Goal: Task Accomplishment & Management: Use online tool/utility

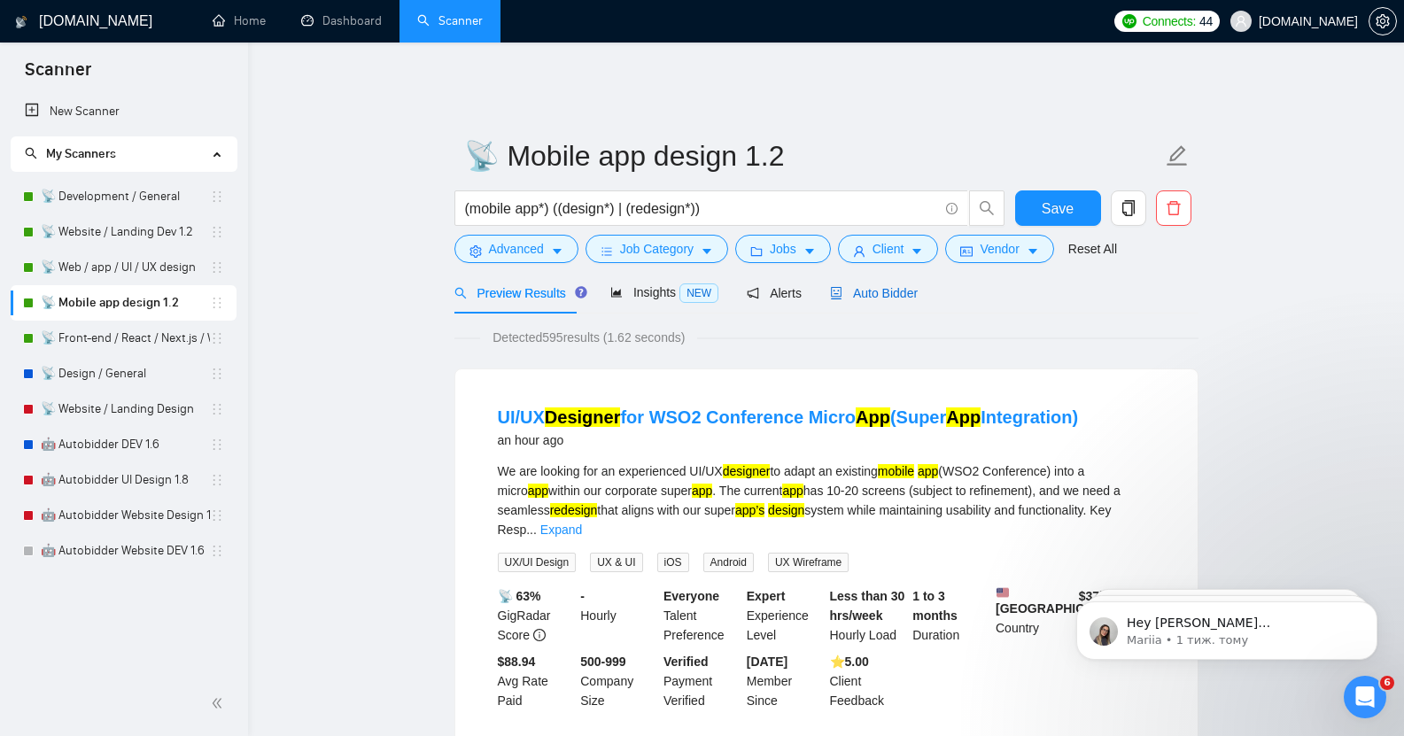
click at [864, 286] on span "Auto Bidder" at bounding box center [874, 293] width 88 height 14
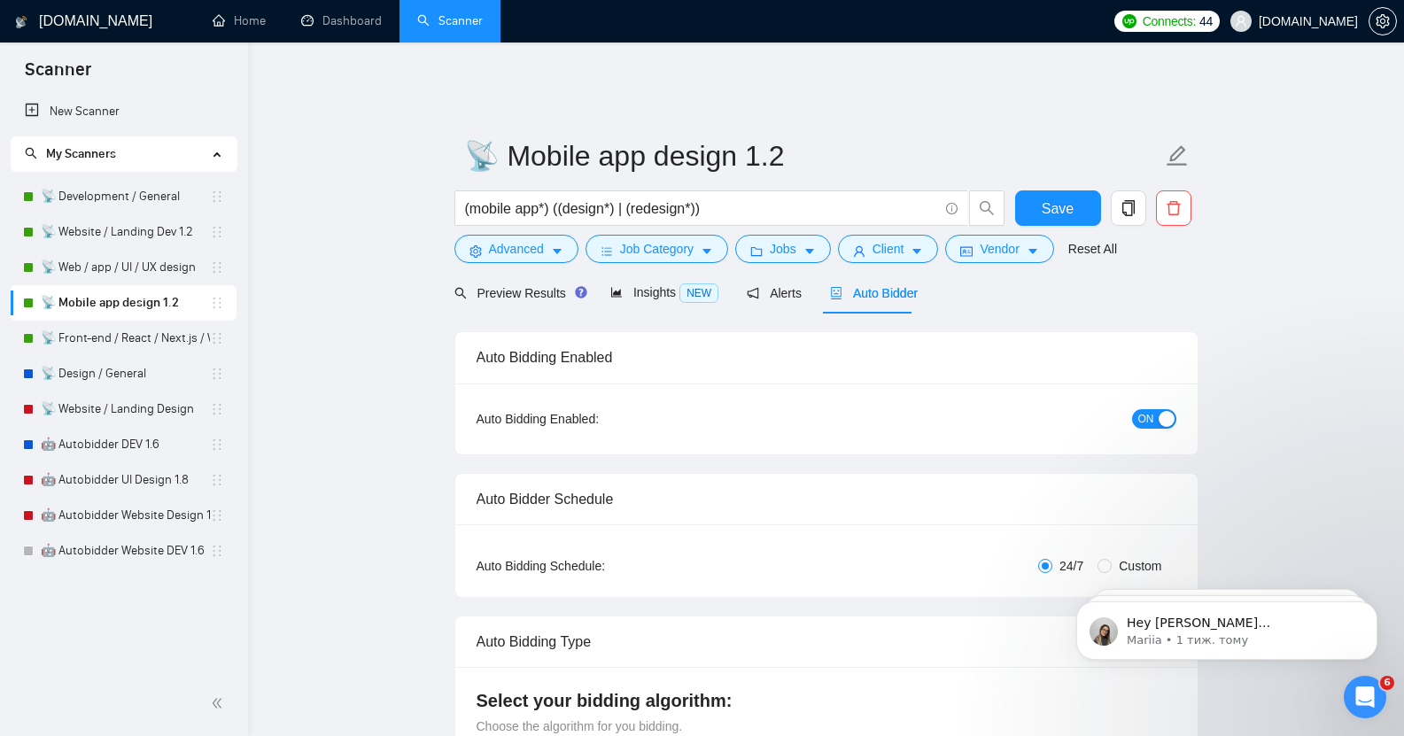
checkbox input "true"
click at [368, 19] on link "Dashboard" at bounding box center [341, 20] width 81 height 15
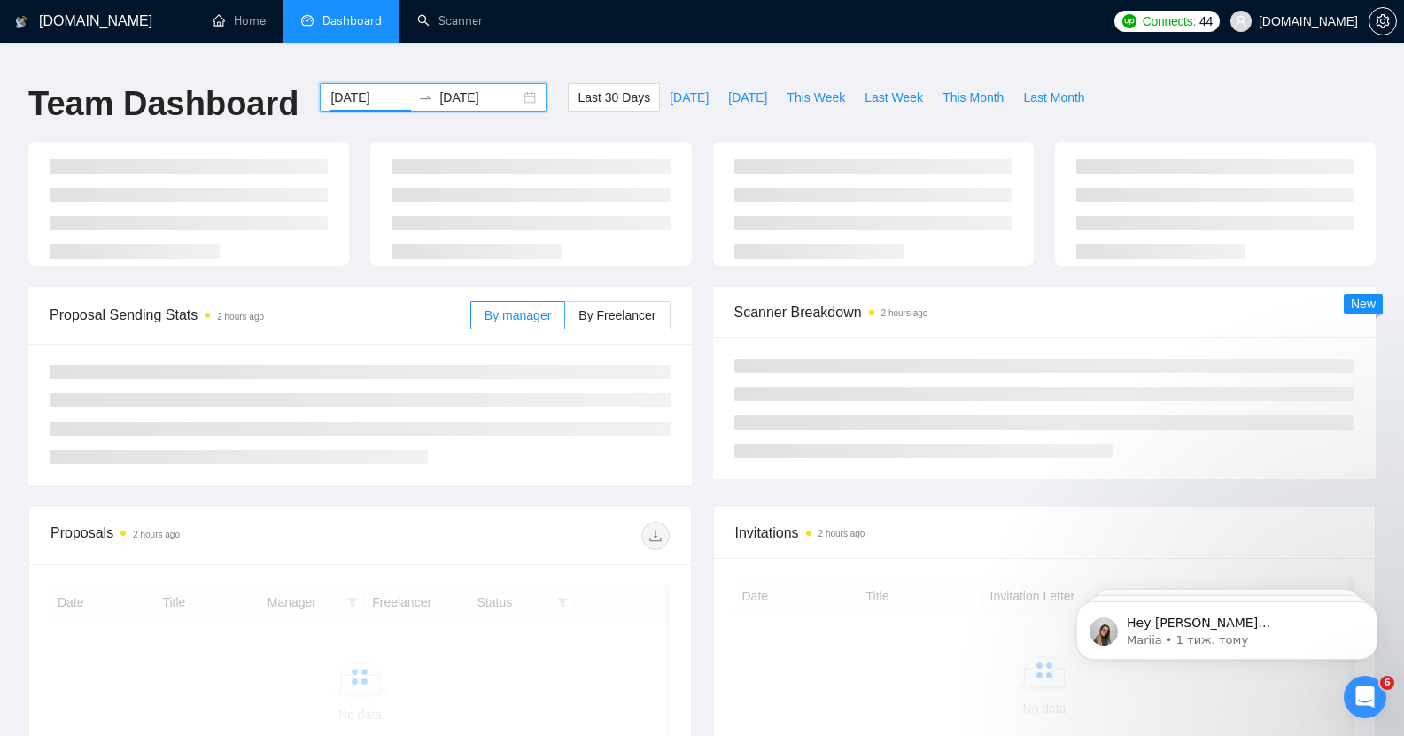
click at [350, 88] on input "2025-07-20" at bounding box center [371, 97] width 81 height 19
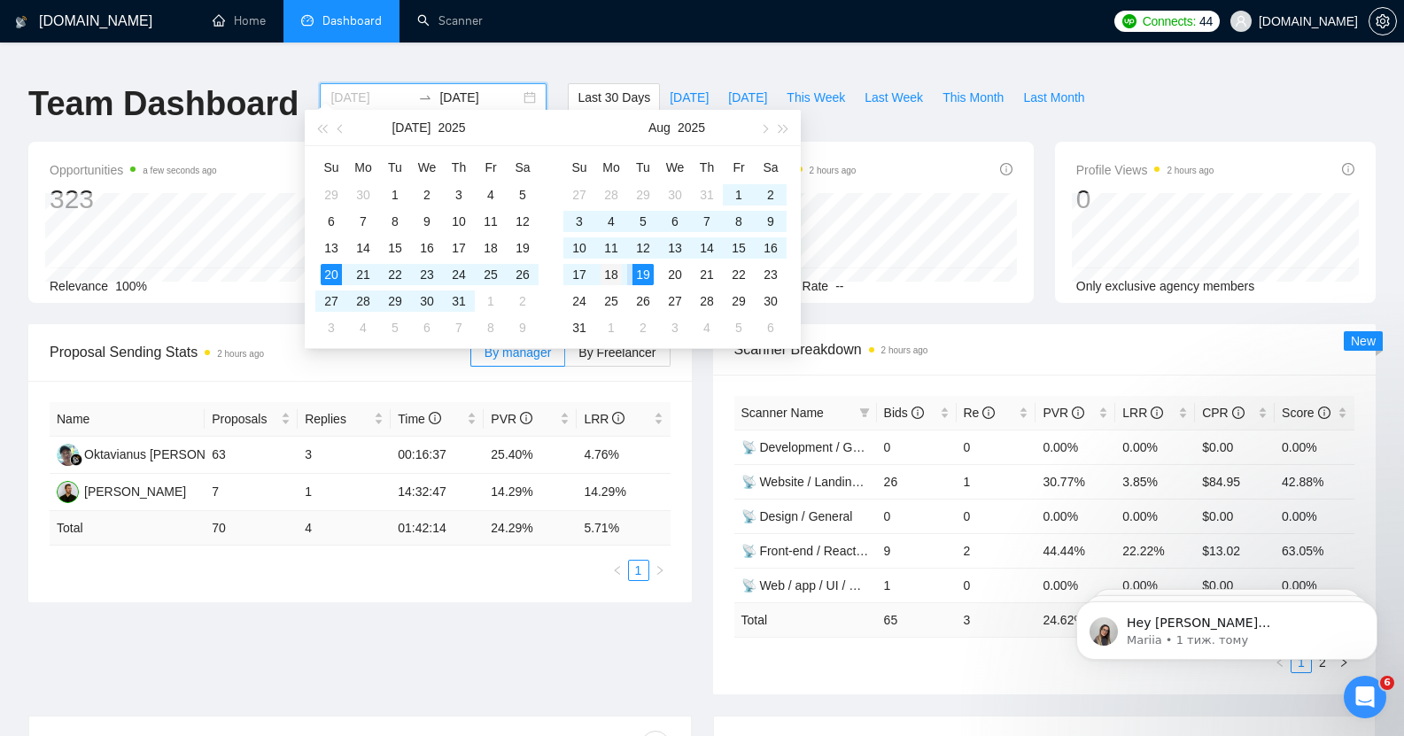
type input "[DATE]"
click at [609, 268] on div "18" at bounding box center [611, 274] width 21 height 21
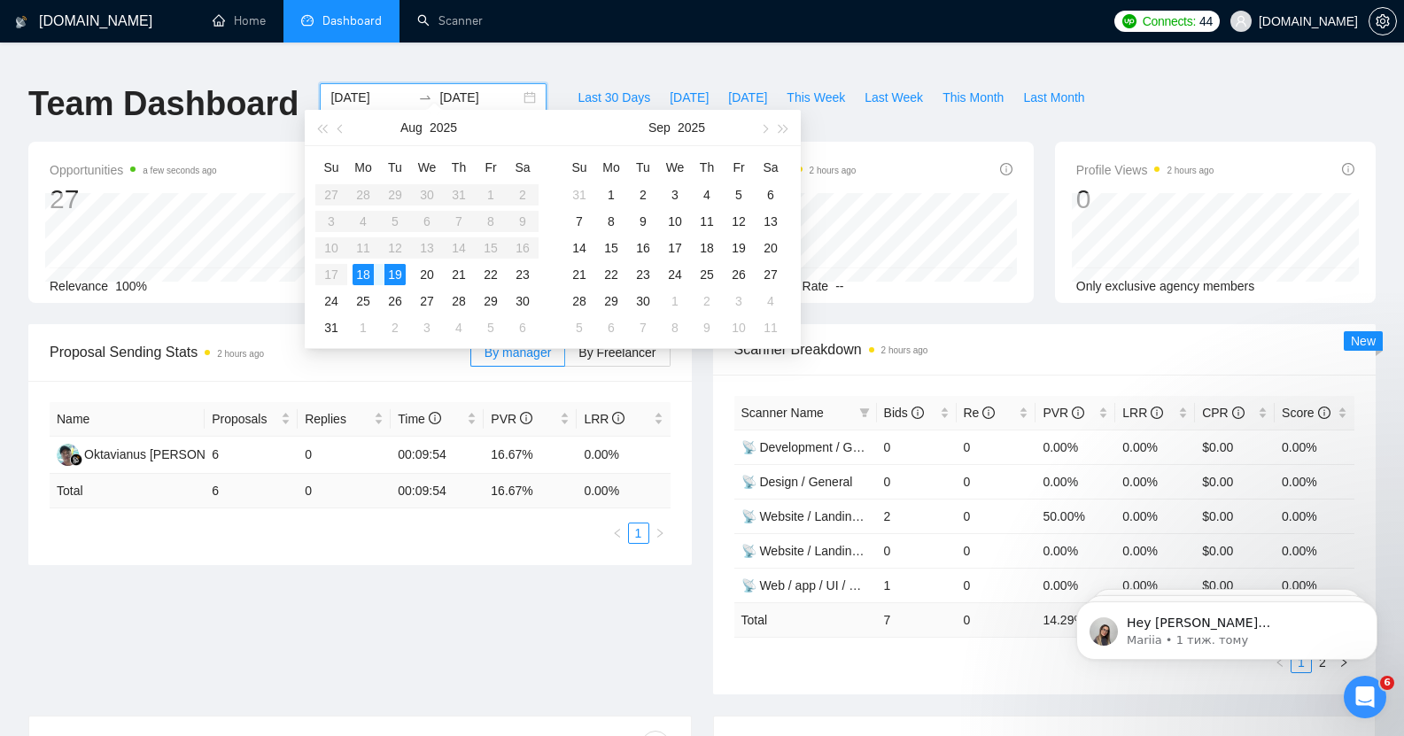
click at [441, 88] on input "2025-08-19" at bounding box center [479, 97] width 81 height 19
type input "[DATE]"
click at [361, 268] on div "18" at bounding box center [363, 274] width 21 height 21
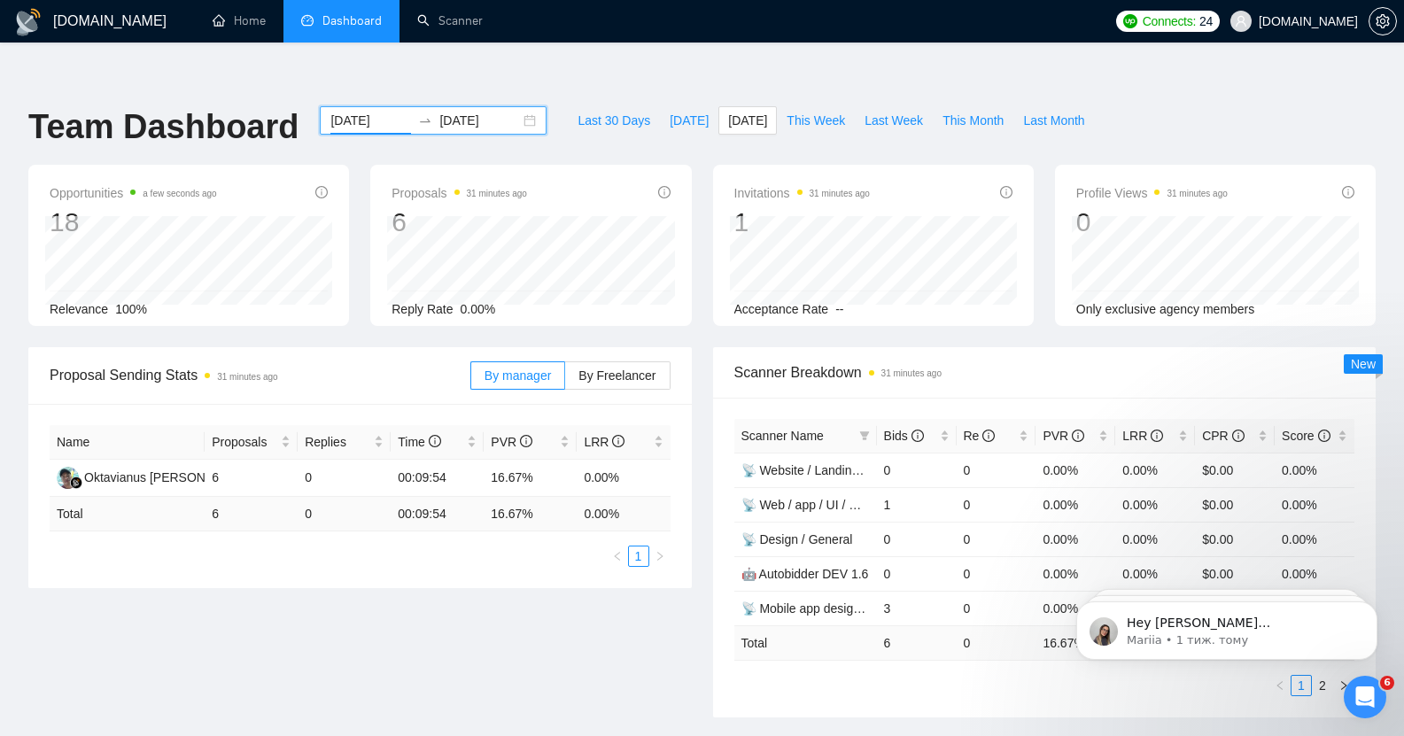
click at [336, 111] on input "[DATE]" at bounding box center [371, 120] width 81 height 19
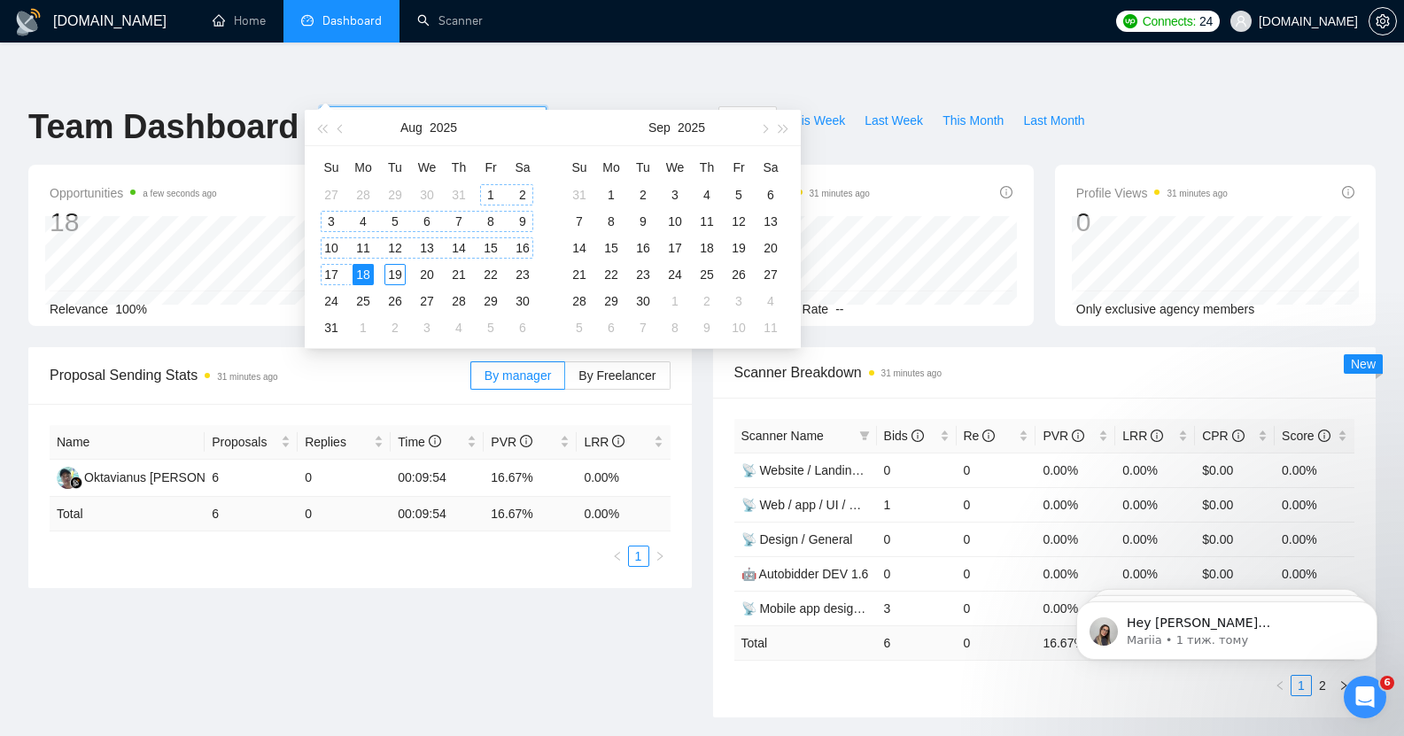
click at [489, 191] on div "1" at bounding box center [490, 194] width 21 height 21
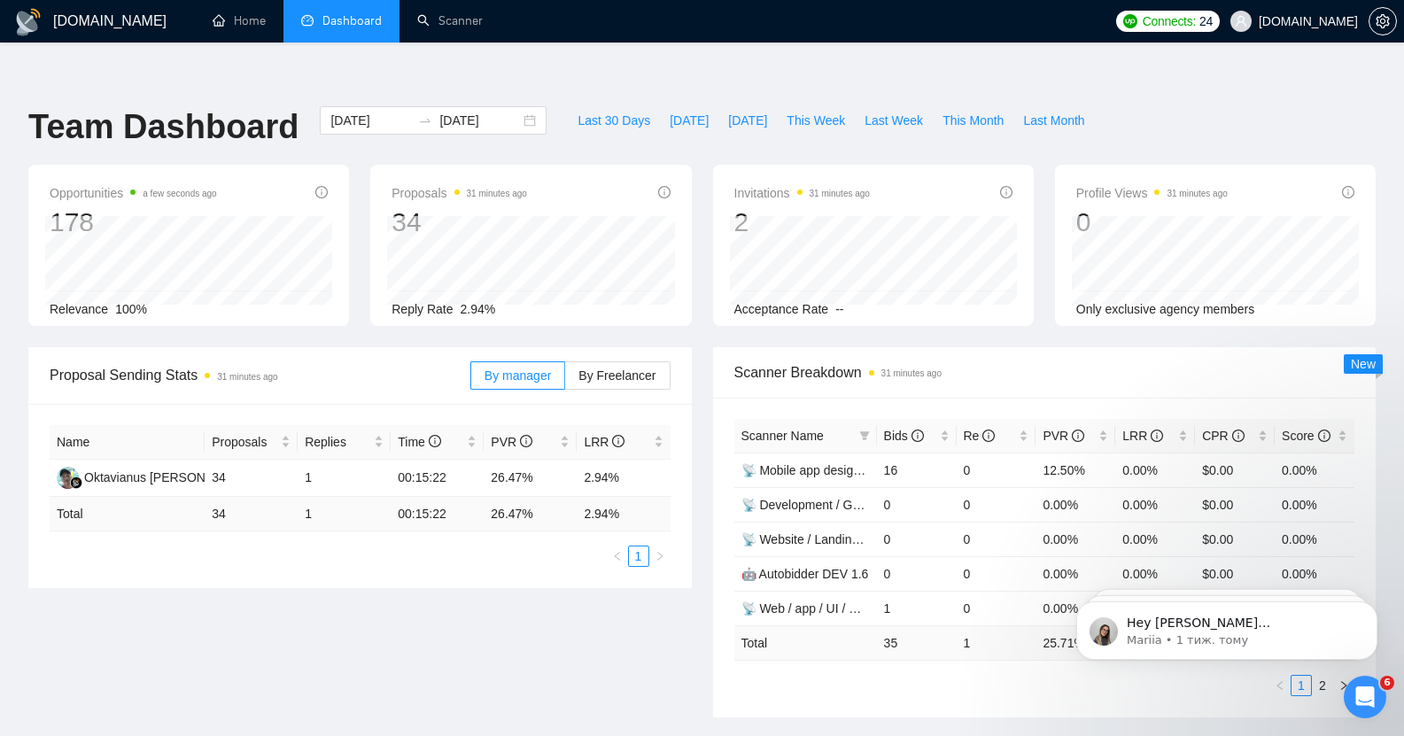
click at [642, 34] on ul "Home Dashboard Scanner" at bounding box center [645, 21] width 922 height 43
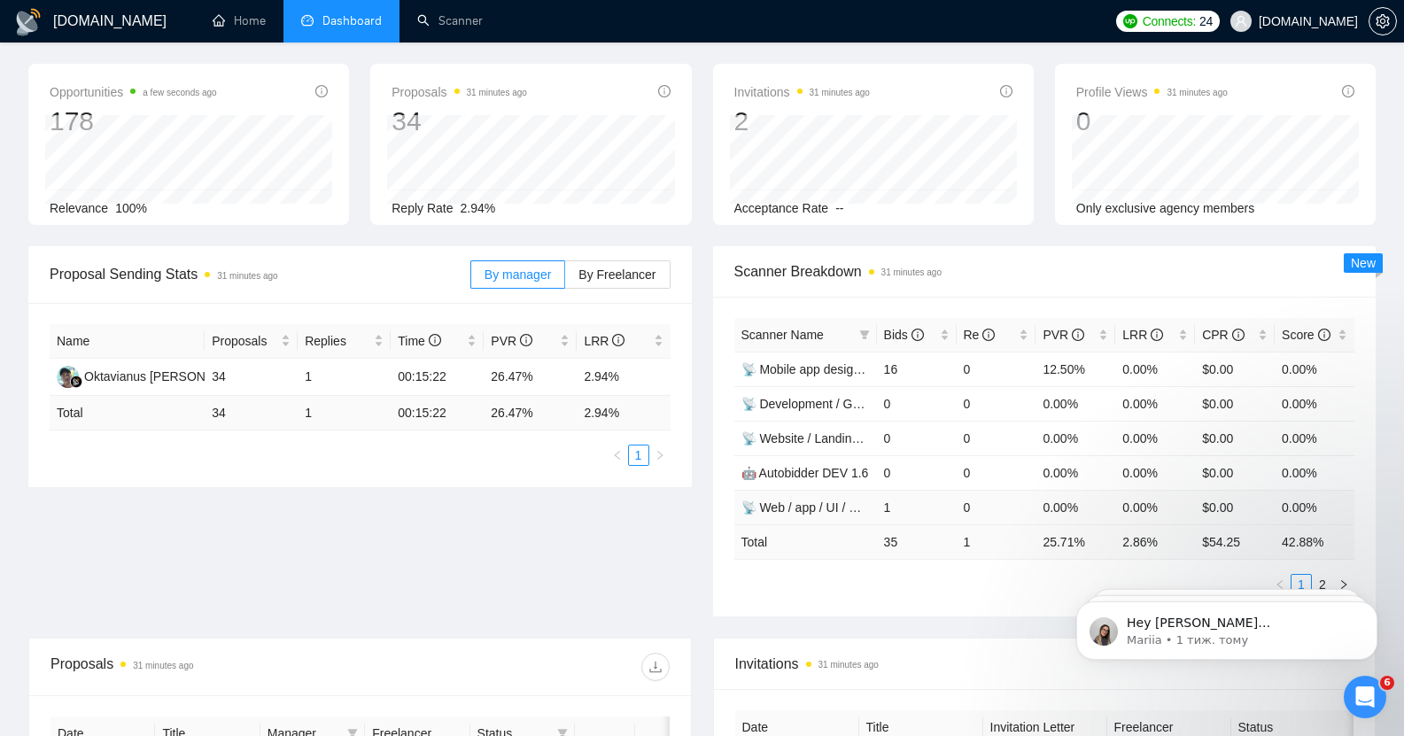
scroll to position [103, 0]
click at [1343, 579] on icon "right" at bounding box center [1344, 583] width 5 height 9
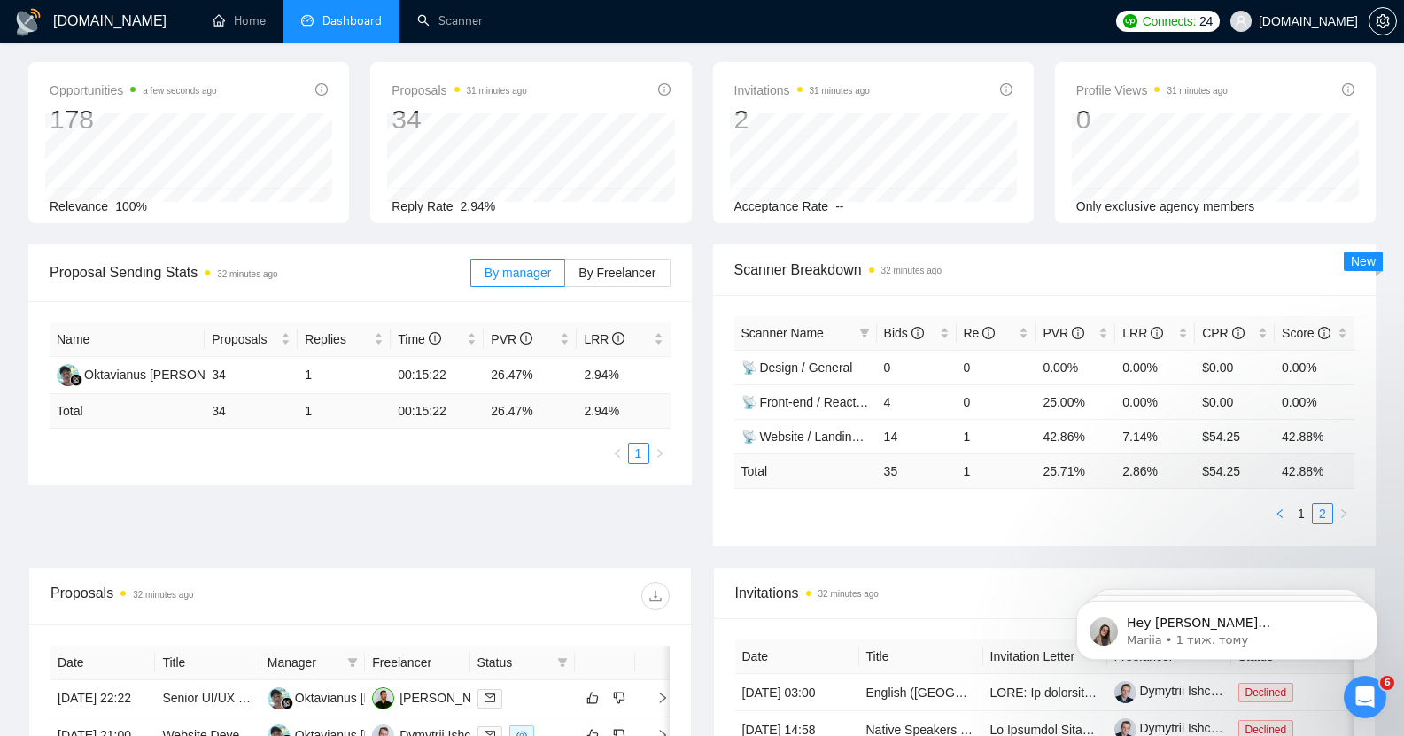
click at [1285, 509] on icon "left" at bounding box center [1280, 514] width 11 height 11
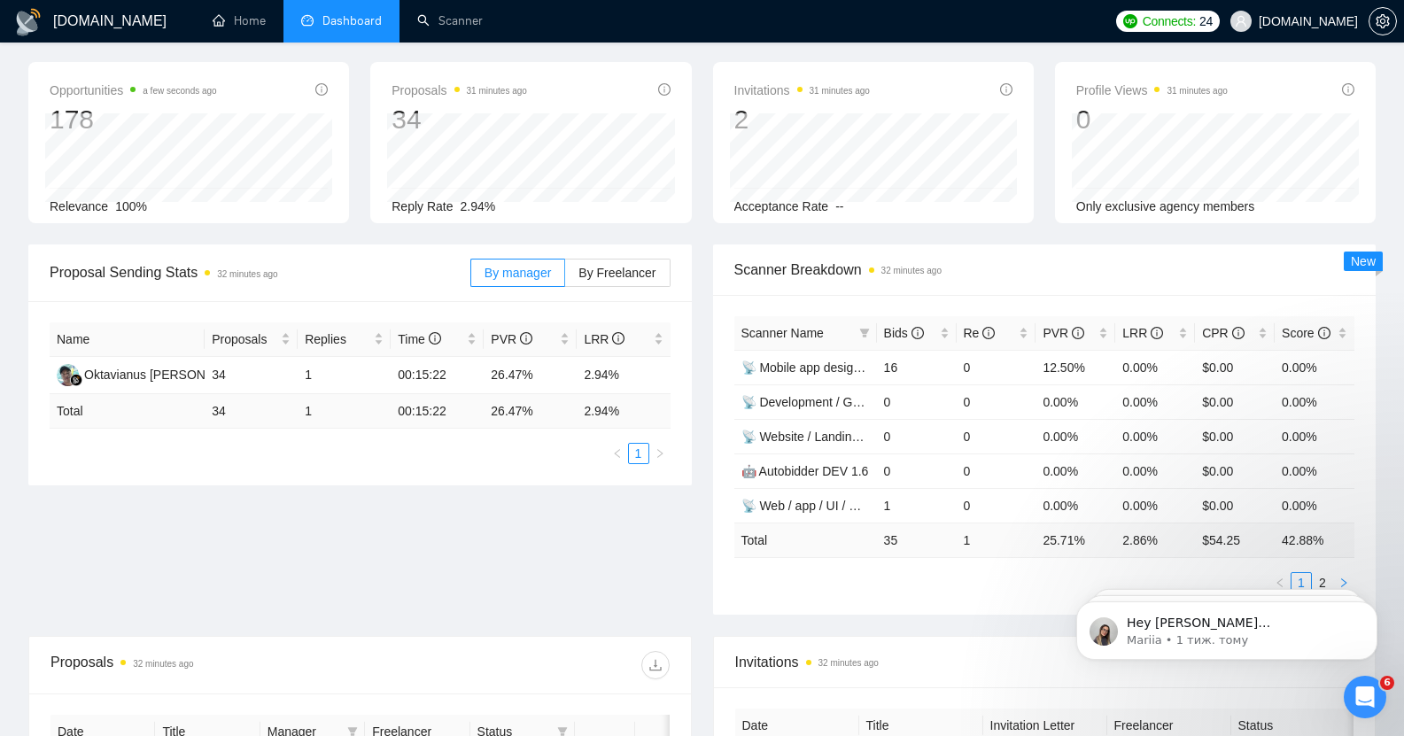
click at [1346, 578] on icon "right" at bounding box center [1344, 583] width 11 height 11
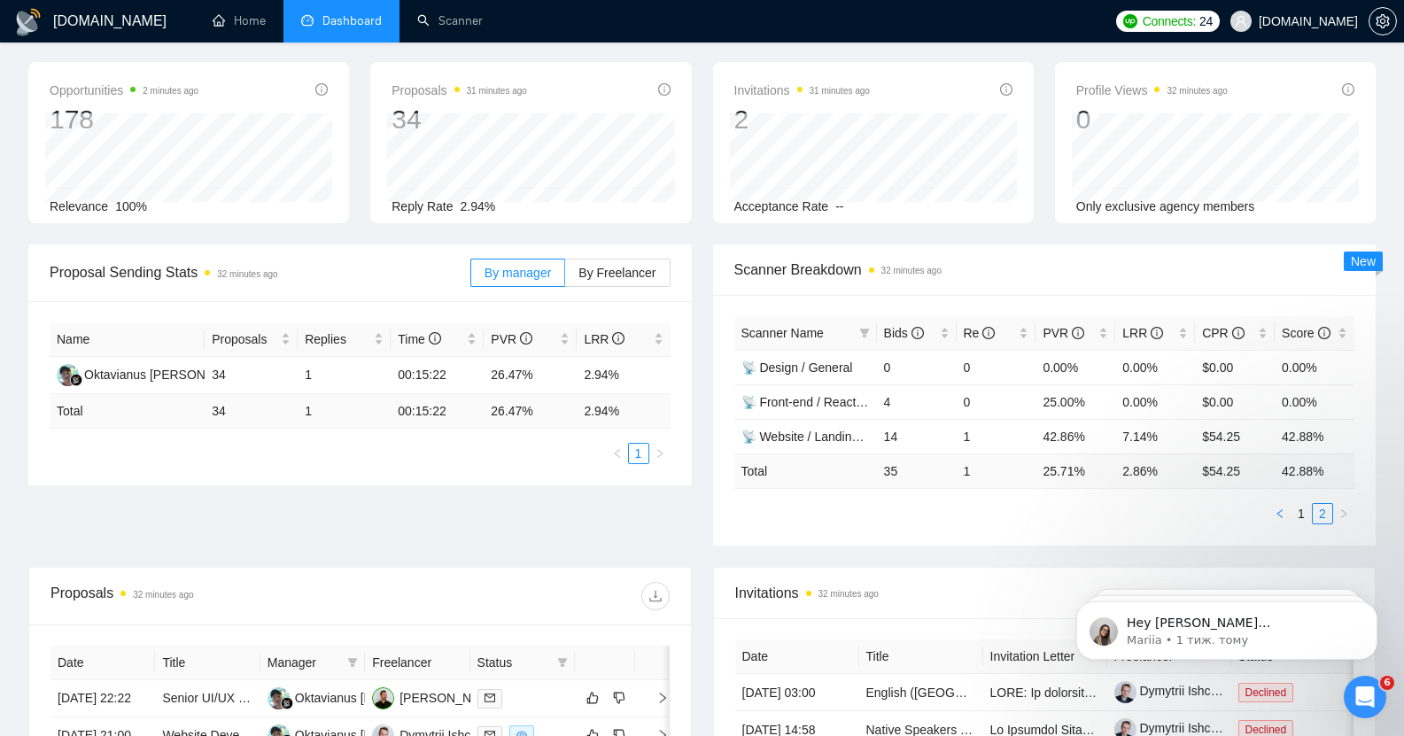
click at [1285, 509] on icon "left" at bounding box center [1280, 514] width 11 height 11
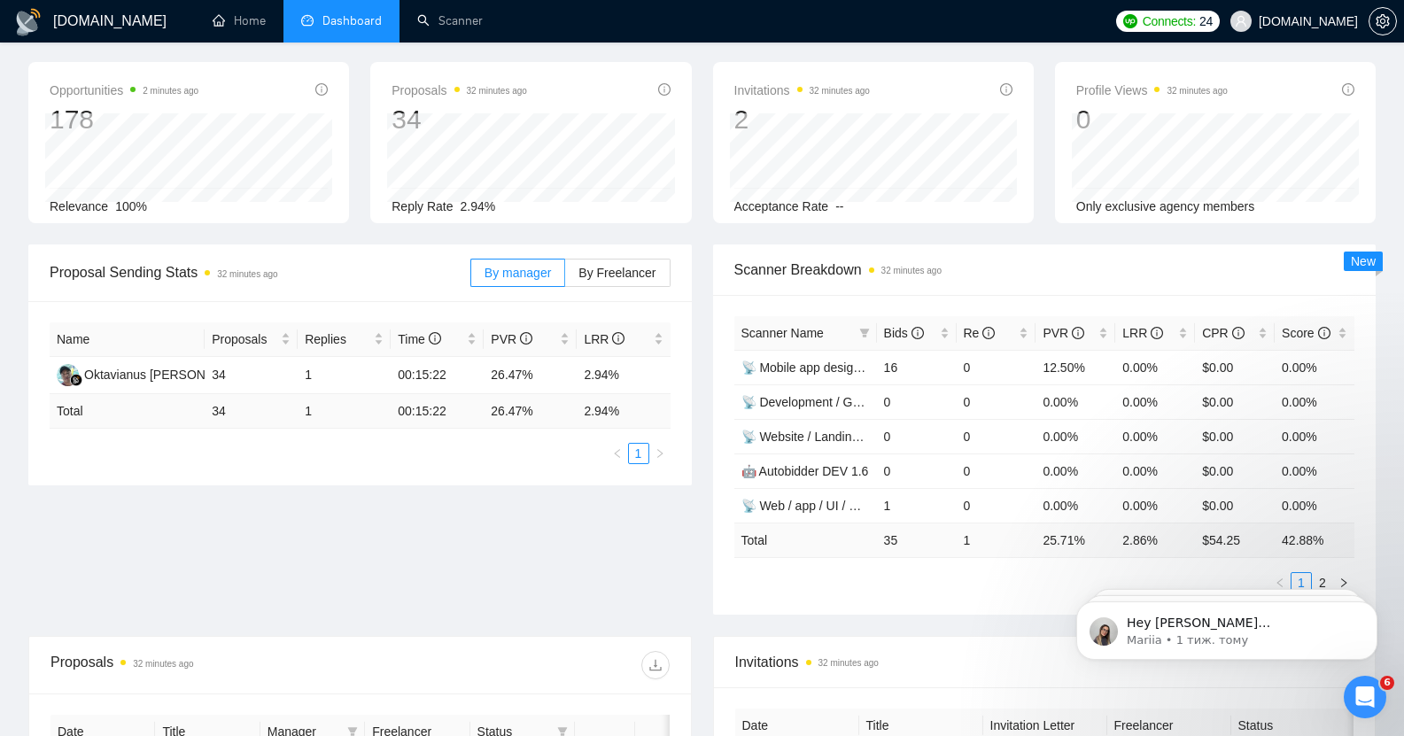
scroll to position [0, 0]
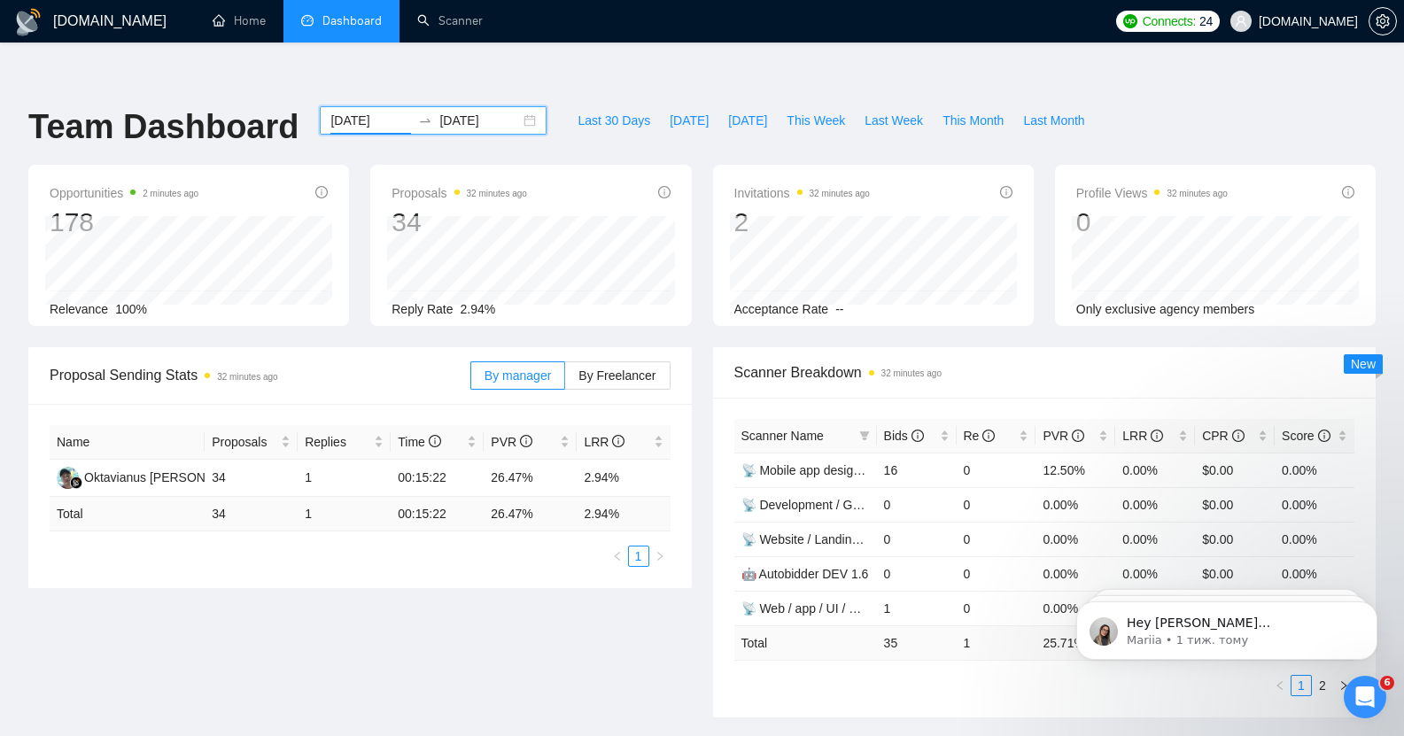
click at [345, 111] on input "2025-08-01" at bounding box center [371, 120] width 81 height 19
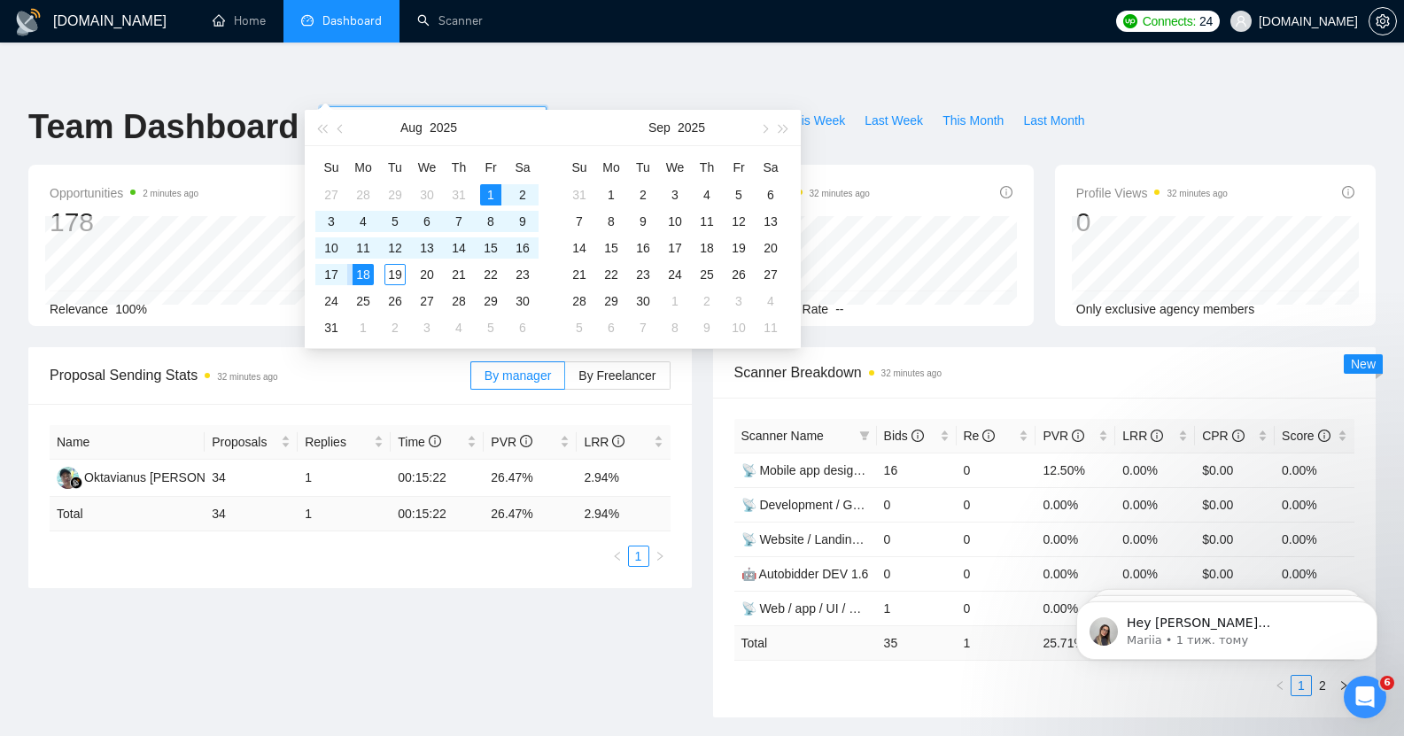
click at [362, 272] on div "18" at bounding box center [363, 274] width 21 height 21
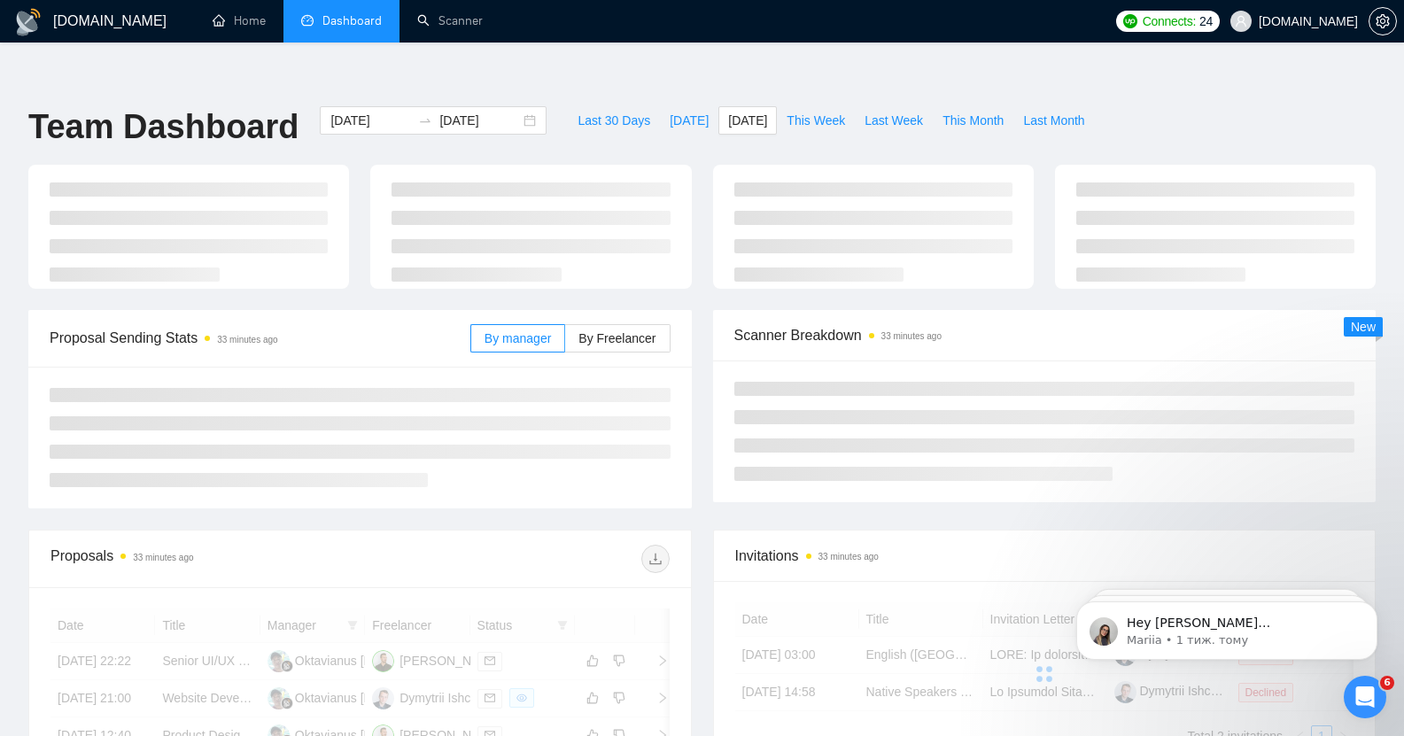
click at [673, 22] on ul "Home Dashboard Scanner" at bounding box center [645, 21] width 922 height 43
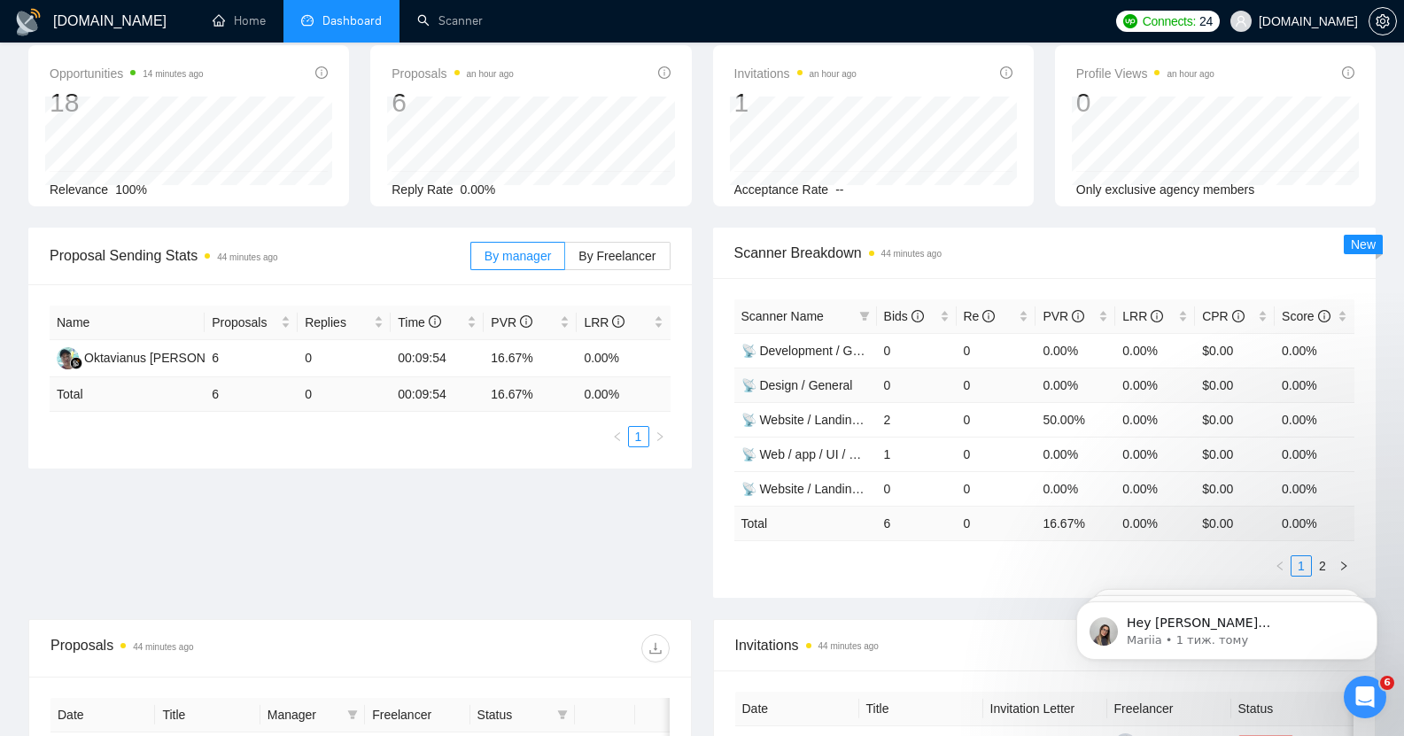
scroll to position [113, 0]
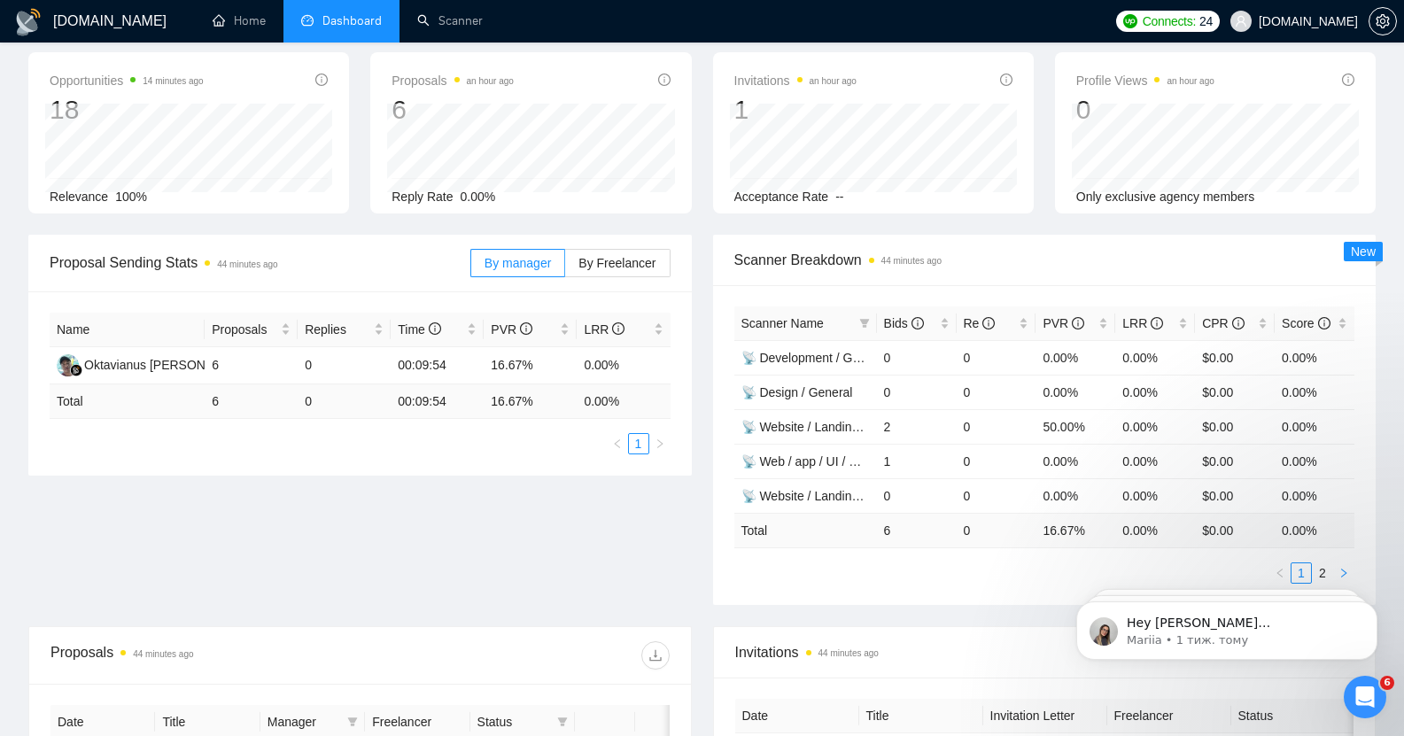
click at [1343, 568] on icon "right" at bounding box center [1344, 573] width 11 height 11
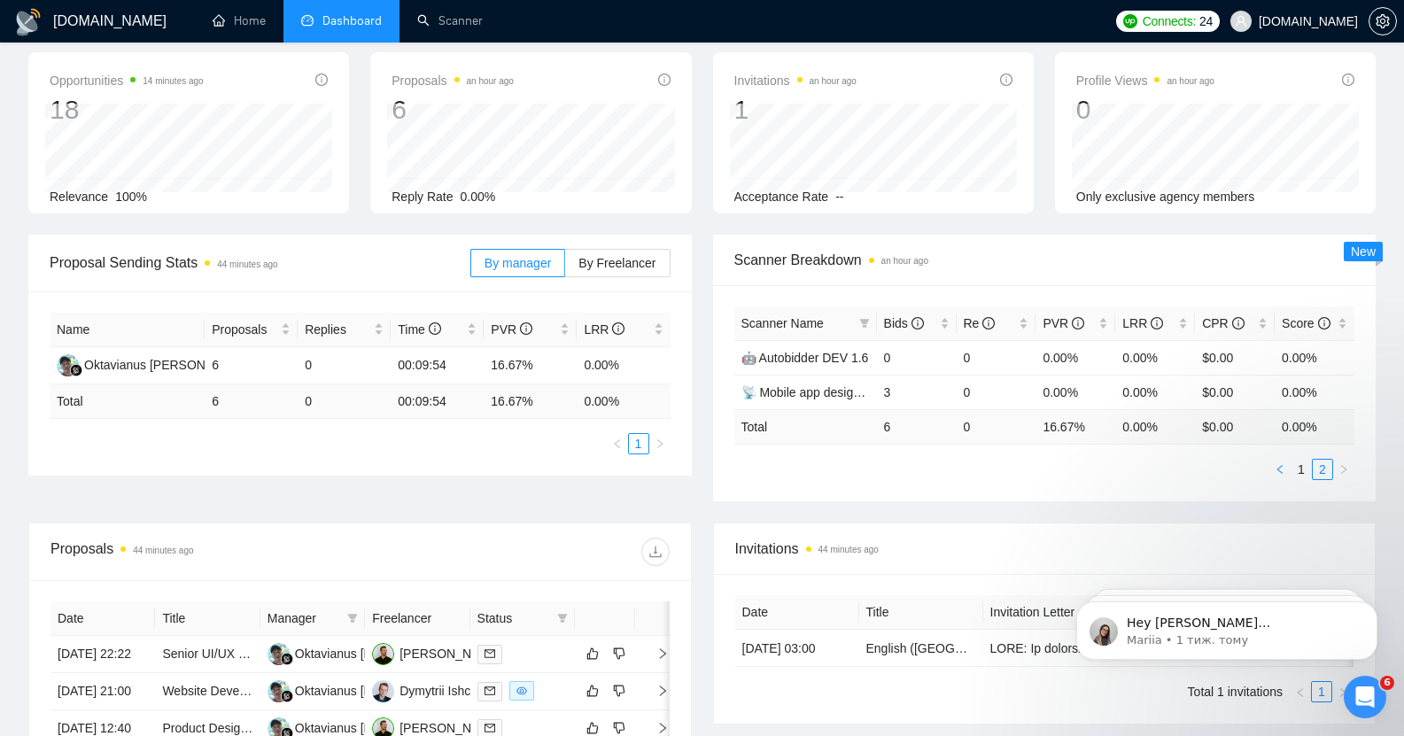
click at [1282, 464] on icon "left" at bounding box center [1280, 469] width 11 height 11
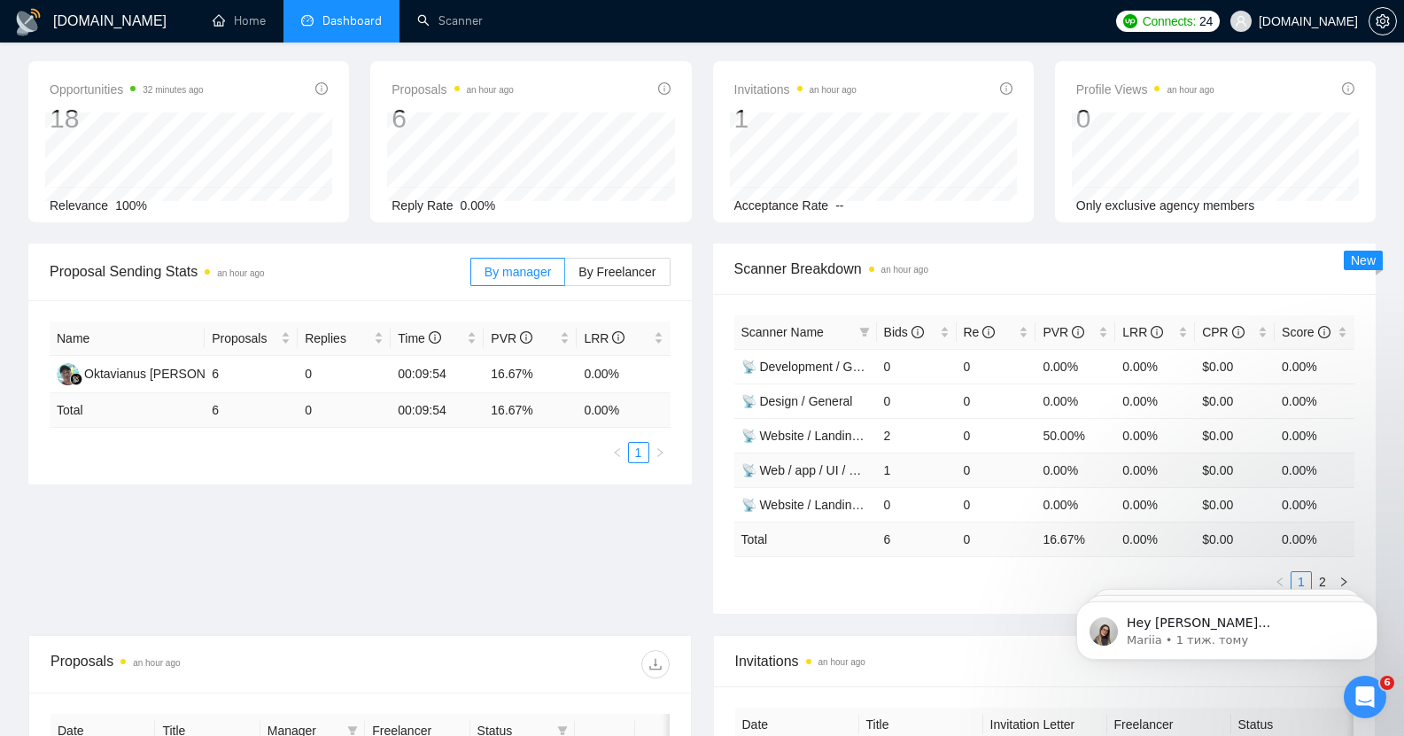
scroll to position [105, 0]
click at [1347, 576] on icon "right" at bounding box center [1344, 581] width 11 height 11
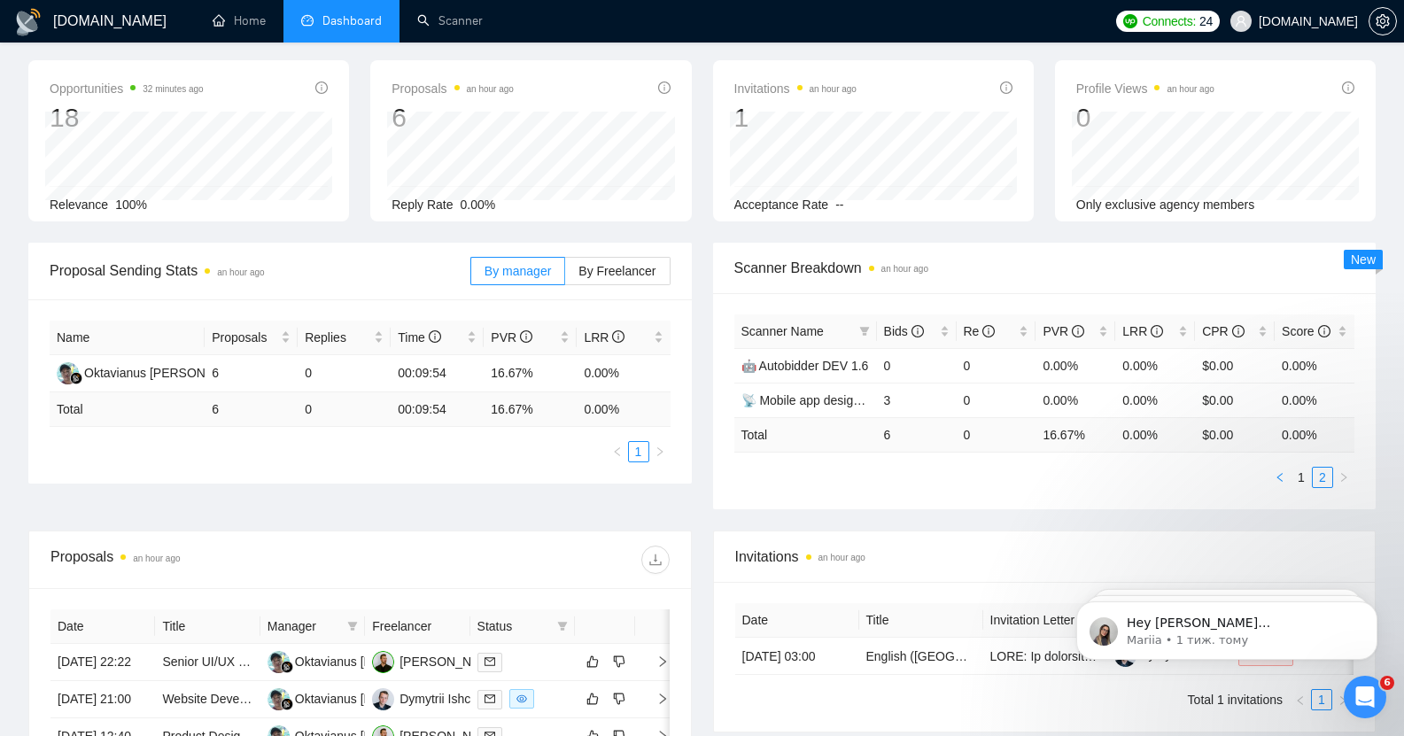
click at [1279, 467] on button "button" at bounding box center [1280, 477] width 21 height 21
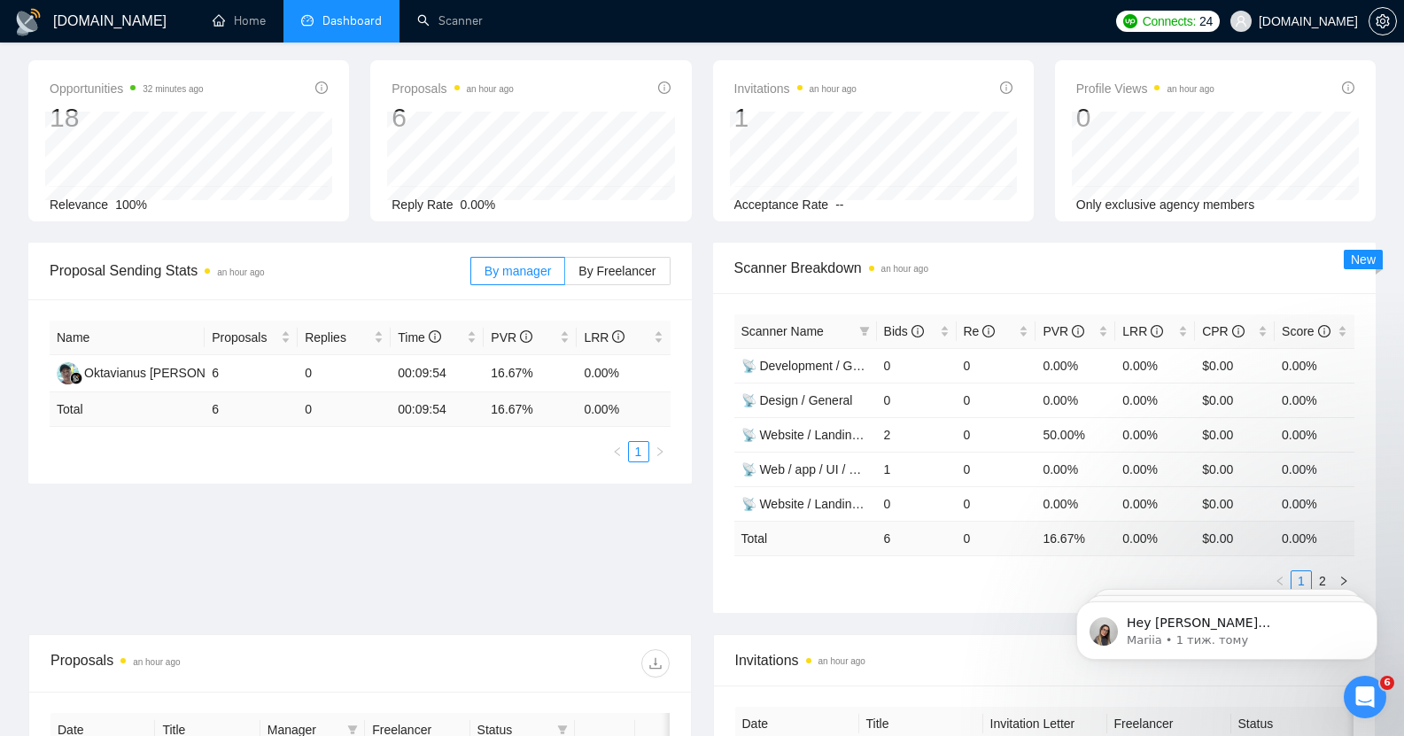
scroll to position [0, 0]
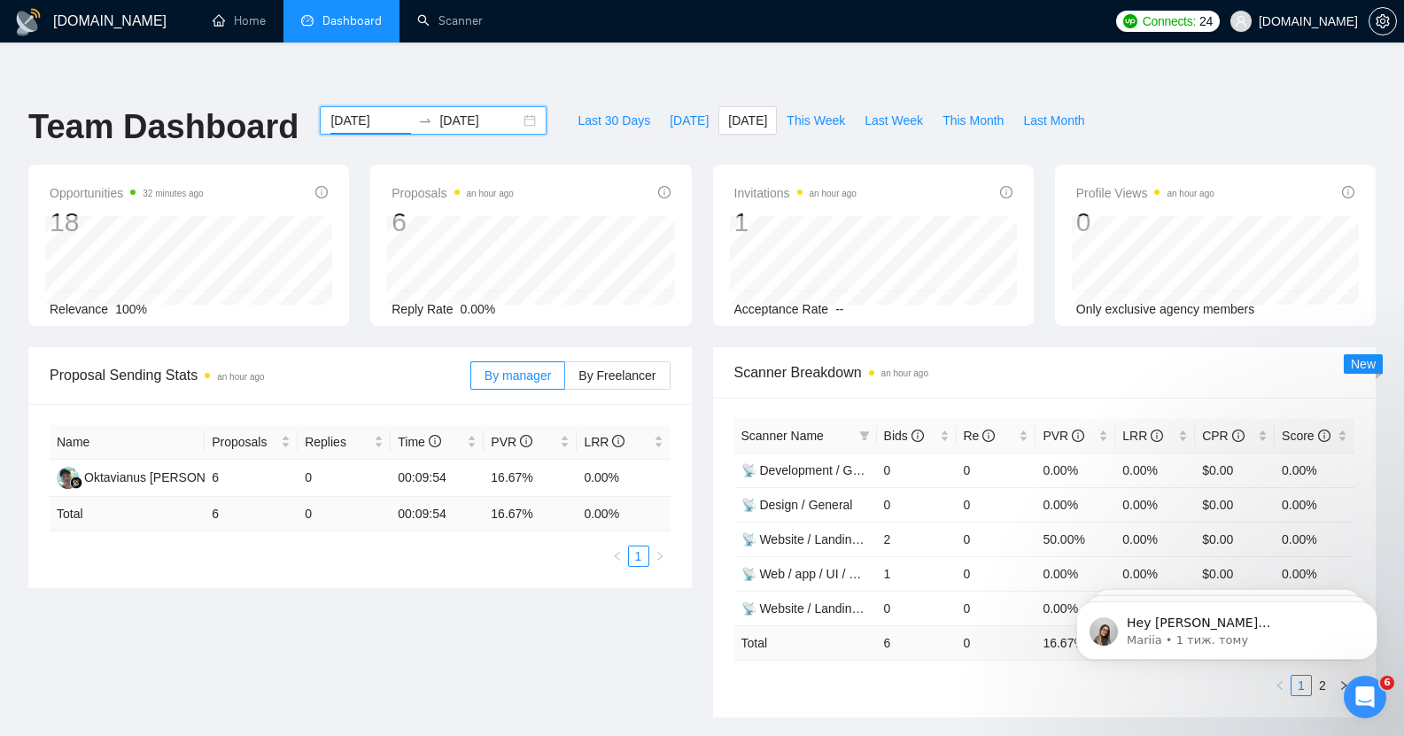
click at [331, 111] on input "[DATE]" at bounding box center [371, 120] width 81 height 19
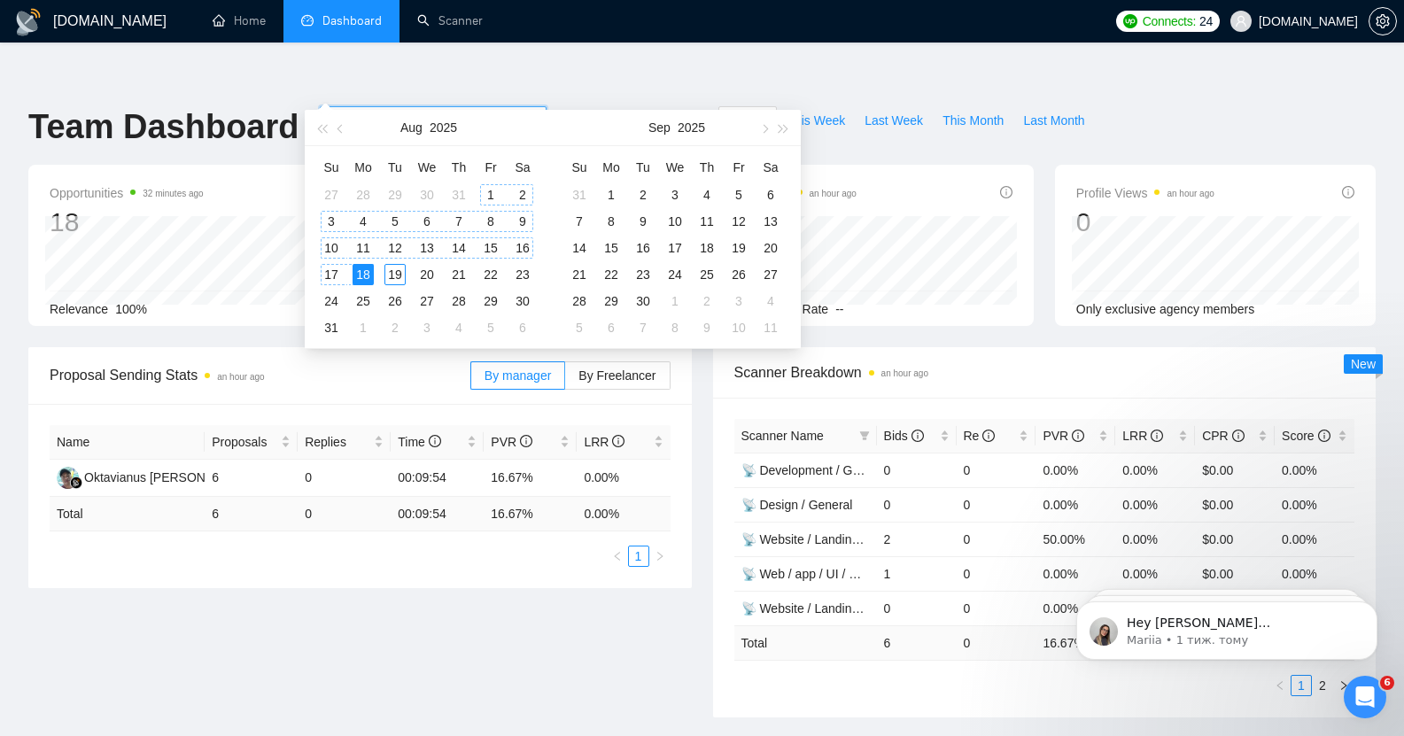
click at [491, 191] on div "1" at bounding box center [490, 194] width 21 height 21
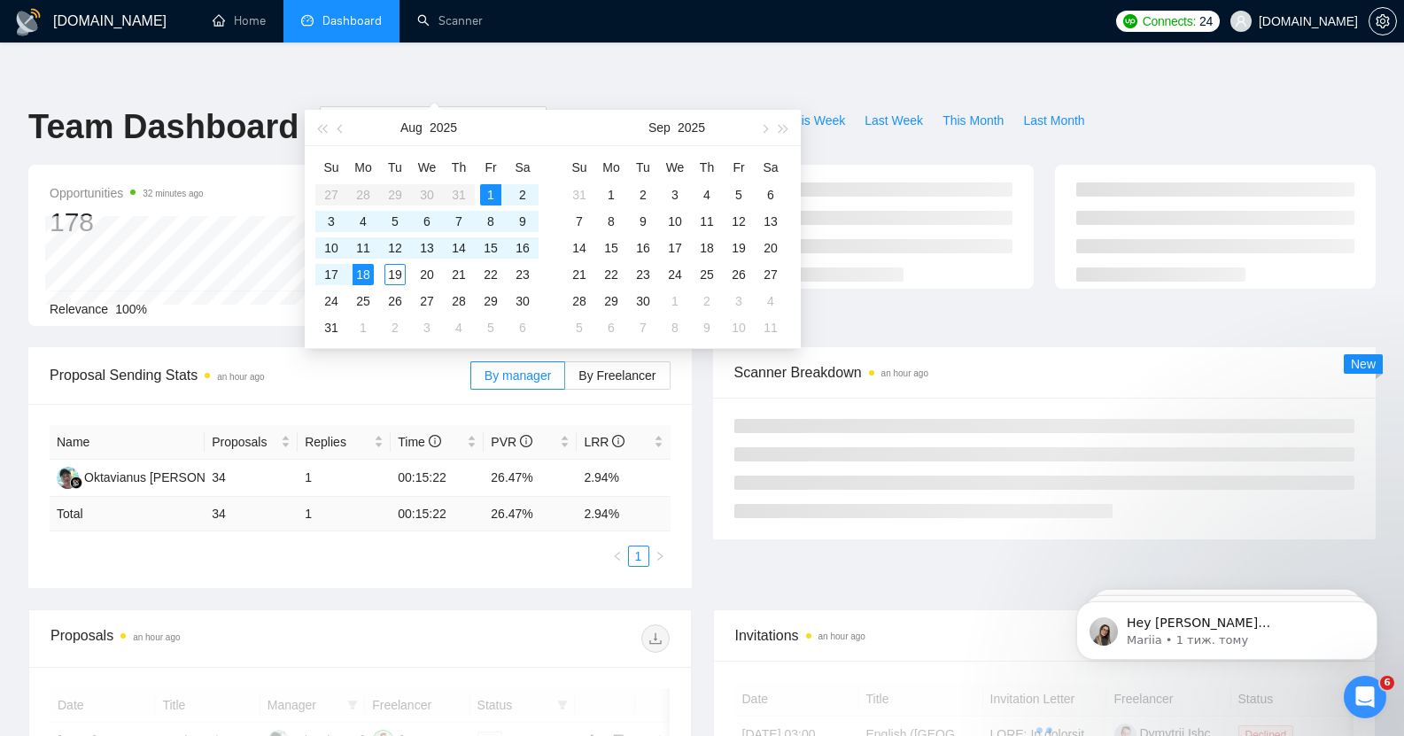
click at [642, 11] on ul "Home Dashboard Scanner" at bounding box center [645, 21] width 922 height 43
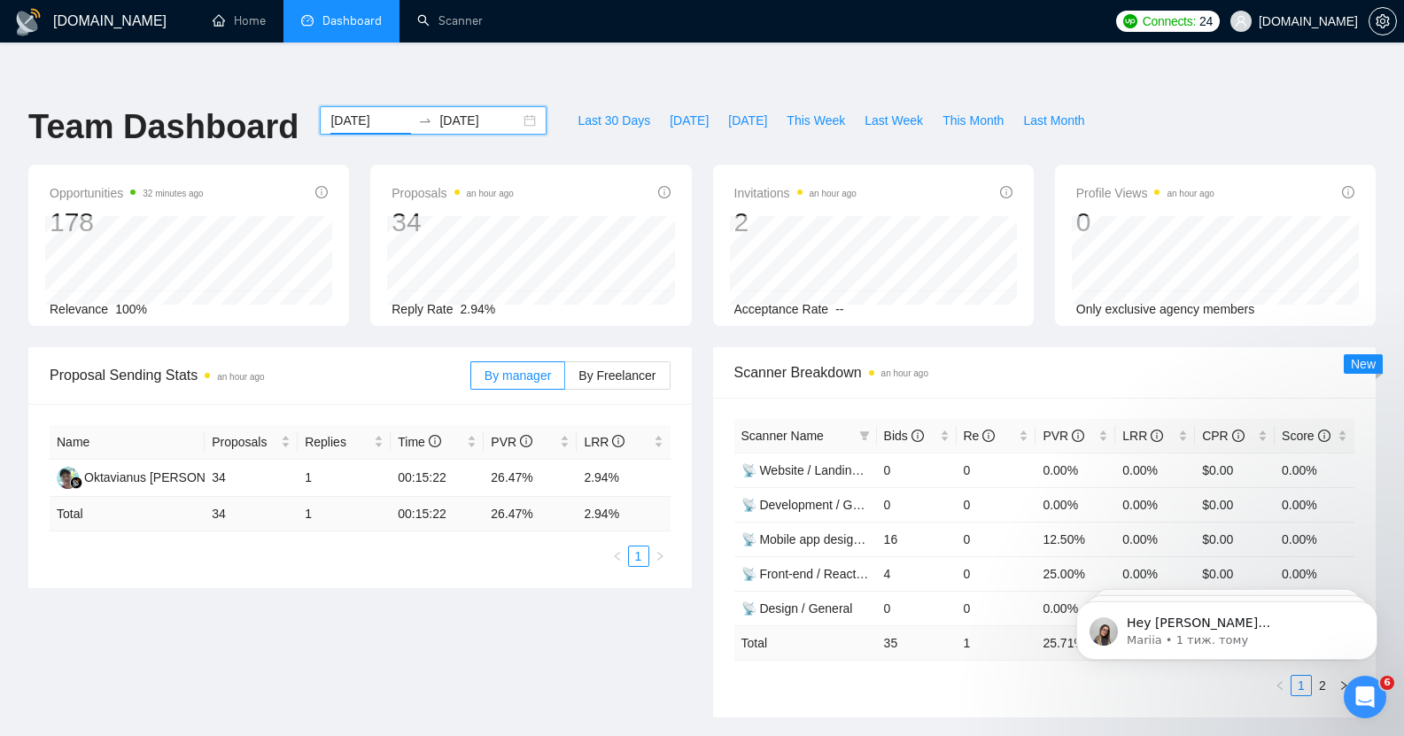
click at [365, 111] on input "2025-08-01" at bounding box center [371, 120] width 81 height 19
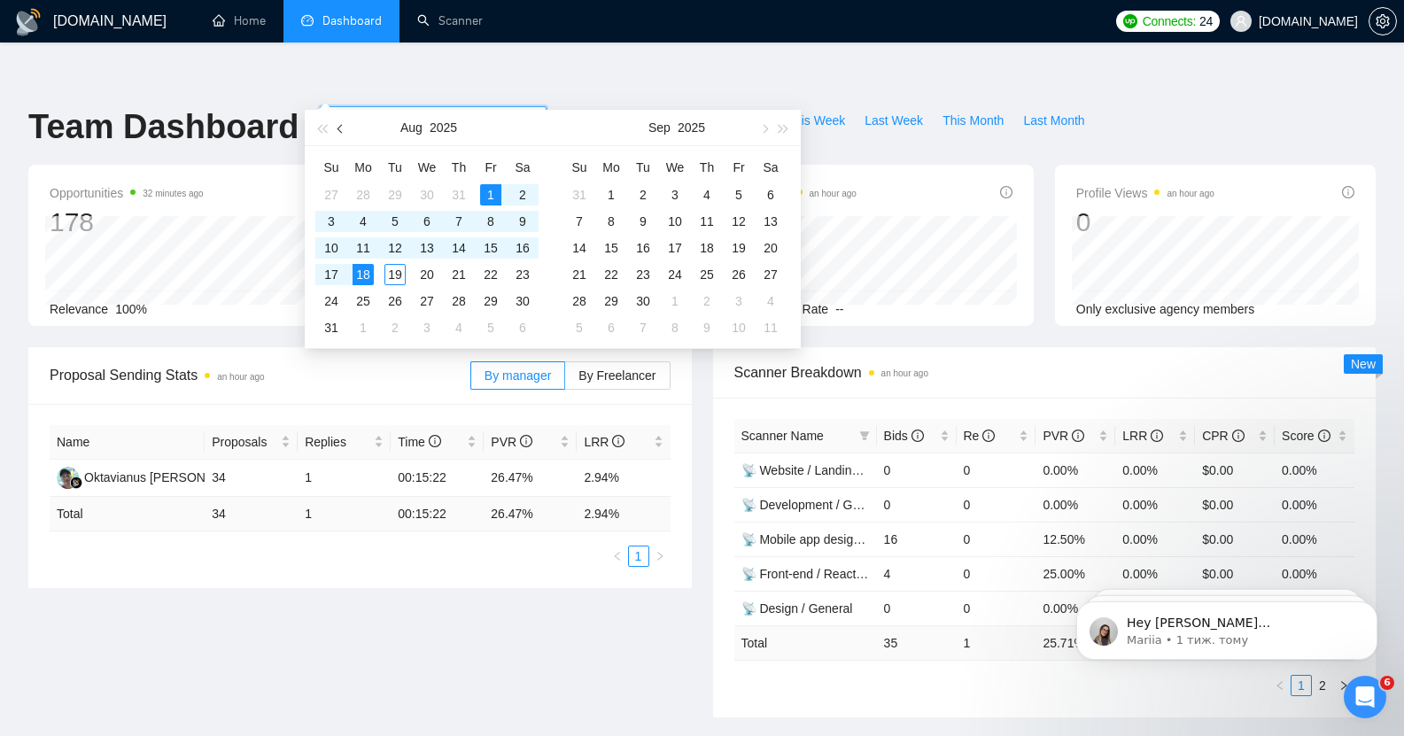
click at [340, 130] on span "button" at bounding box center [342, 128] width 9 height 9
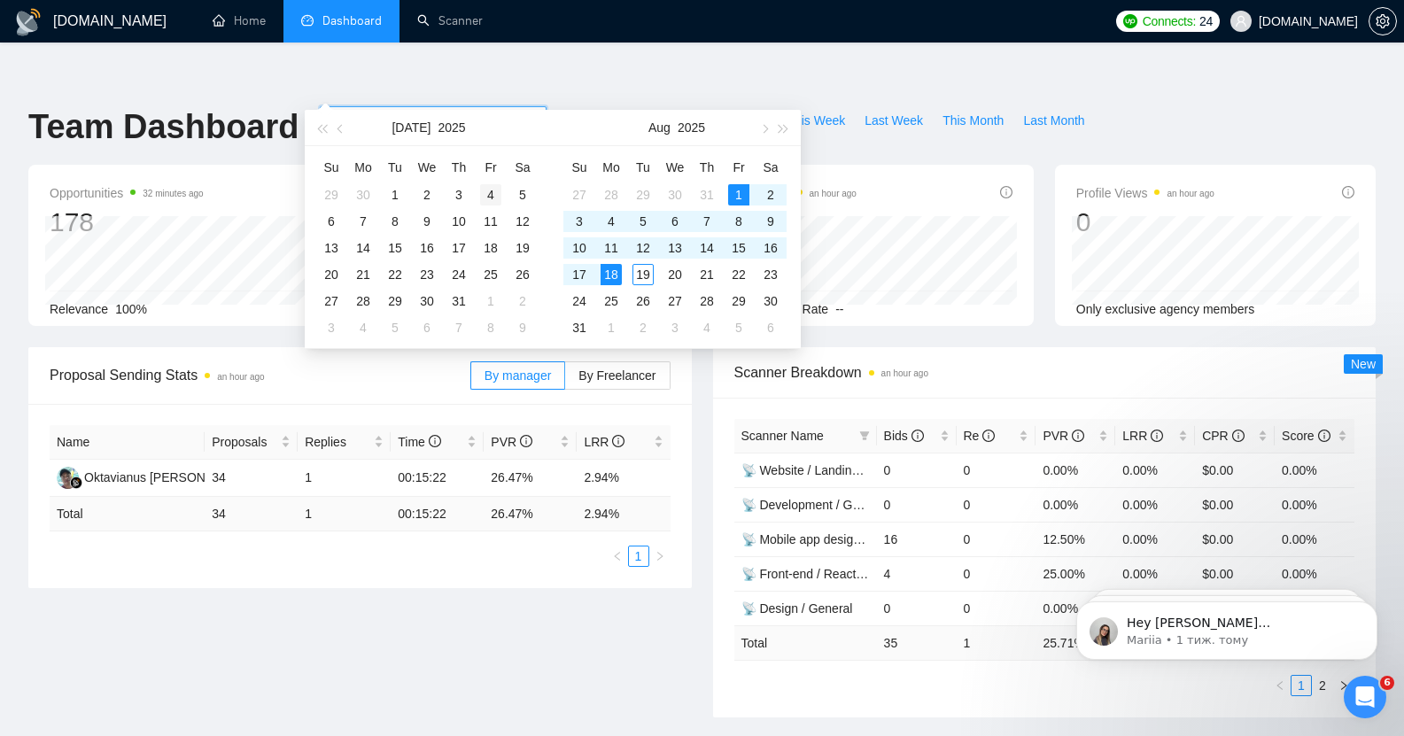
type input "[DATE]"
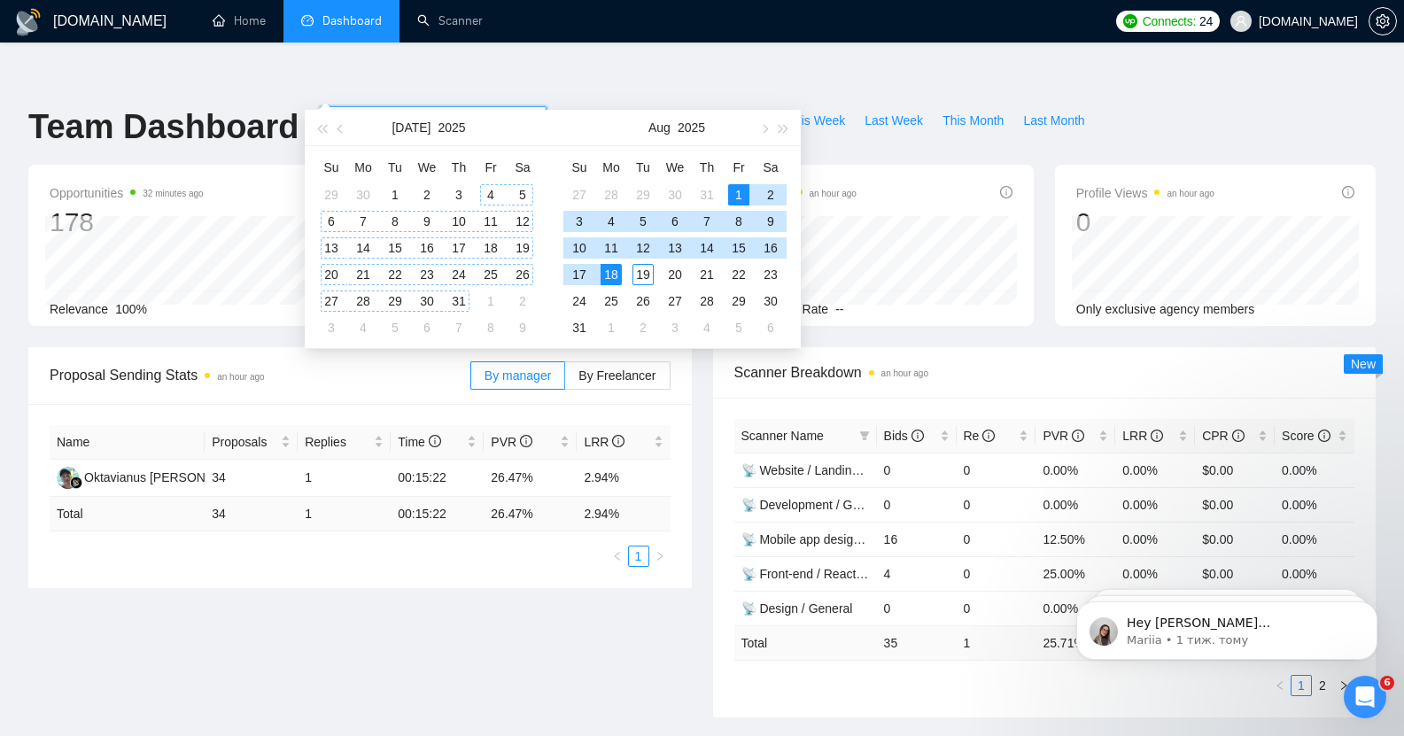
click at [489, 191] on div "4" at bounding box center [490, 194] width 21 height 21
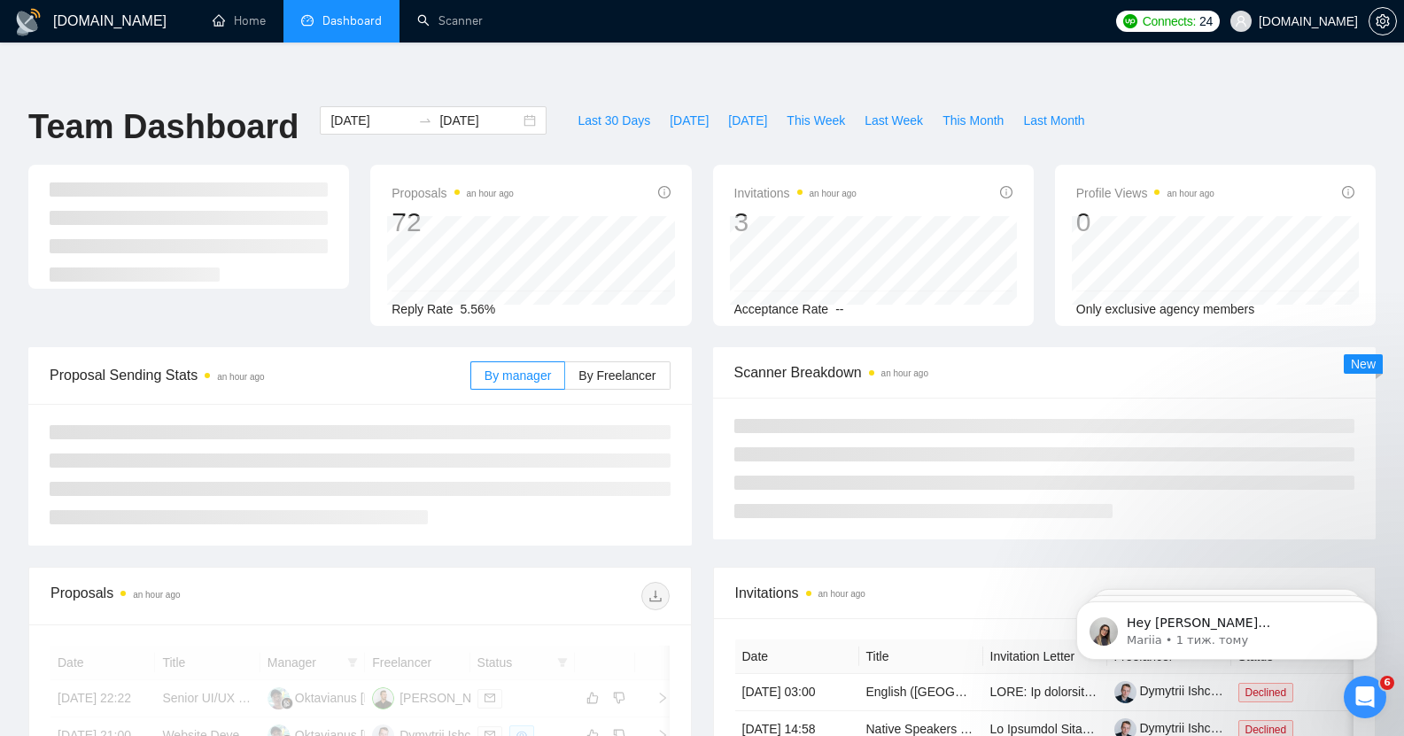
click at [684, 12] on ul "Home Dashboard Scanner" at bounding box center [645, 21] width 922 height 43
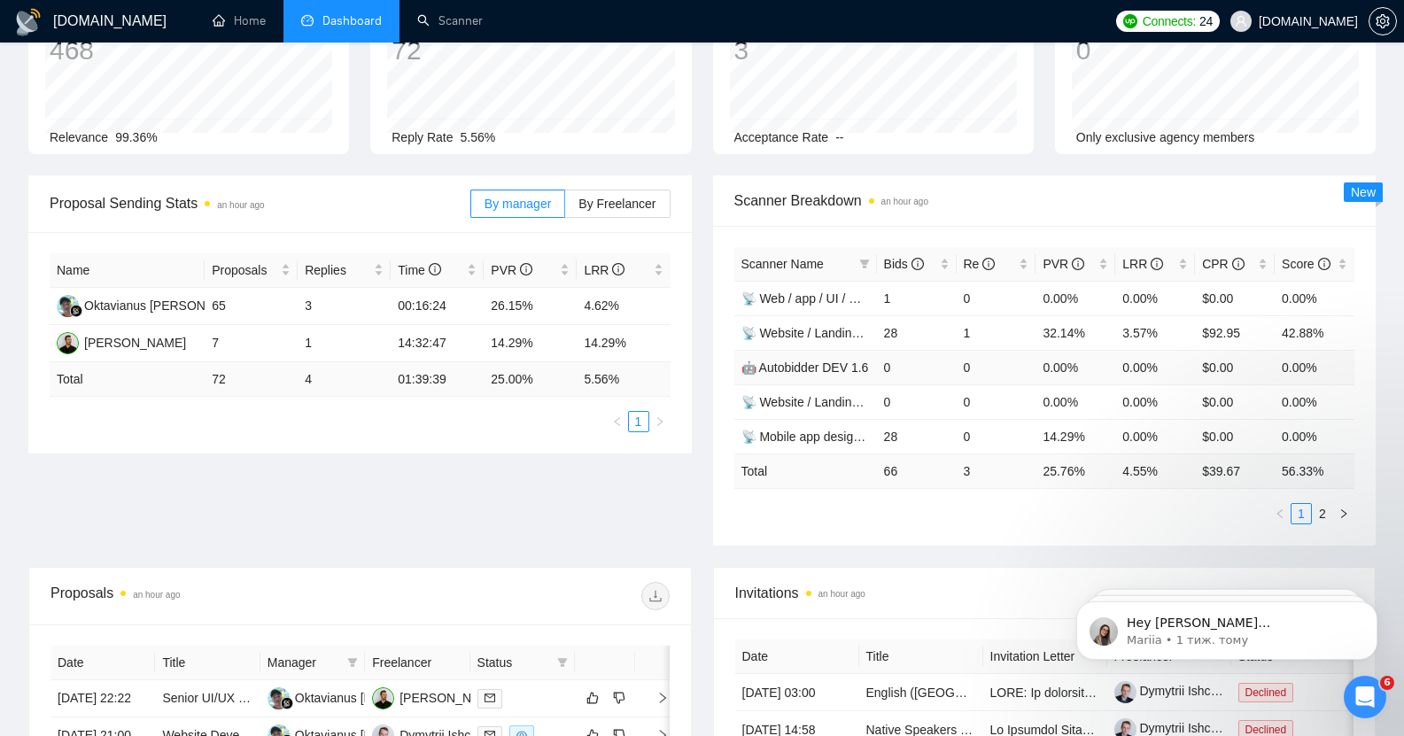
scroll to position [174, 0]
click at [1344, 508] on icon "right" at bounding box center [1344, 512] width 5 height 9
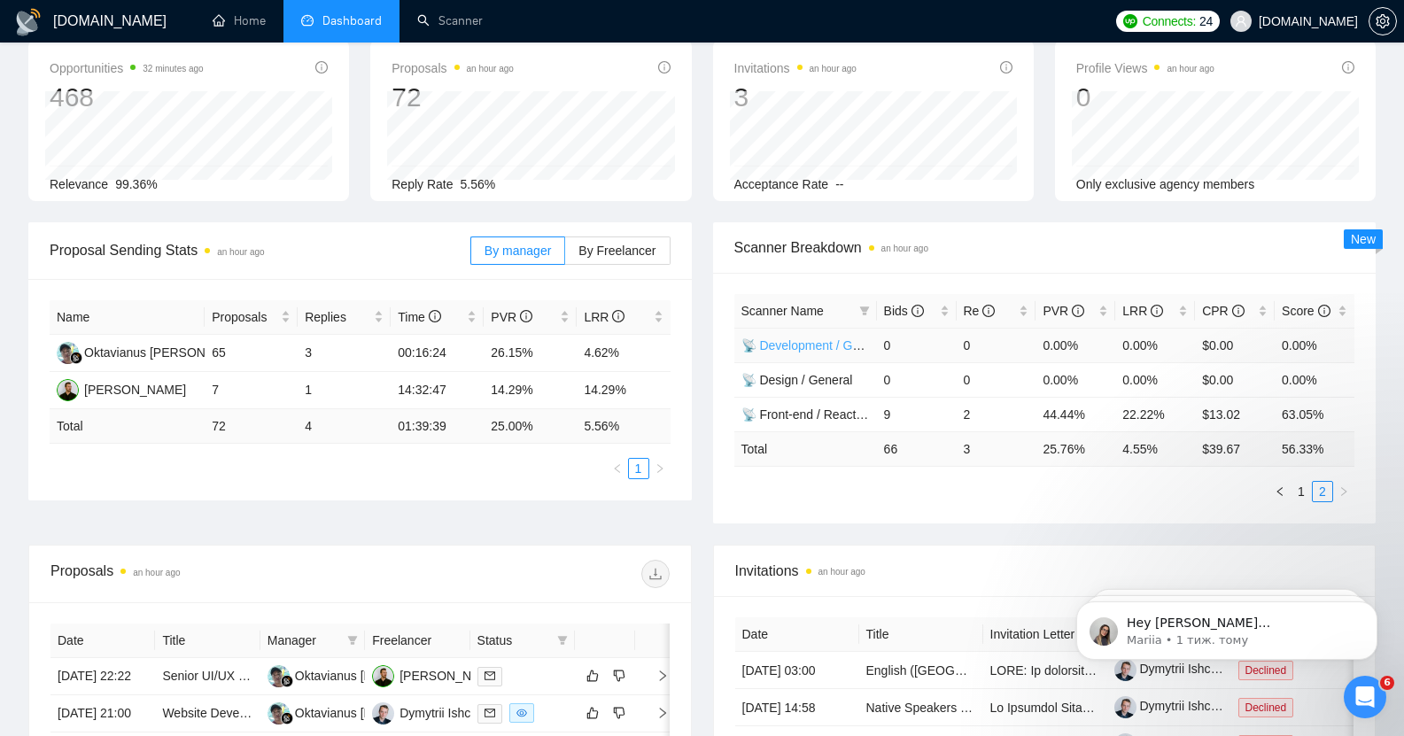
scroll to position [121, 0]
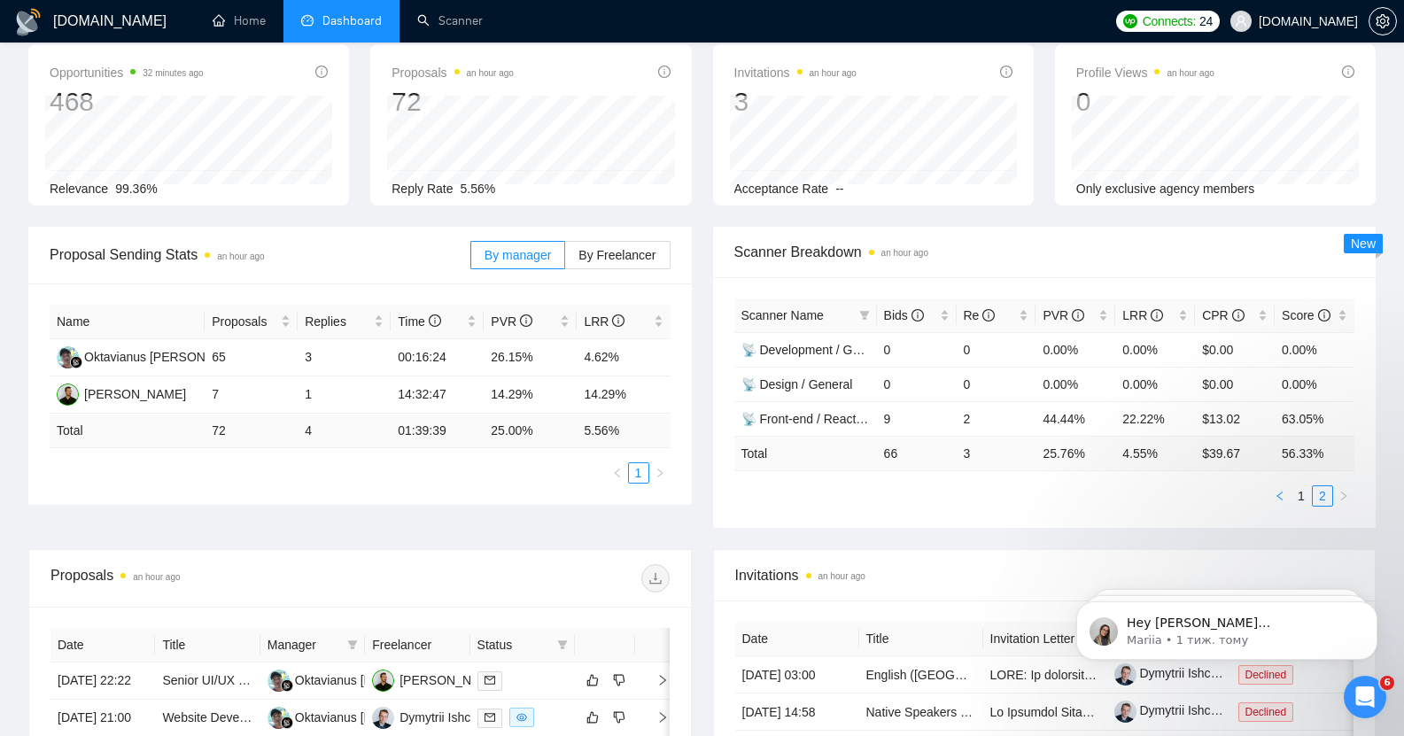
click at [1281, 491] on icon "left" at bounding box center [1280, 496] width 11 height 11
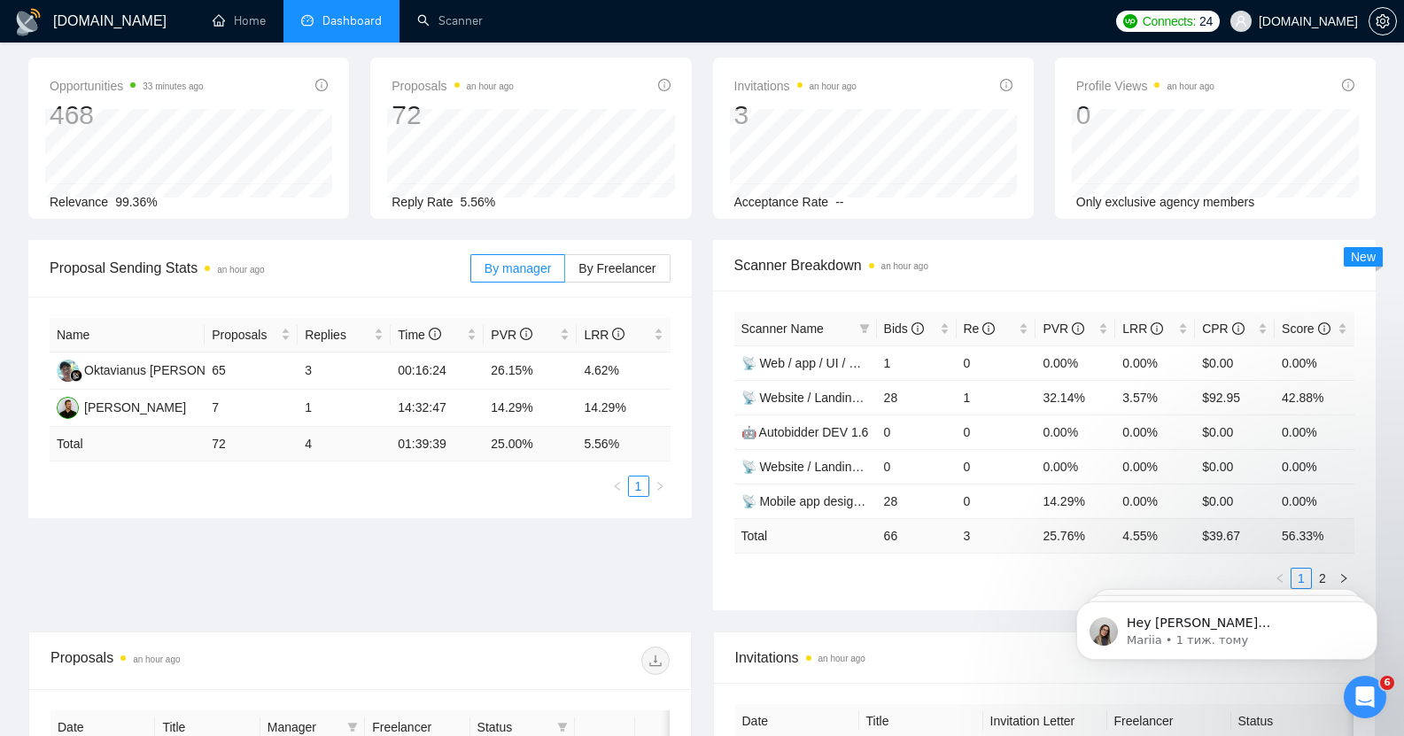
scroll to position [108, 0]
click at [1345, 573] on icon "right" at bounding box center [1344, 577] width 5 height 9
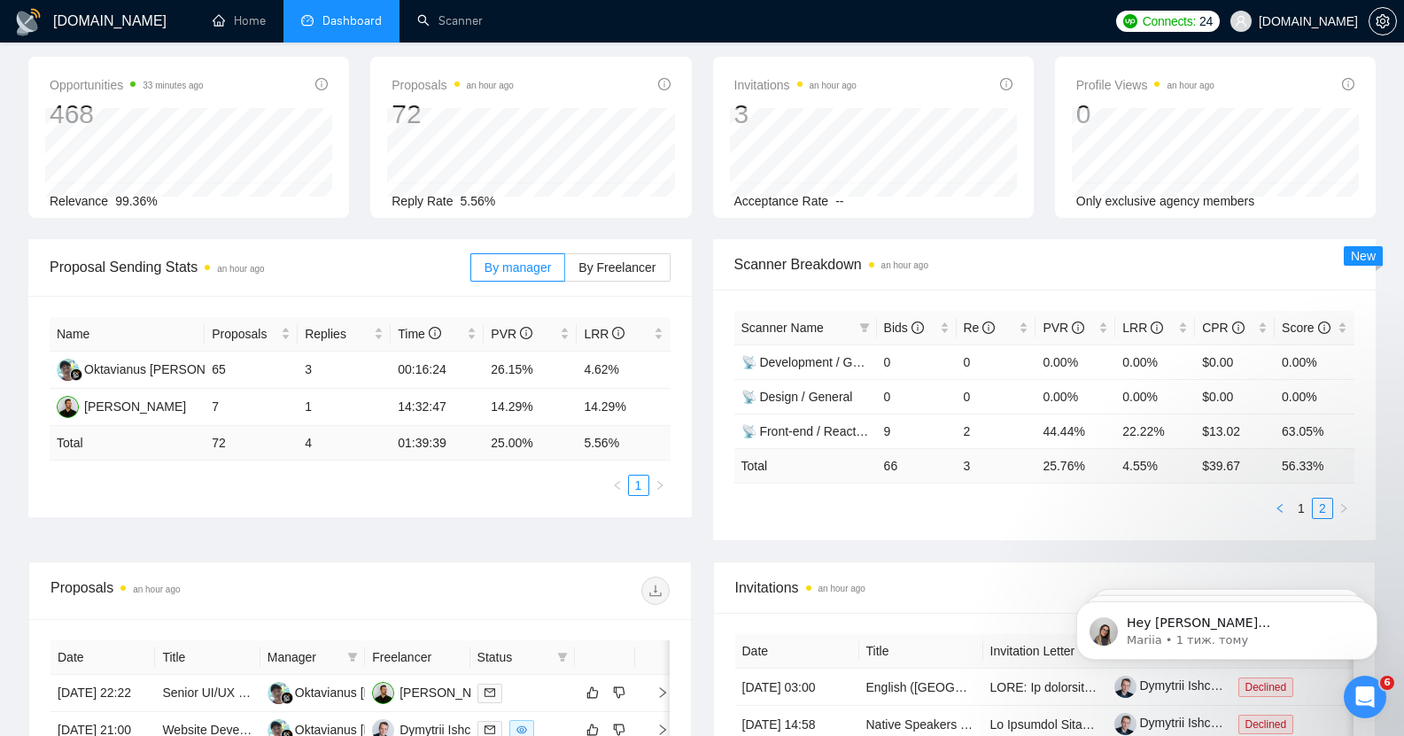
click at [1279, 503] on icon "left" at bounding box center [1280, 508] width 11 height 11
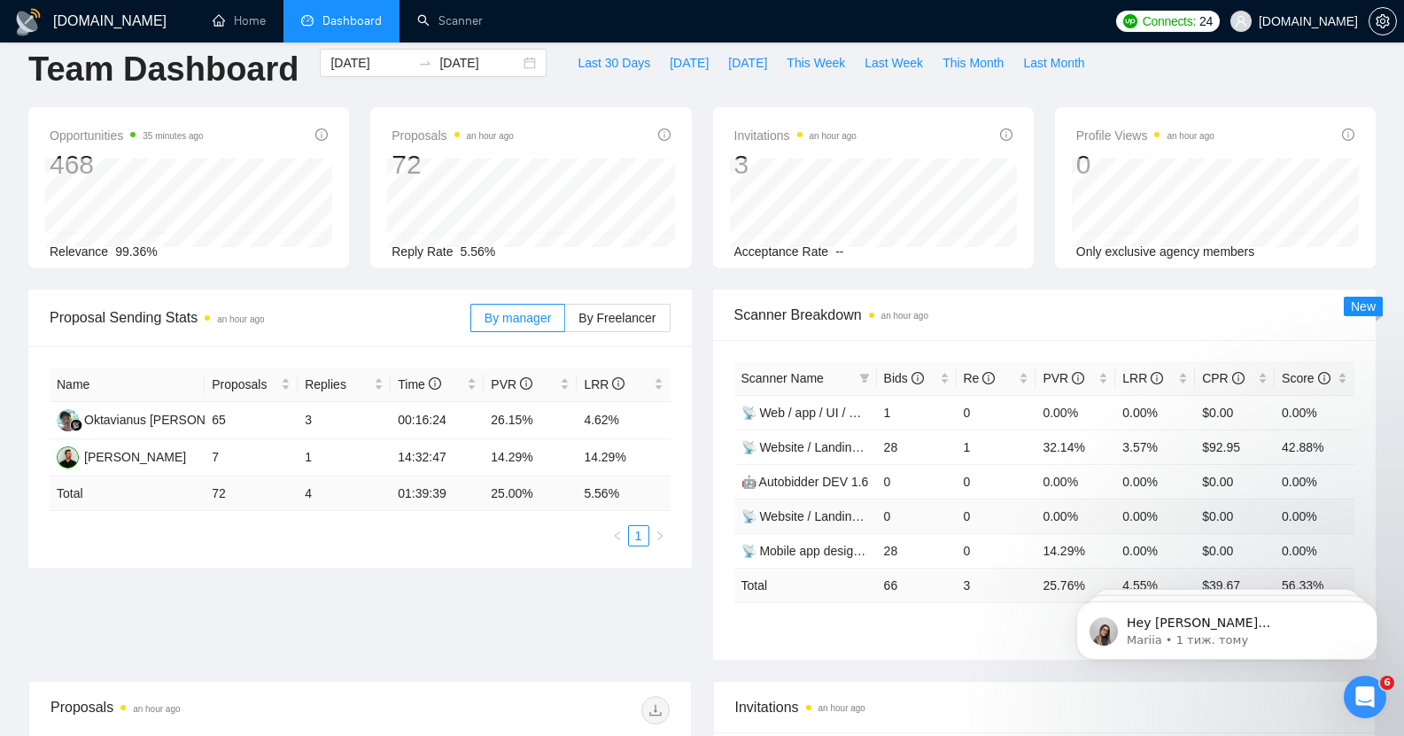
scroll to position [66, 0]
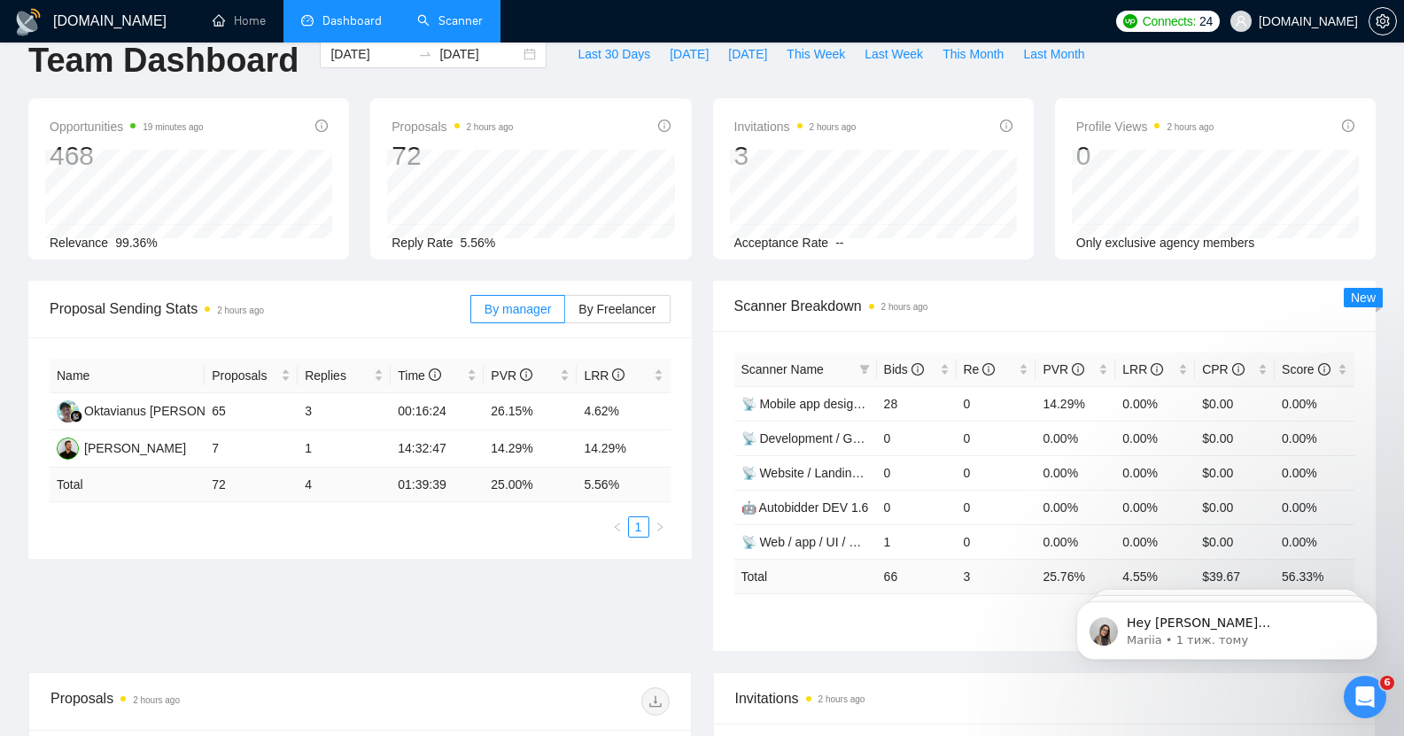
click at [455, 13] on link "Scanner" at bounding box center [450, 20] width 66 height 15
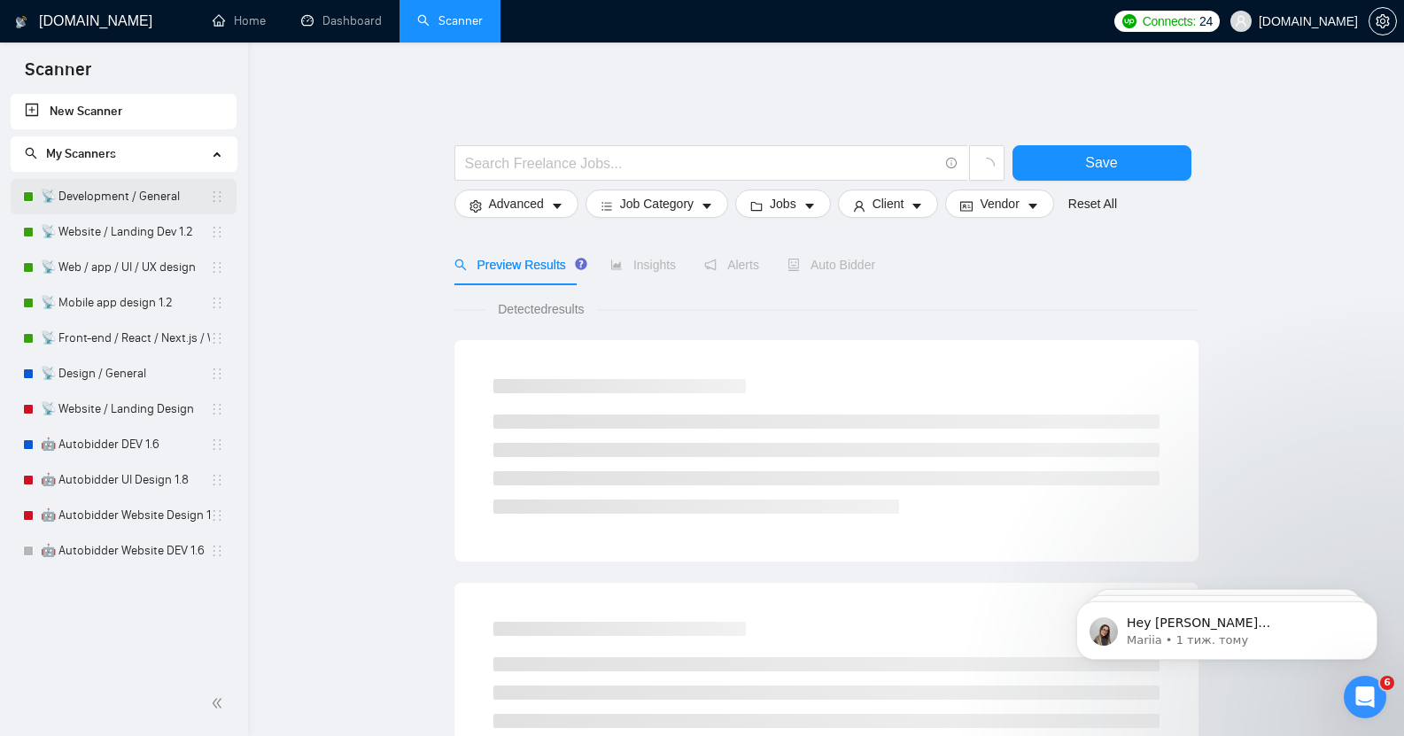
click at [97, 195] on link "📡 Development / General" at bounding box center [125, 196] width 169 height 35
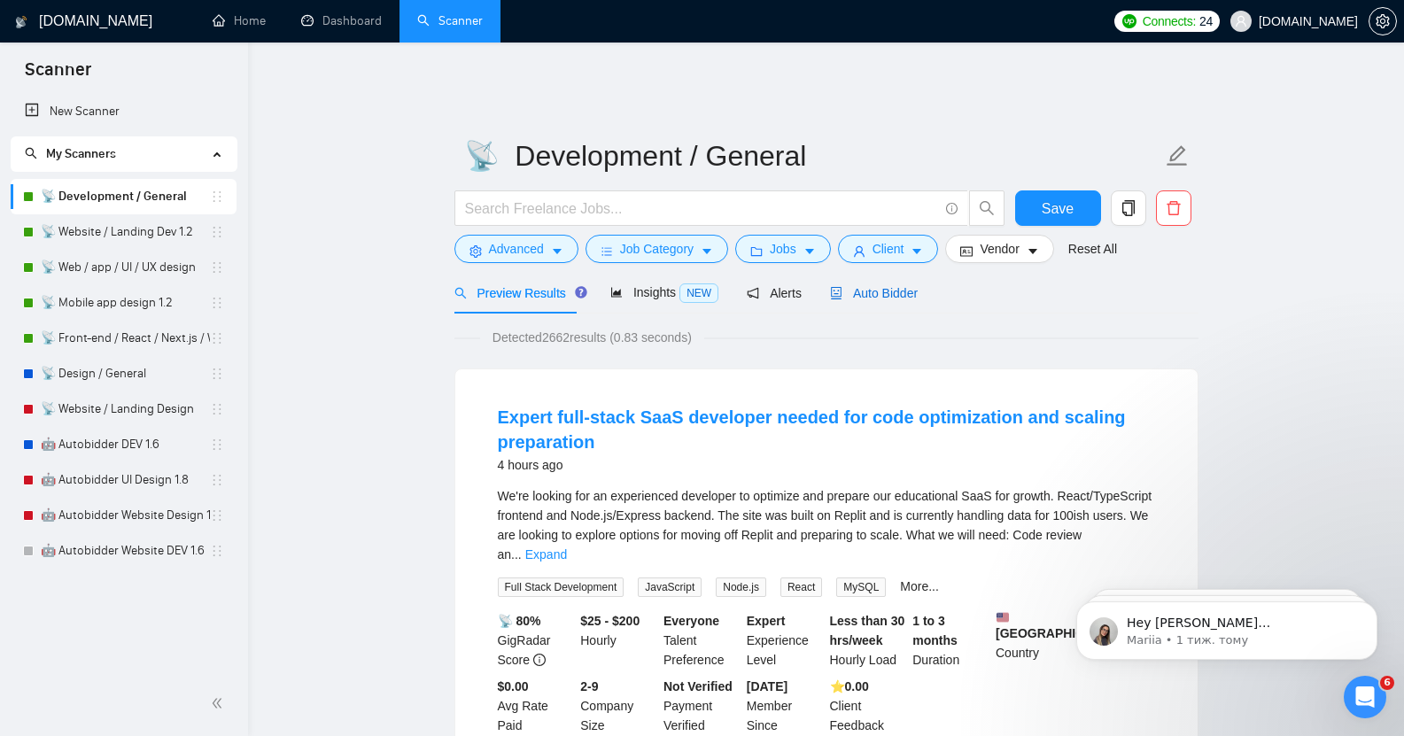
click at [881, 286] on span "Auto Bidder" at bounding box center [874, 293] width 88 height 14
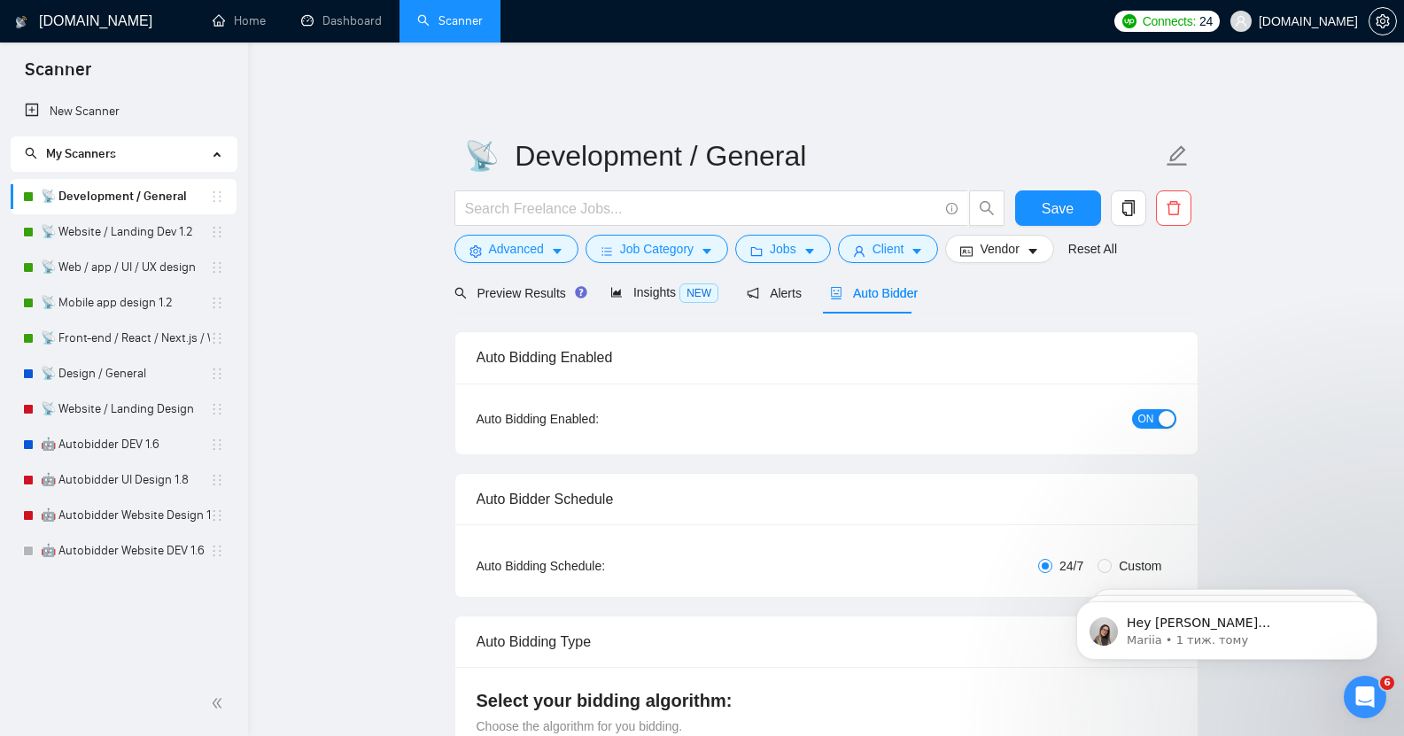
checkbox input "true"
click at [760, 286] on span "Alerts" at bounding box center [774, 293] width 55 height 14
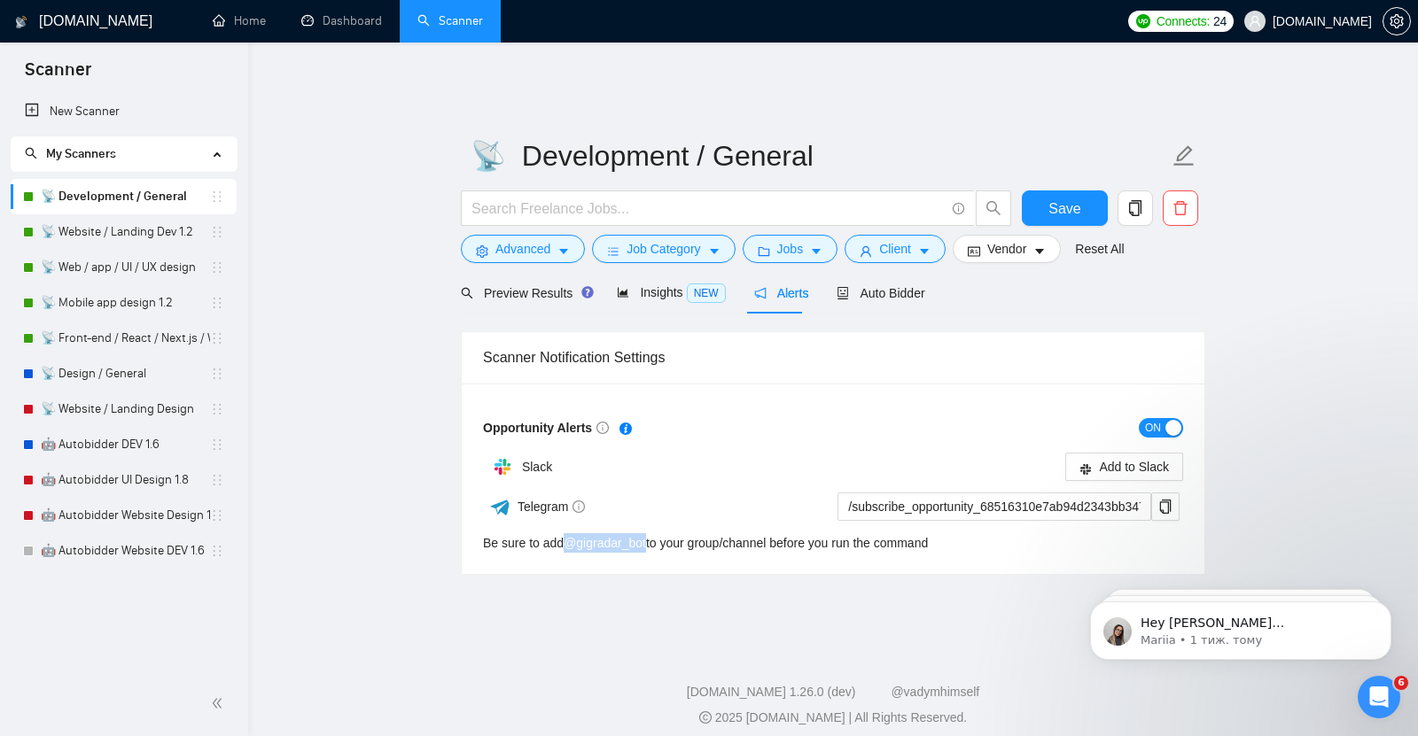
drag, startPoint x: 560, startPoint y: 527, endPoint x: 649, endPoint y: 525, distance: 88.6
click at [649, 533] on div "Be sure to add @ gigradar_bot to your group/channel before you run the command" at bounding box center [705, 542] width 445 height 19
copy div "@ gigradar_bot"
click at [1164, 500] on icon "copy" at bounding box center [1165, 507] width 14 height 14
click at [112, 229] on link "📡 Website / Landing Dev 1.2" at bounding box center [125, 231] width 169 height 35
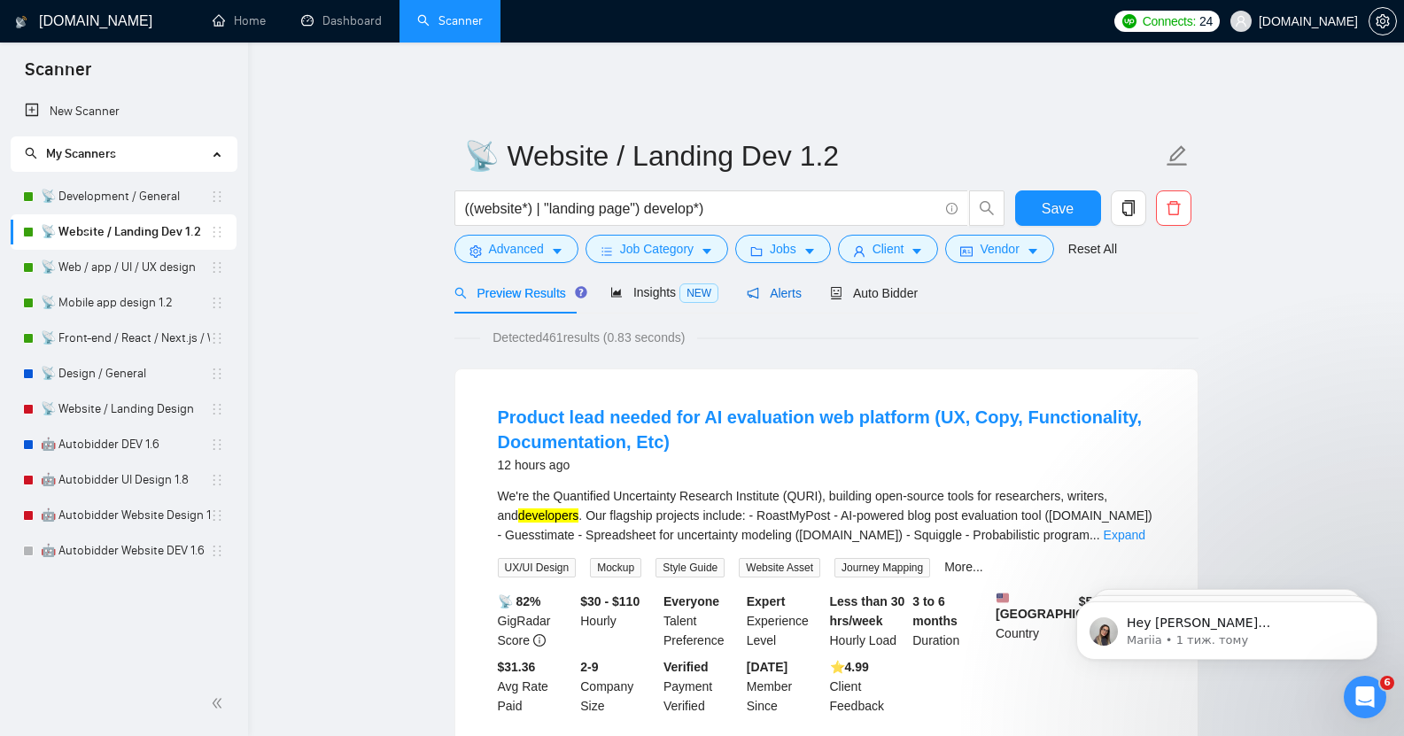
click at [783, 286] on span "Alerts" at bounding box center [774, 293] width 55 height 14
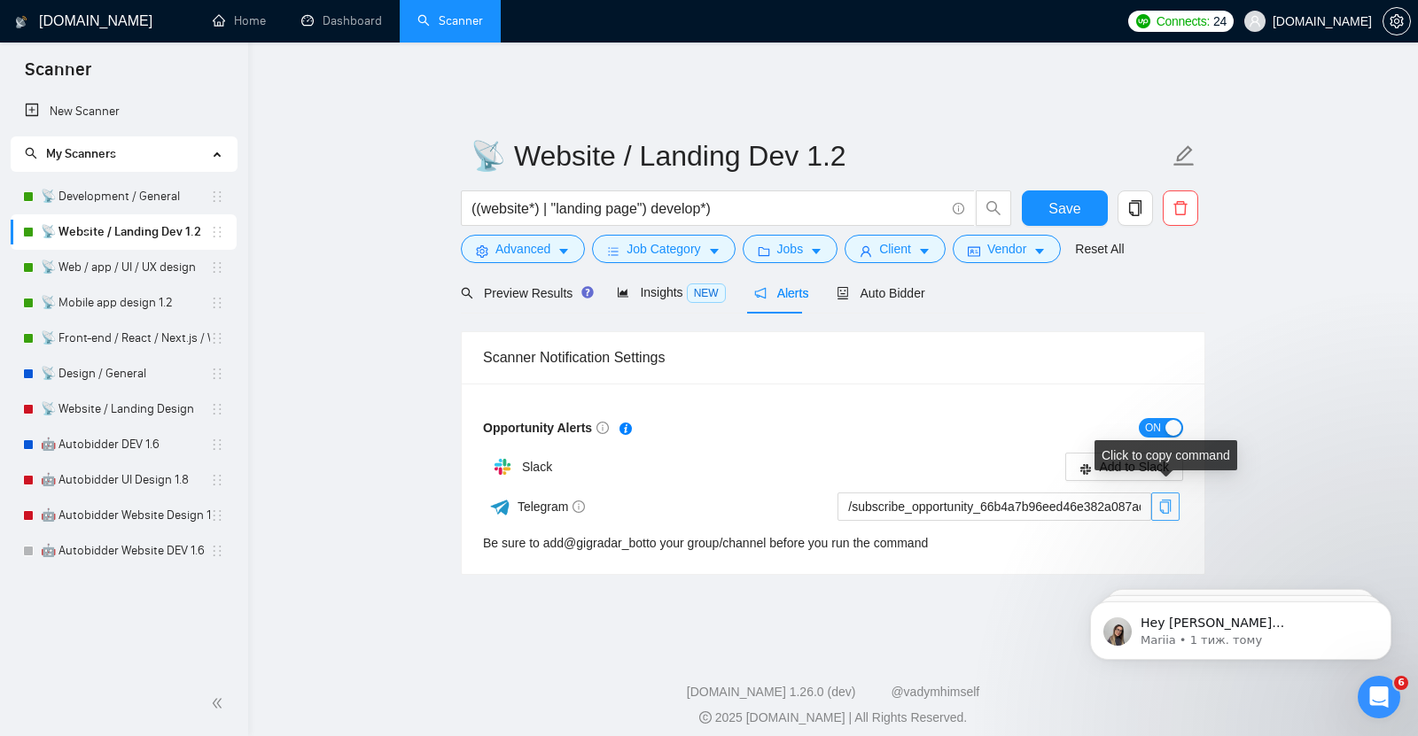
click at [1164, 500] on icon "copy" at bounding box center [1165, 507] width 14 height 14
click at [132, 261] on link "📡 Web / app / UI / UX design" at bounding box center [125, 267] width 169 height 35
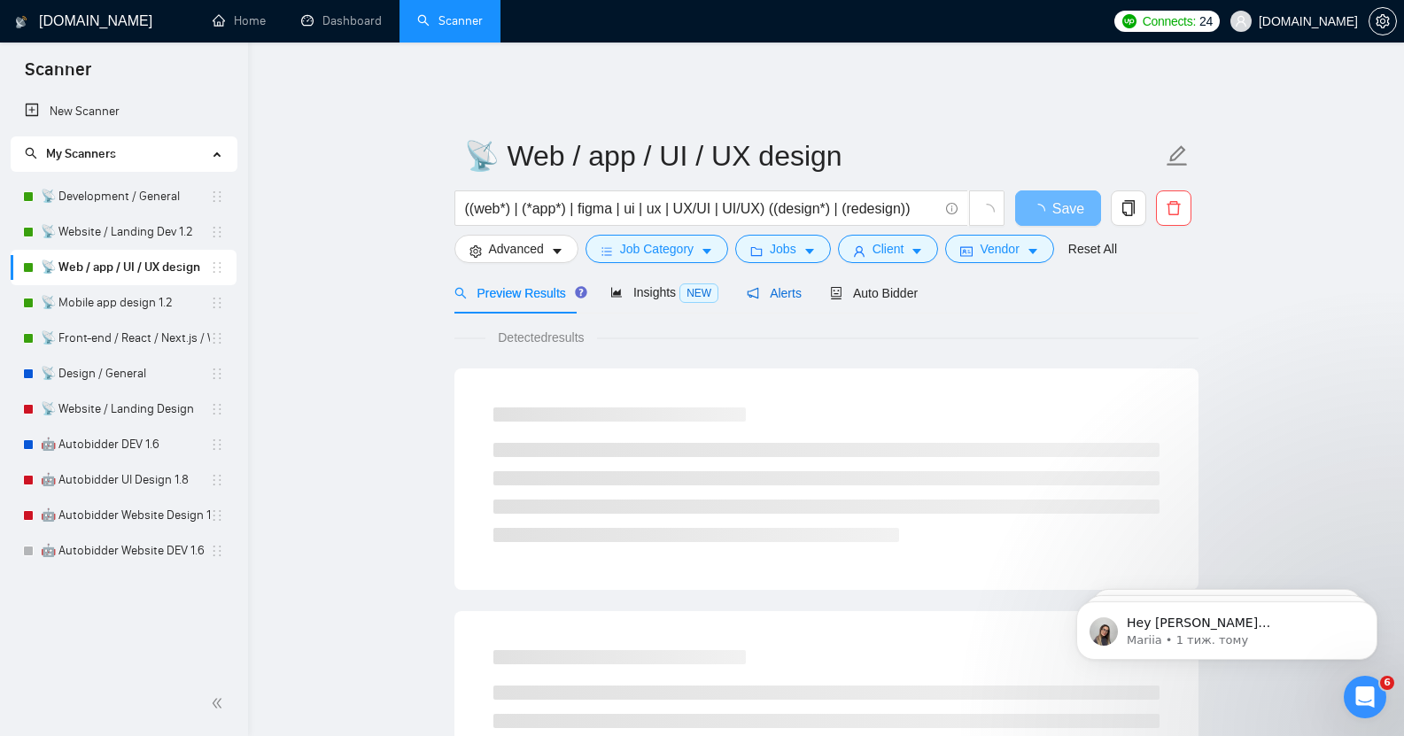
click at [771, 286] on span "Alerts" at bounding box center [774, 293] width 55 height 14
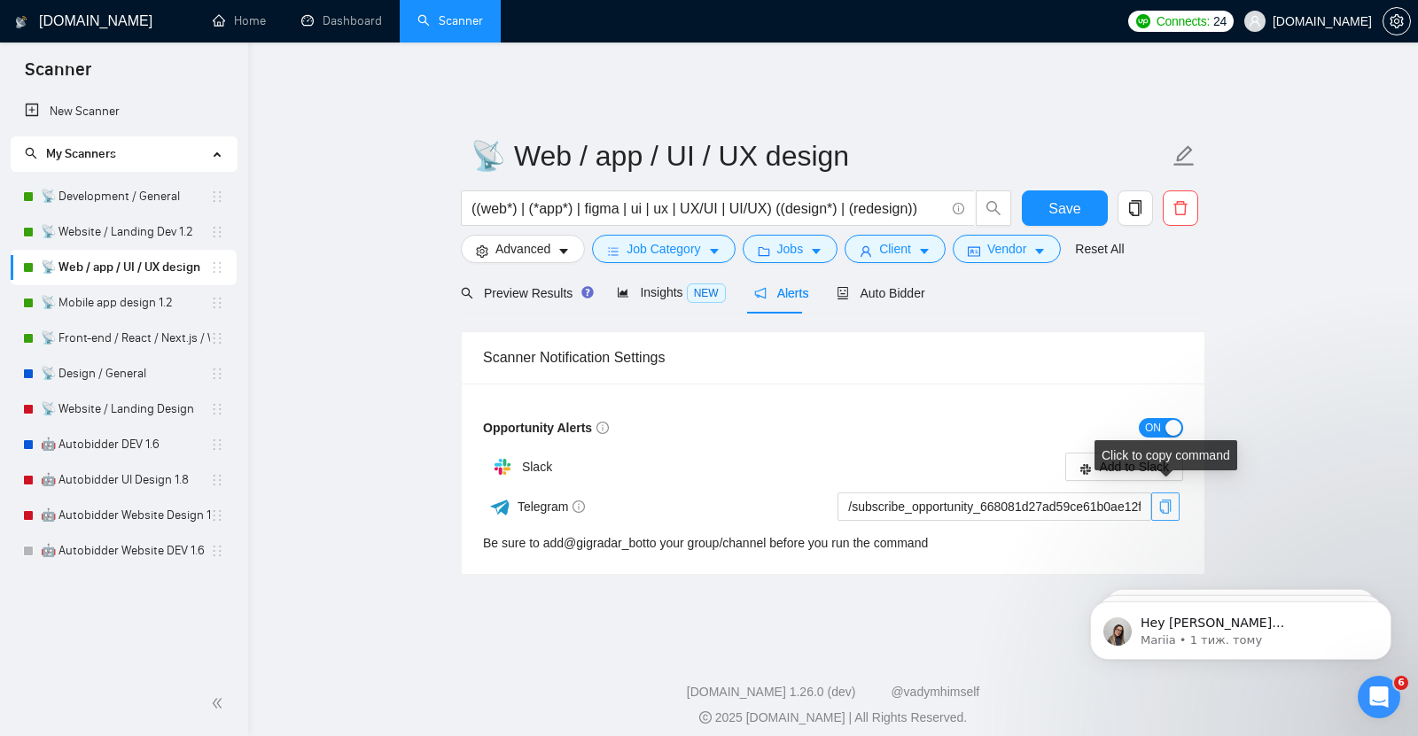
click at [1167, 500] on icon "copy" at bounding box center [1165, 507] width 14 height 14
click at [123, 305] on link "📡 Mobile app design 1.2" at bounding box center [125, 302] width 169 height 35
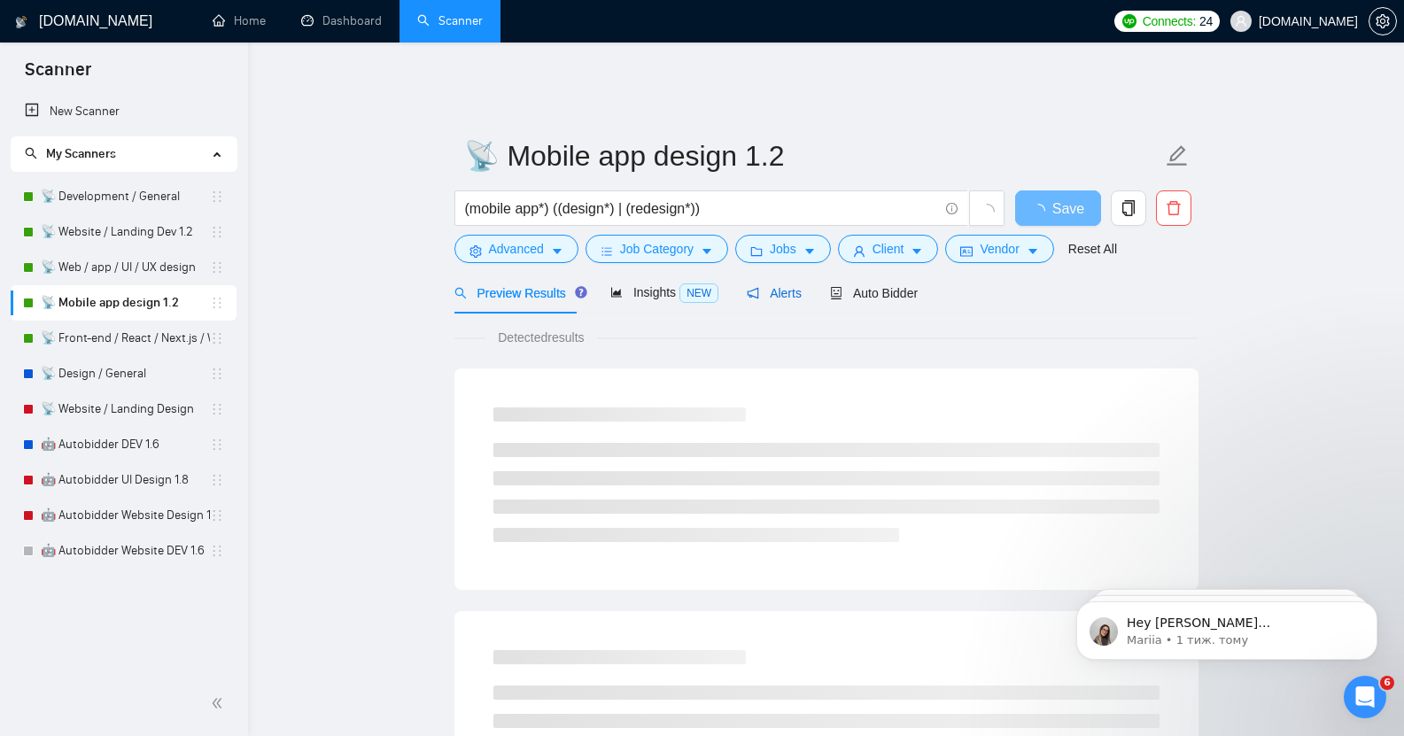
click at [775, 286] on span "Alerts" at bounding box center [774, 293] width 55 height 14
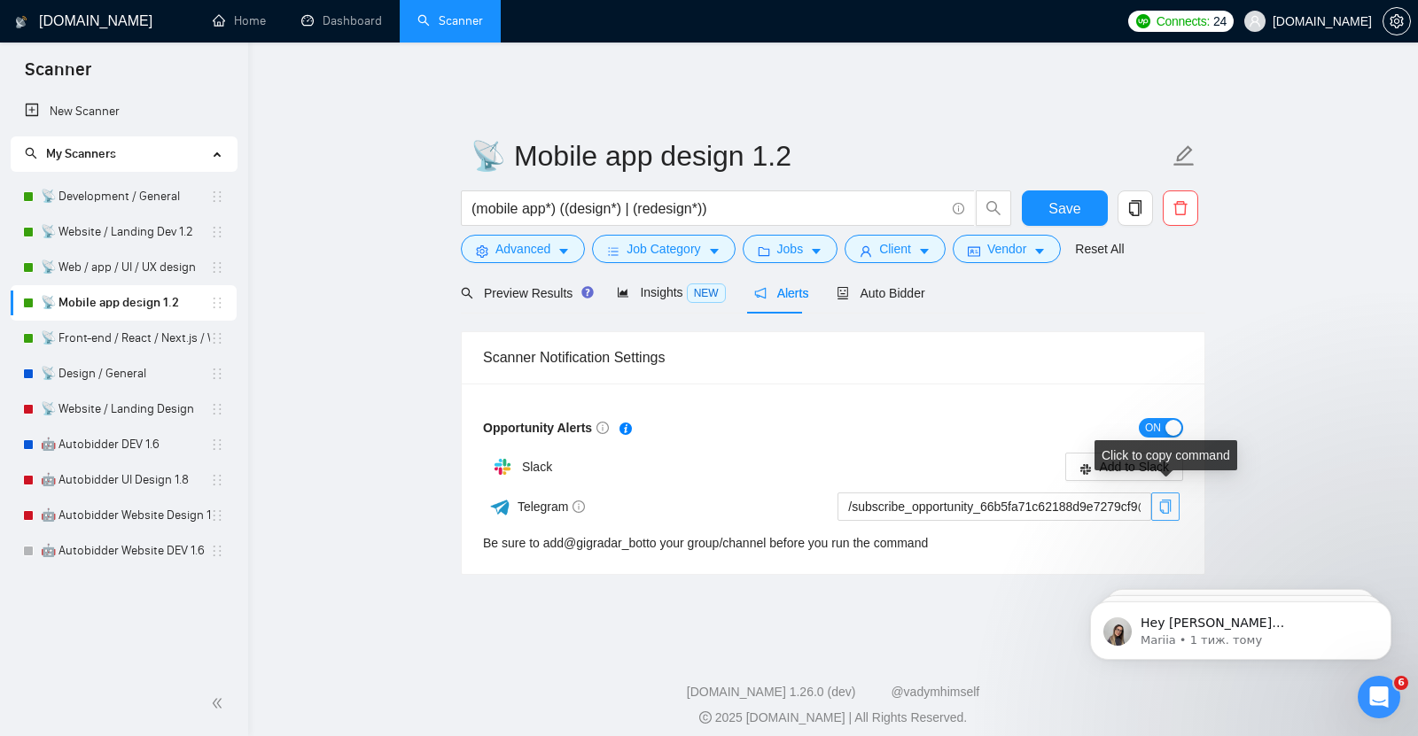
click at [1168, 500] on icon "copy" at bounding box center [1166, 507] width 12 height 14
click at [137, 333] on link "📡 Front-end / React / Next.js / WebGL / GSAP" at bounding box center [125, 338] width 169 height 35
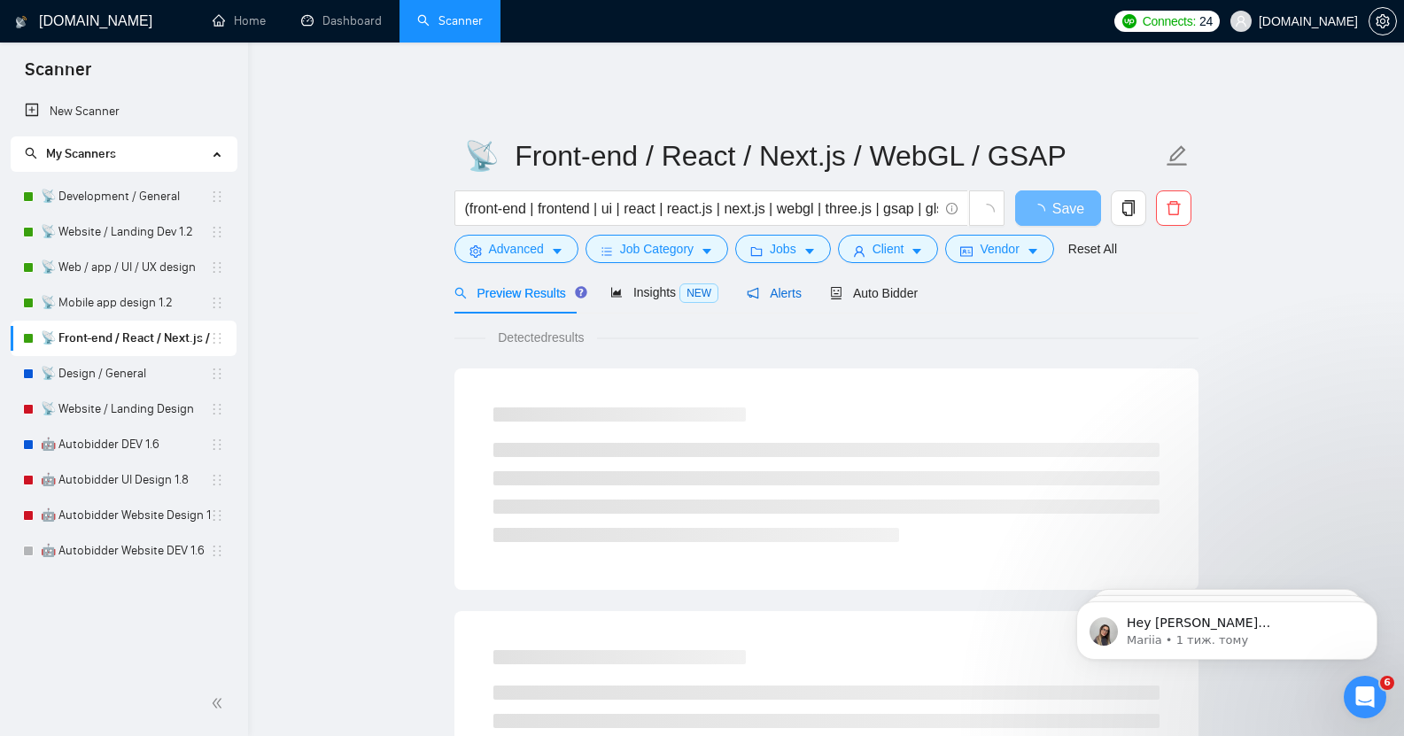
click at [774, 286] on span "Alerts" at bounding box center [774, 293] width 55 height 14
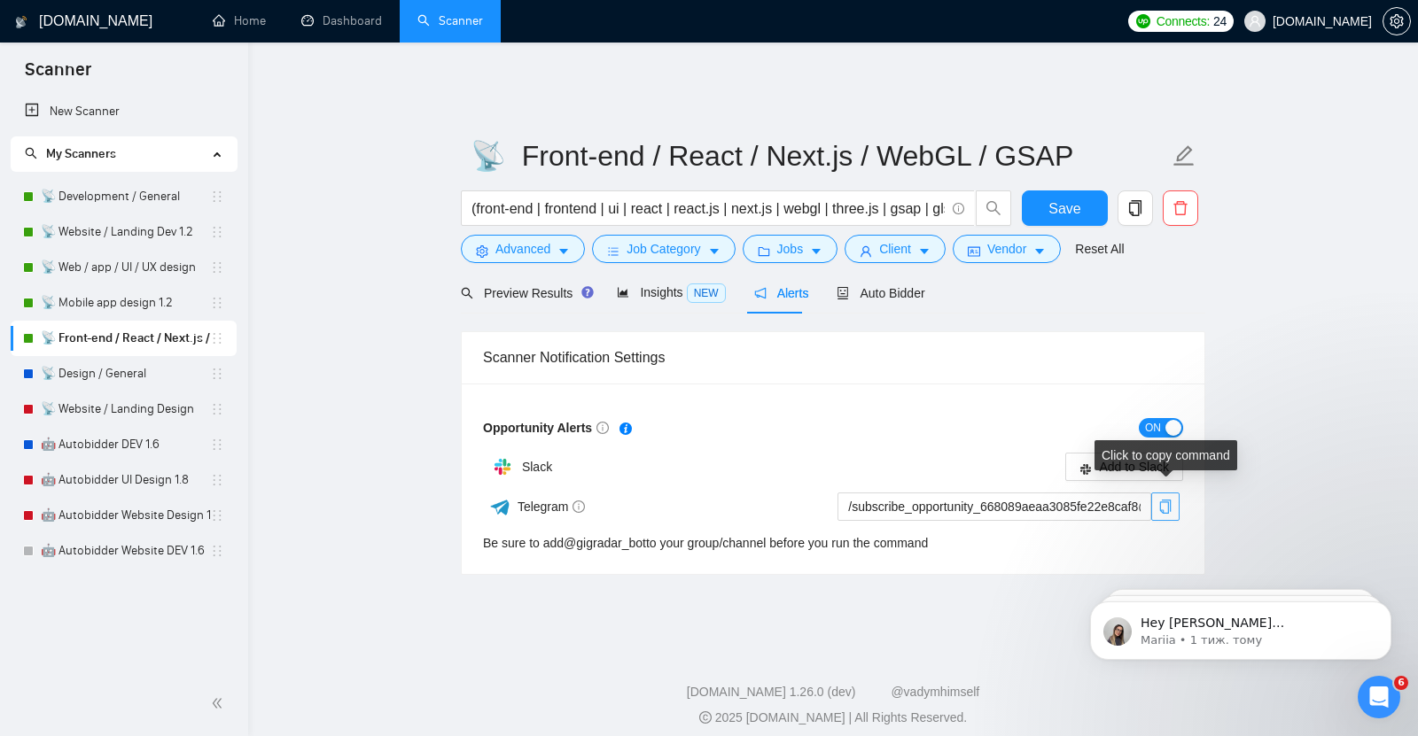
click at [1168, 500] on icon "copy" at bounding box center [1166, 507] width 12 height 14
click at [121, 377] on link "📡 Design / General" at bounding box center [125, 373] width 169 height 35
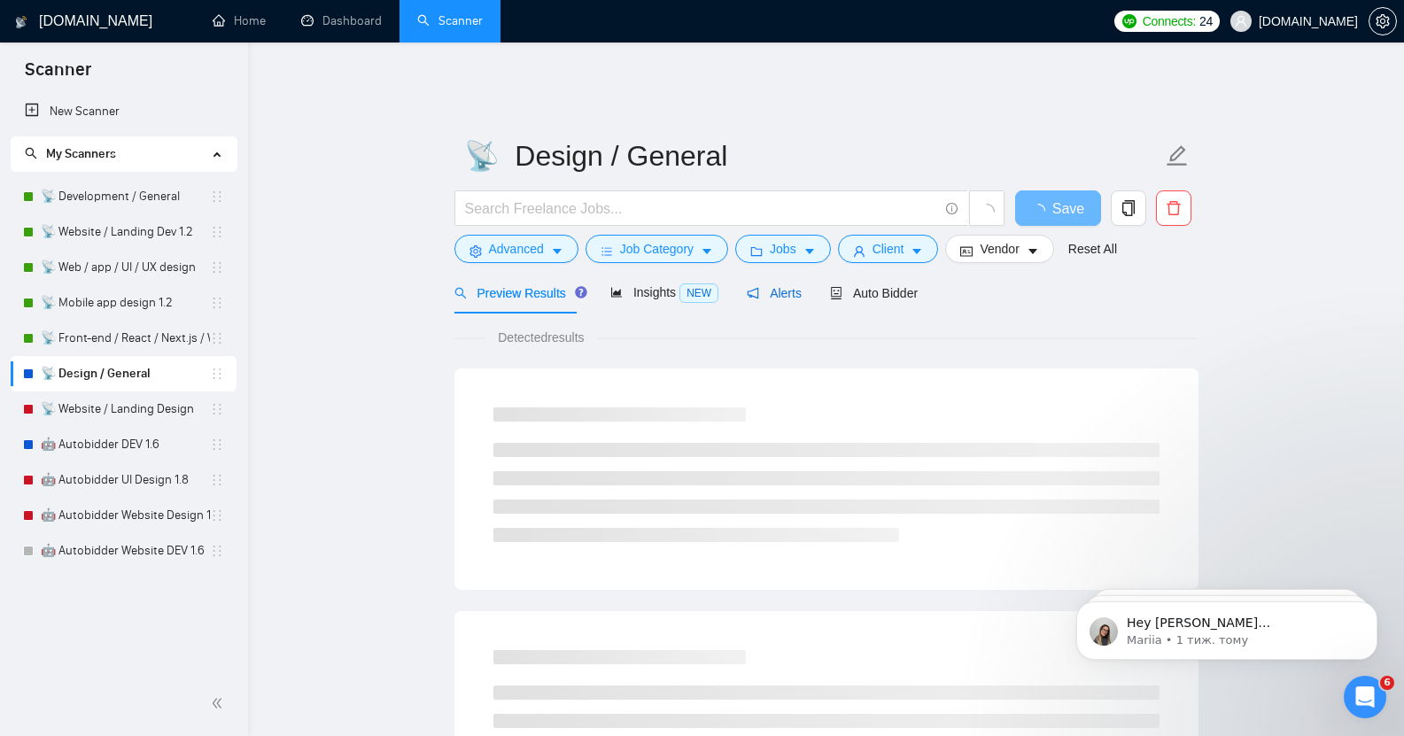
click at [776, 286] on span "Alerts" at bounding box center [774, 293] width 55 height 14
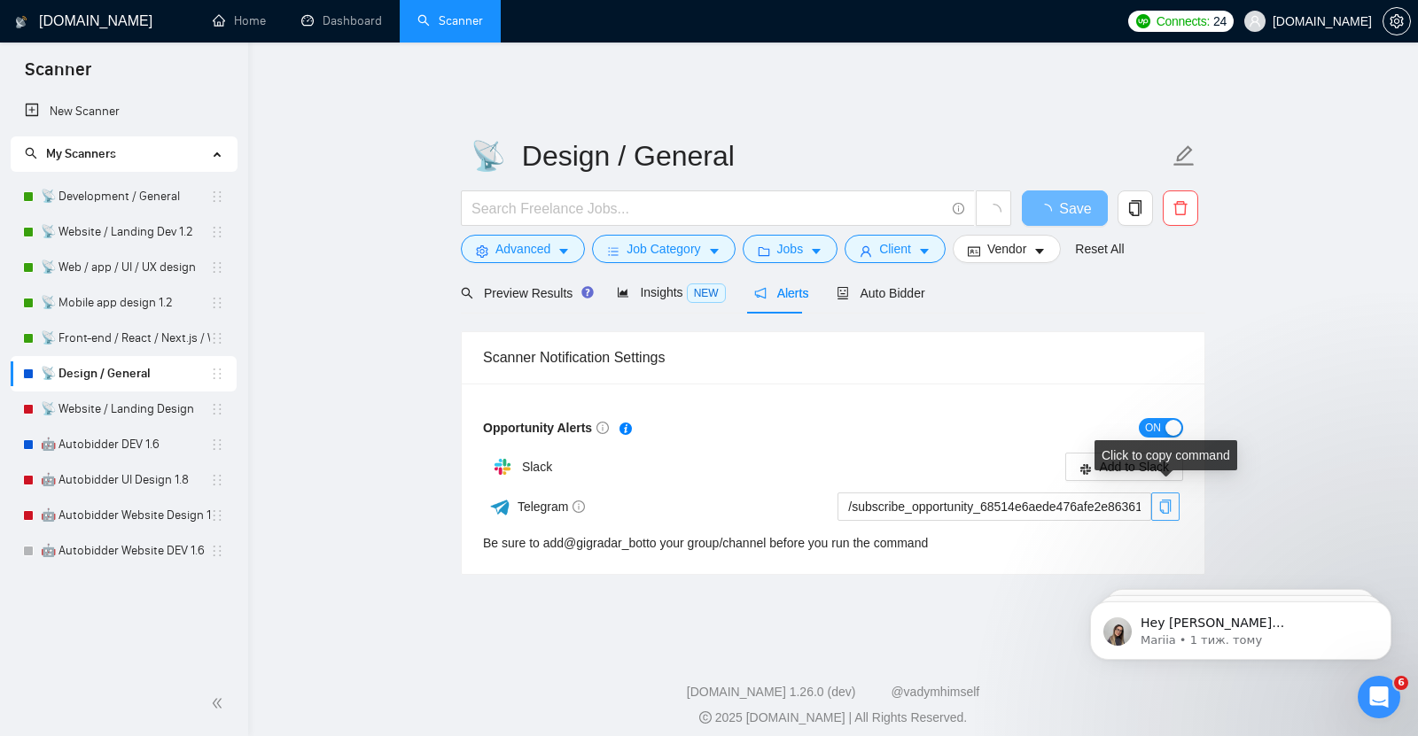
click at [1167, 500] on icon "copy" at bounding box center [1165, 507] width 14 height 14
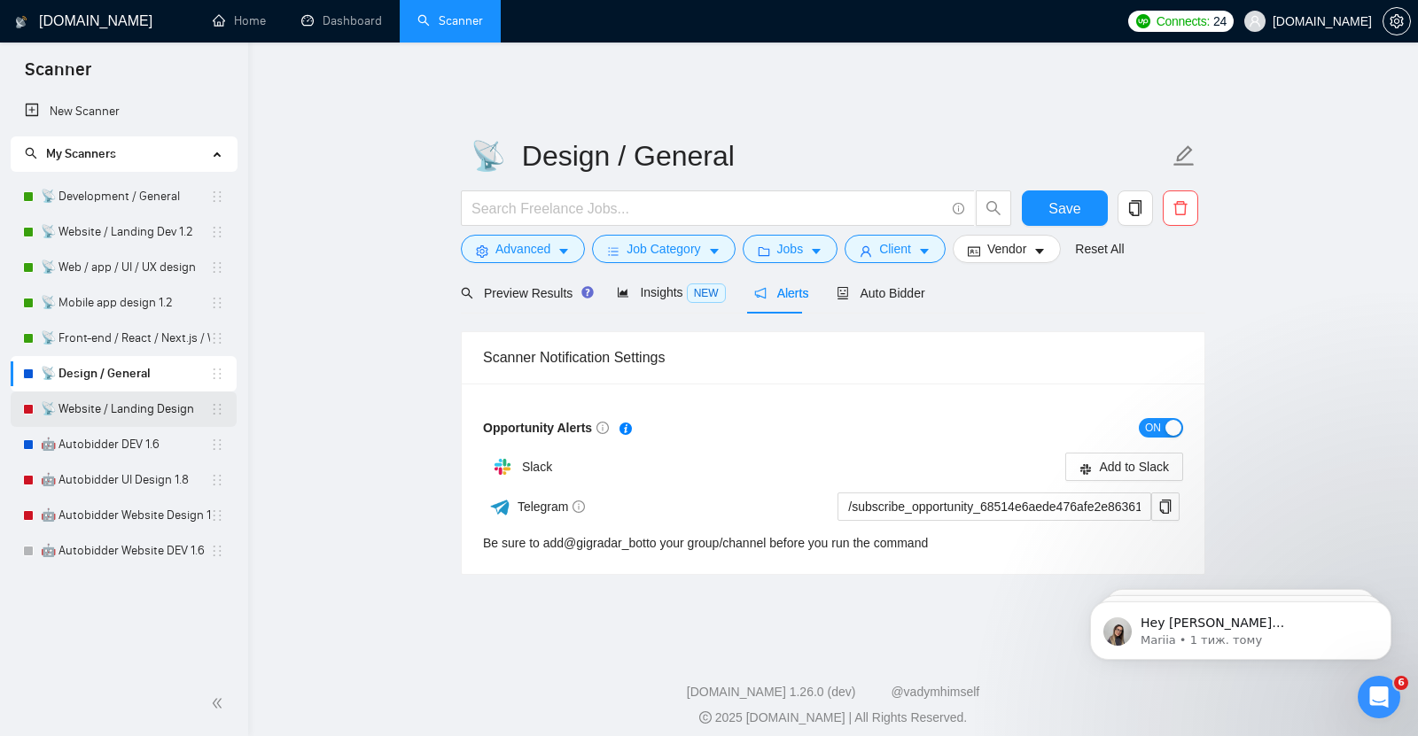
click at [141, 416] on link "📡 Website / Landing Design" at bounding box center [125, 409] width 169 height 35
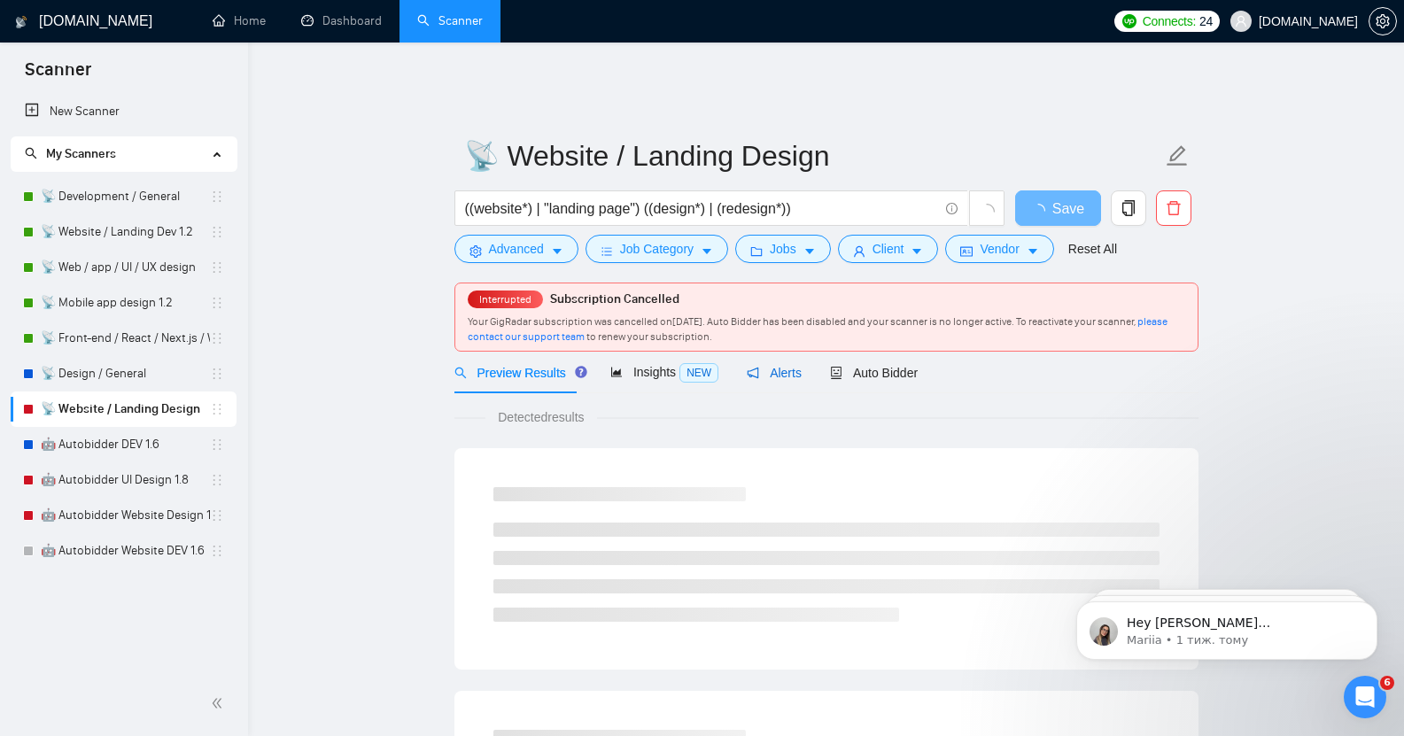
click at [778, 369] on div "Alerts" at bounding box center [774, 372] width 55 height 19
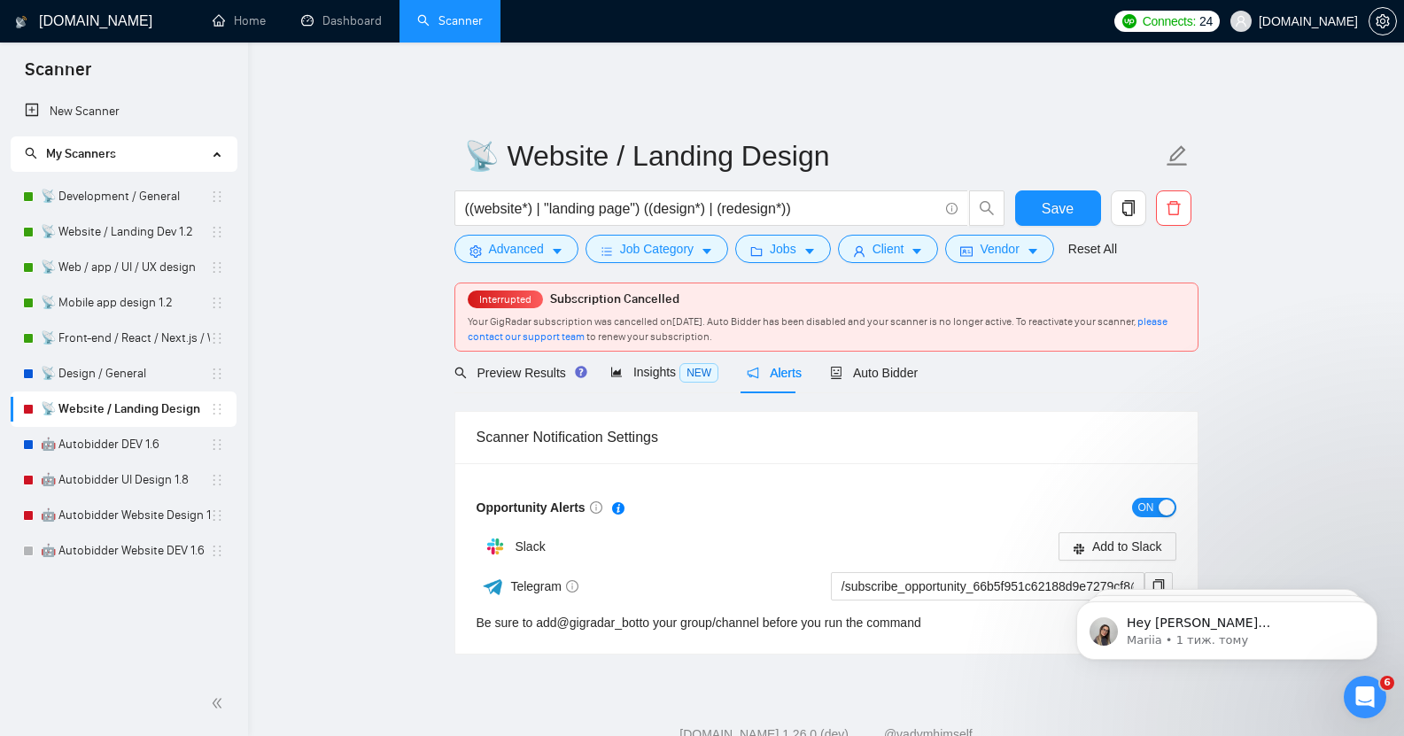
click at [1147, 573] on body "Hey [PERSON_NAME][EMAIL_ADDRESS][DOMAIN_NAME], Looks like your Upwork agency [P…" at bounding box center [1227, 627] width 340 height 110
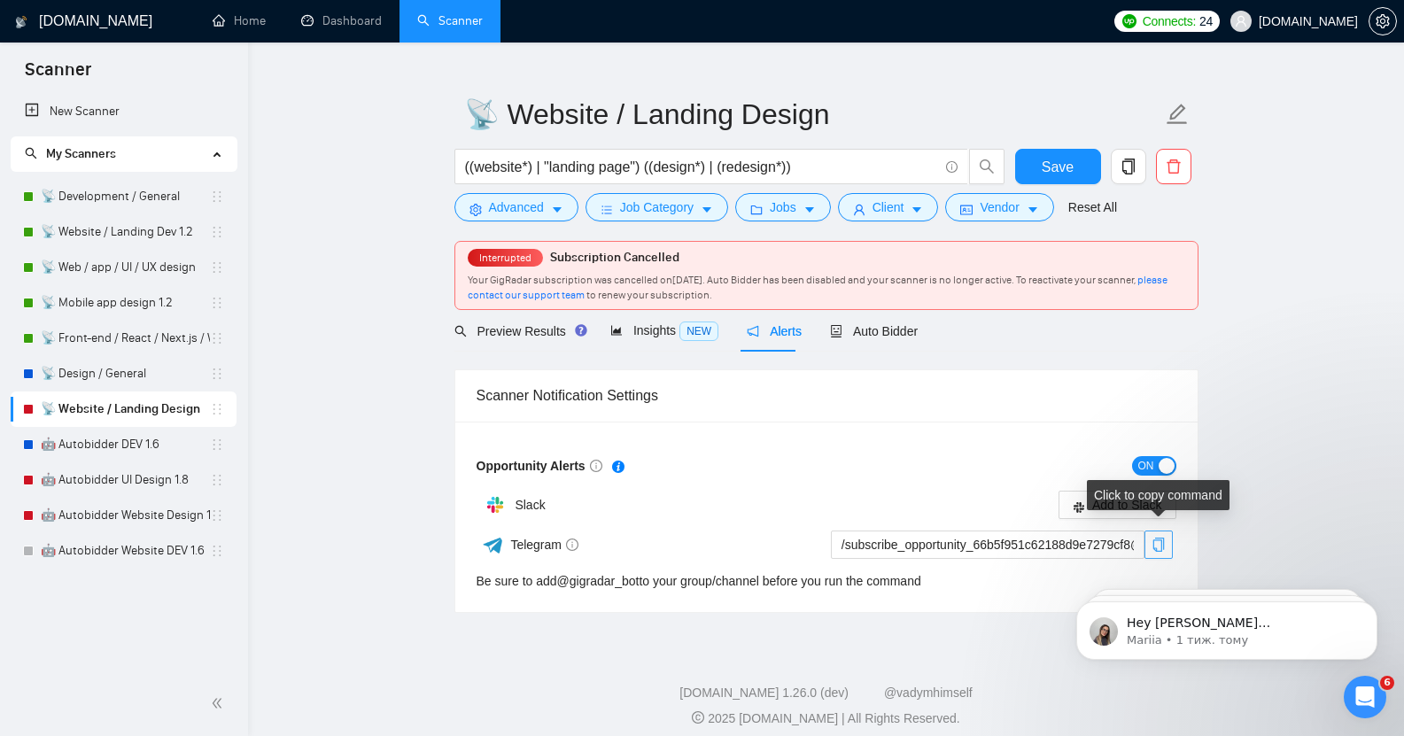
click at [1157, 538] on icon "copy" at bounding box center [1159, 545] width 14 height 14
click at [1160, 538] on icon "copy" at bounding box center [1159, 545] width 14 height 14
click at [115, 384] on link "📡 Design / General" at bounding box center [125, 373] width 169 height 35
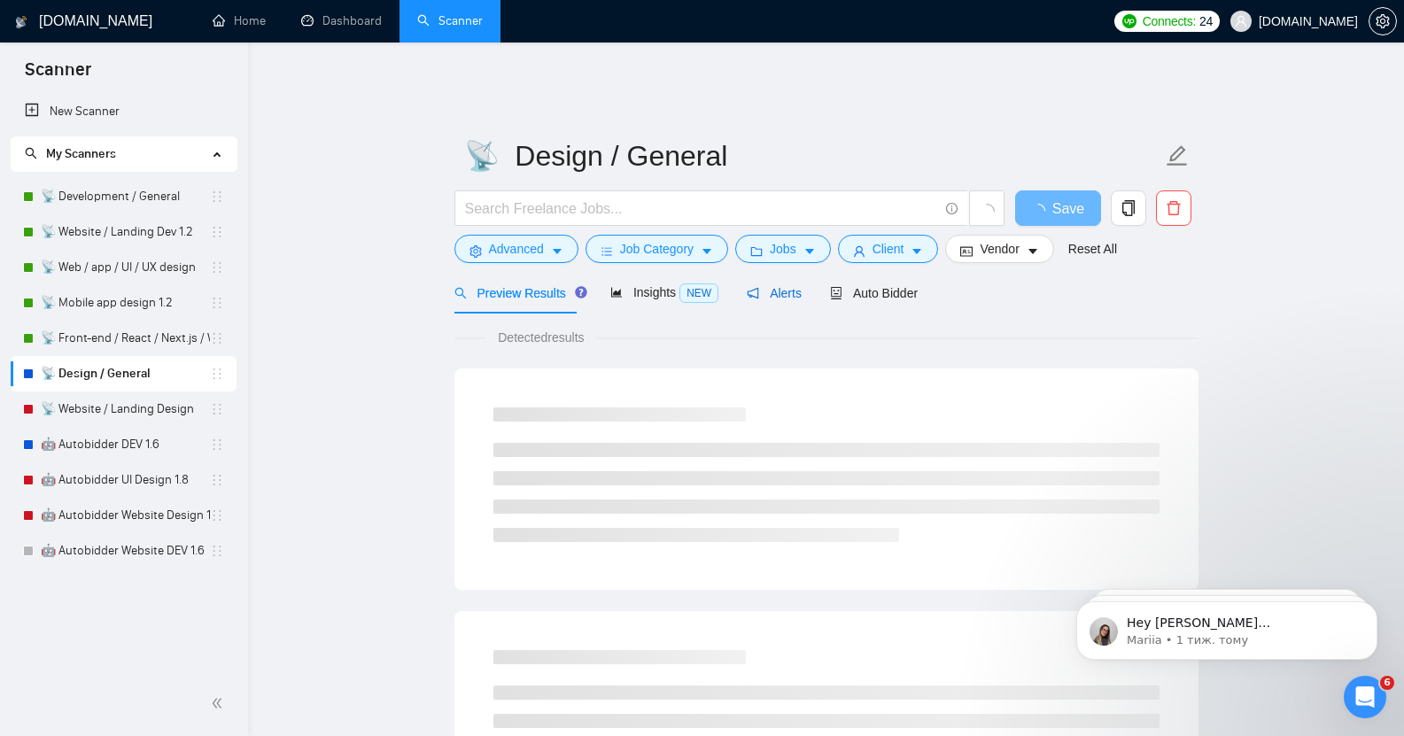
click at [782, 286] on span "Alerts" at bounding box center [774, 293] width 55 height 14
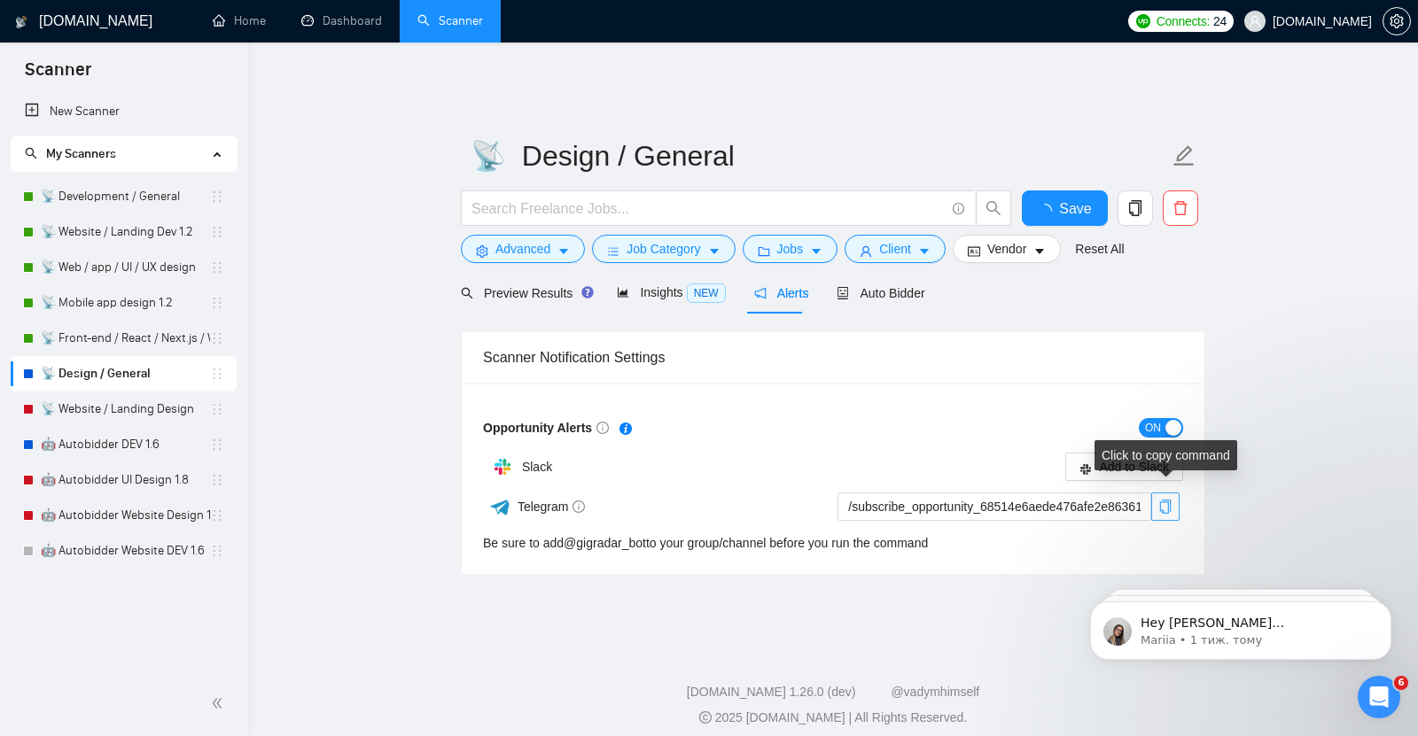
click at [1168, 500] on icon "copy" at bounding box center [1166, 507] width 12 height 14
click at [130, 198] on link "📡 Development / General" at bounding box center [125, 196] width 169 height 35
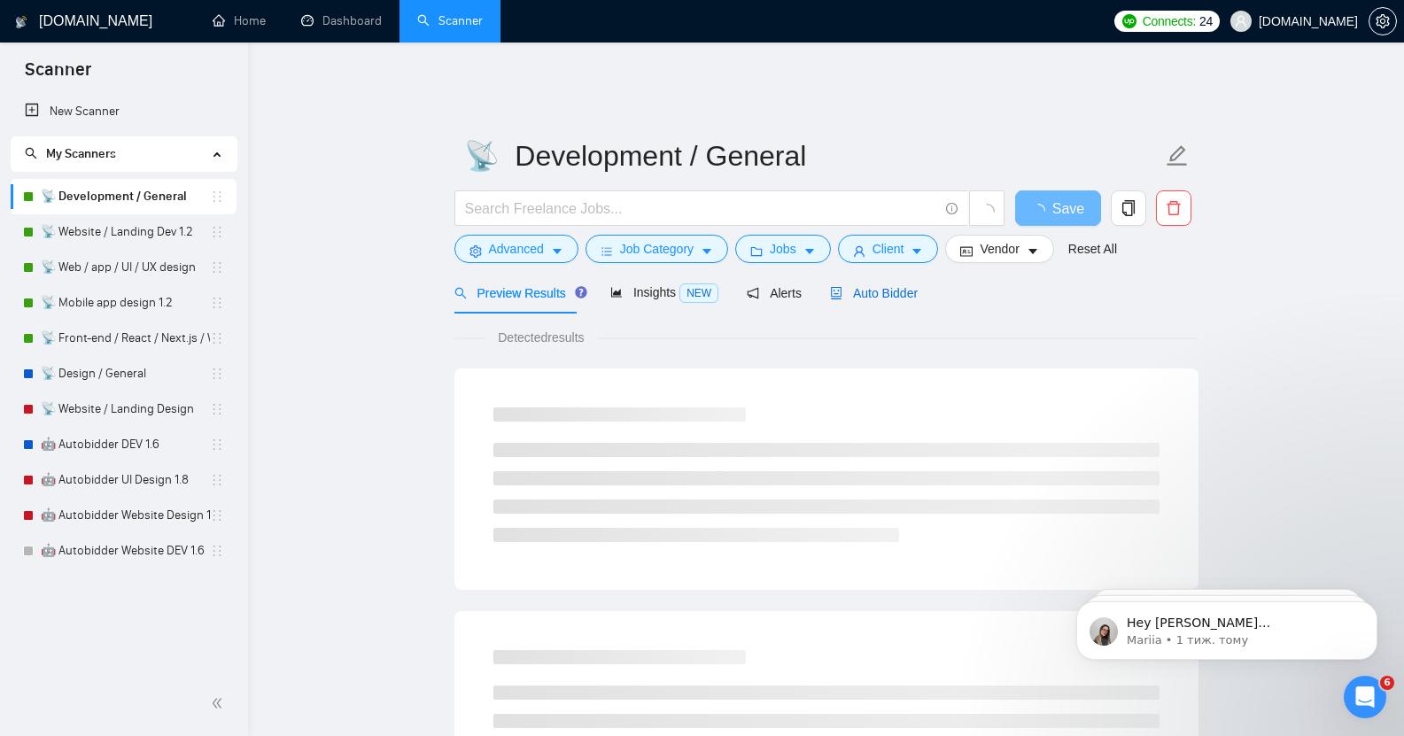
click at [881, 289] on div "Auto Bidder" at bounding box center [874, 293] width 88 height 19
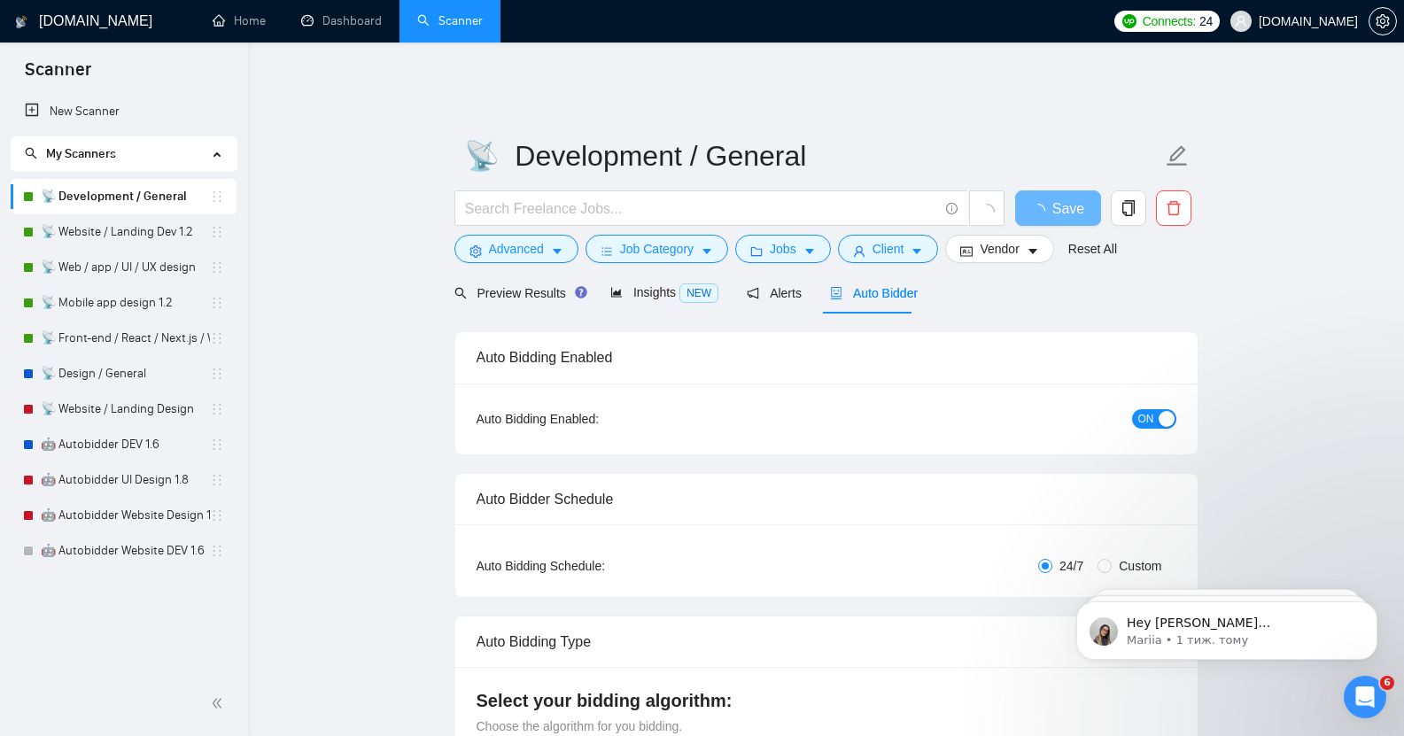
checkbox input "true"
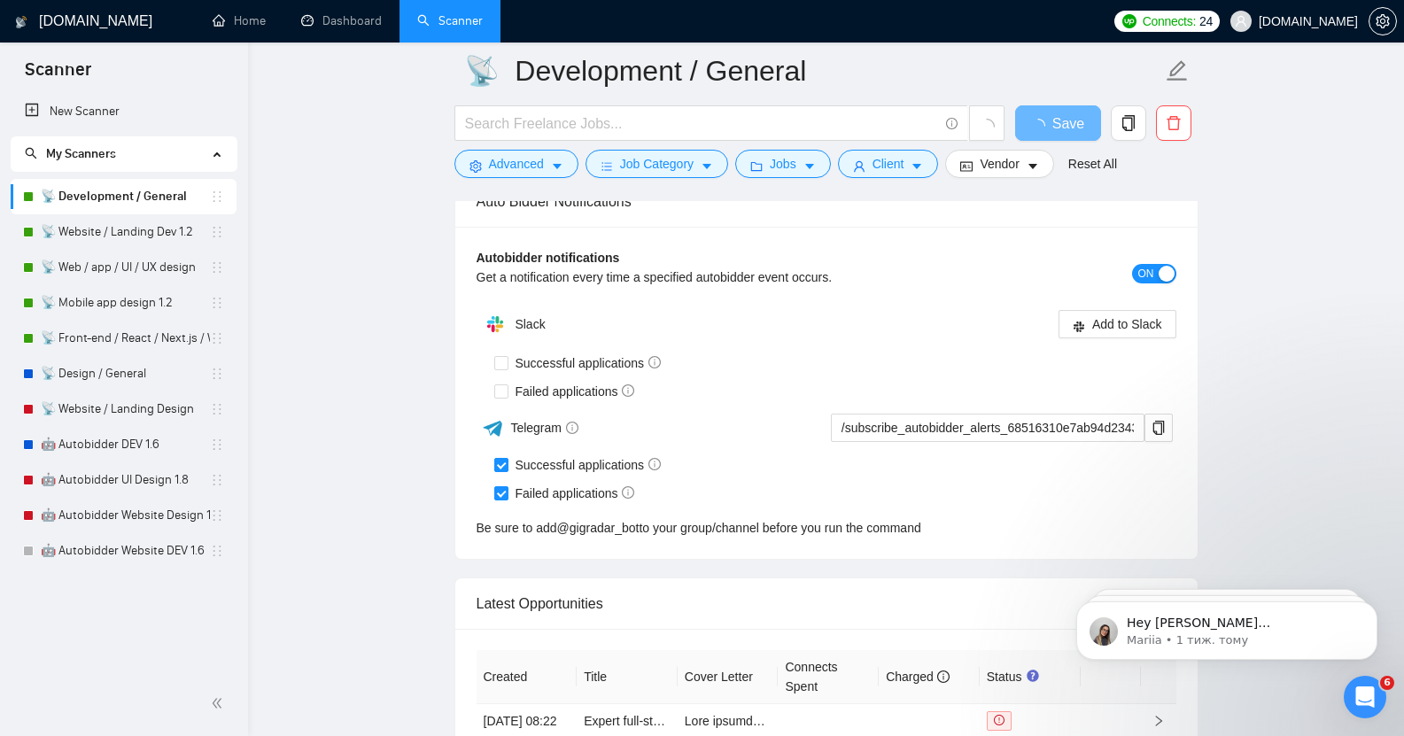
scroll to position [4004, 0]
click at [1160, 420] on icon "copy" at bounding box center [1159, 427] width 14 height 14
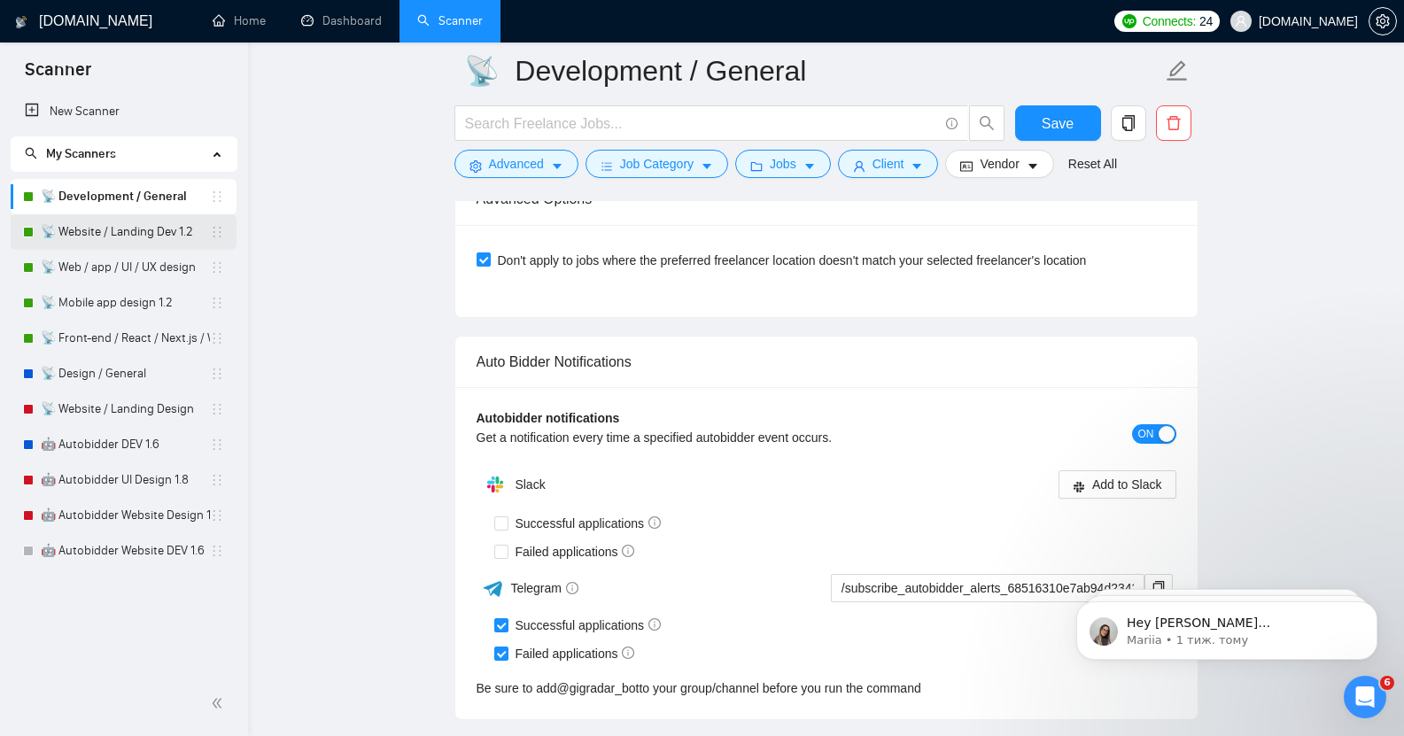
click at [152, 237] on link "📡 Website / Landing Dev 1.2" at bounding box center [125, 231] width 169 height 35
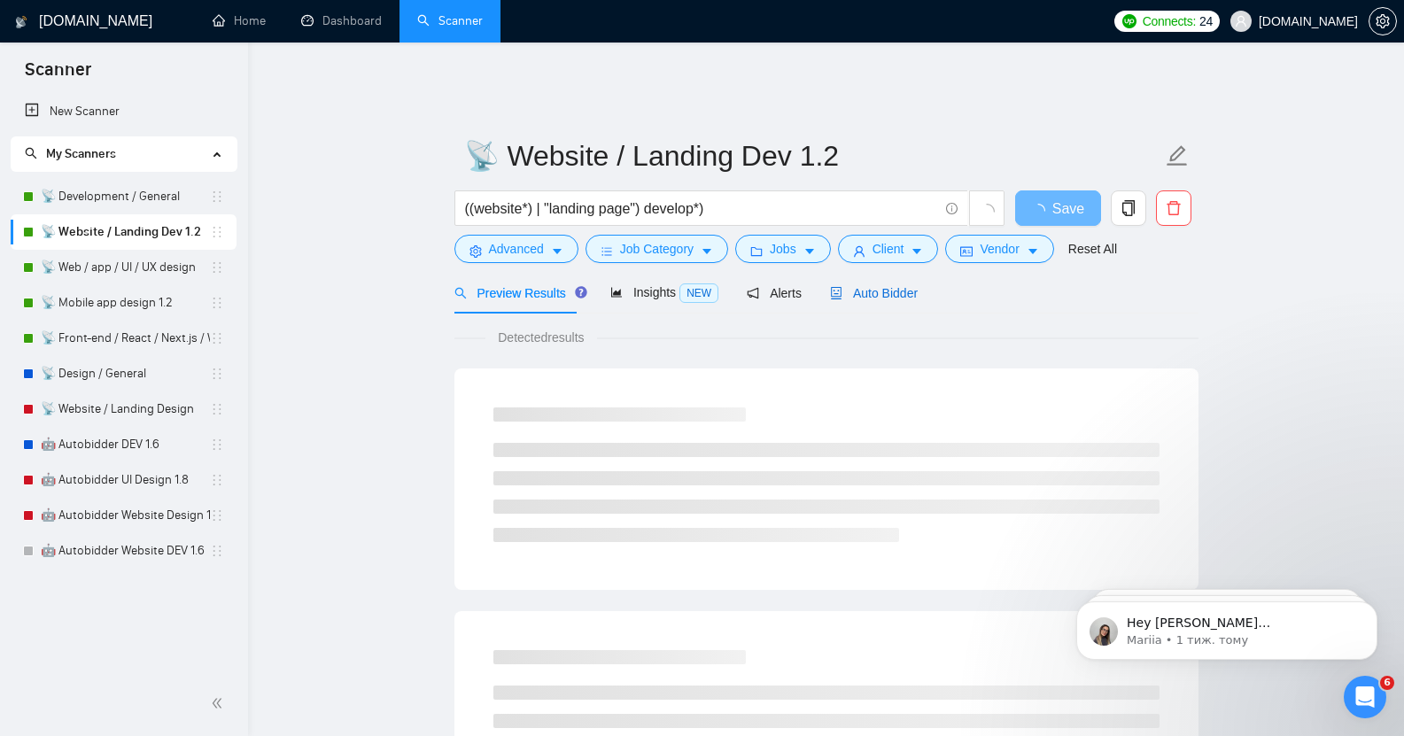
click at [862, 286] on span "Auto Bidder" at bounding box center [874, 293] width 88 height 14
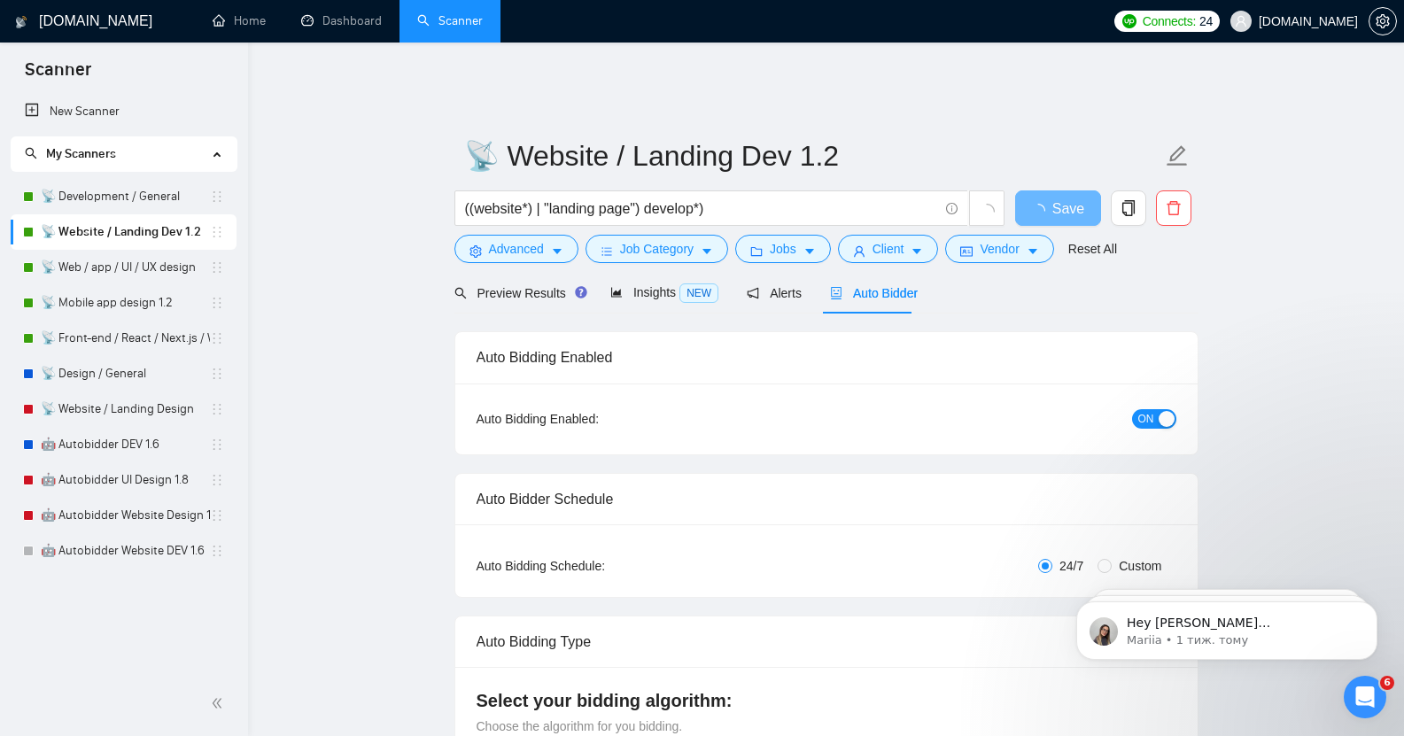
checkbox input "true"
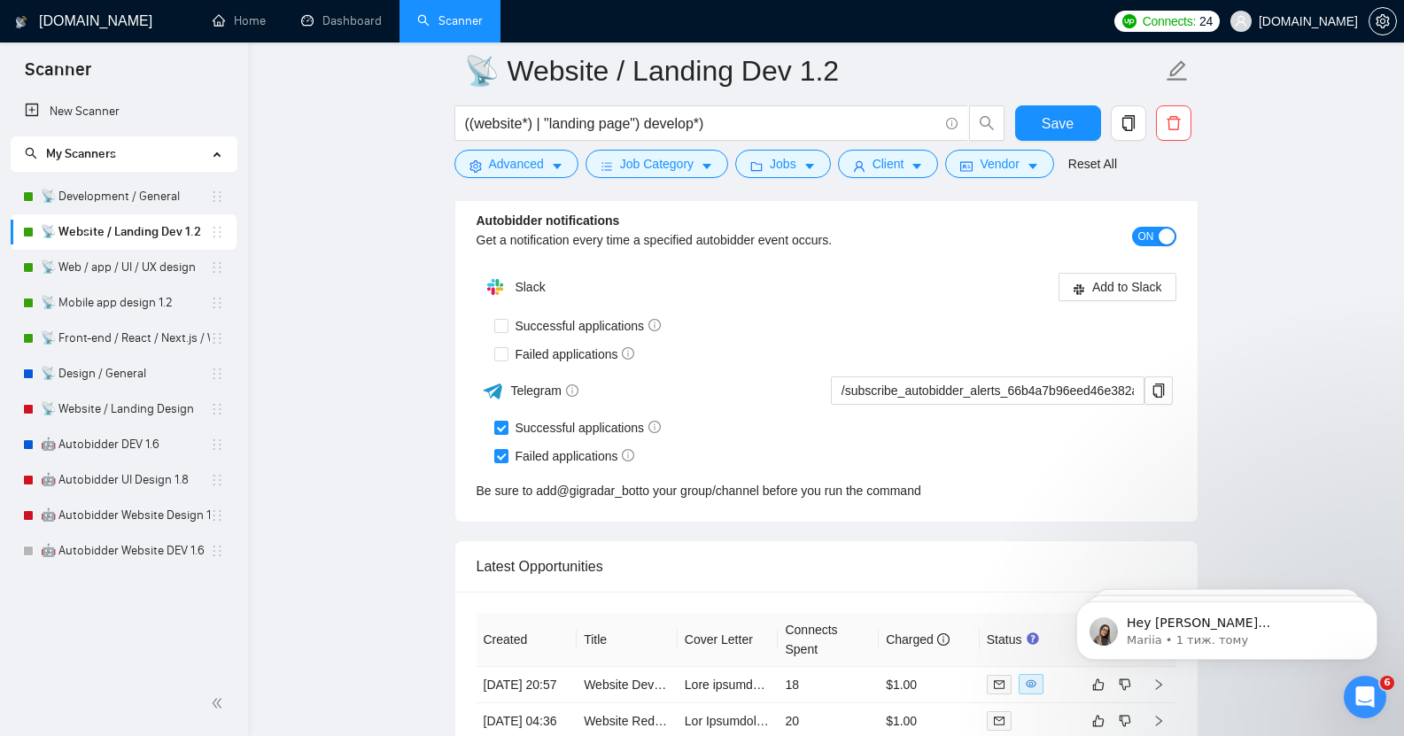
scroll to position [4203, 0]
click at [1164, 383] on icon "copy" at bounding box center [1159, 390] width 14 height 14
click at [133, 340] on link "📡 Front-end / React / Next.js / WebGL / GSAP" at bounding box center [125, 338] width 169 height 35
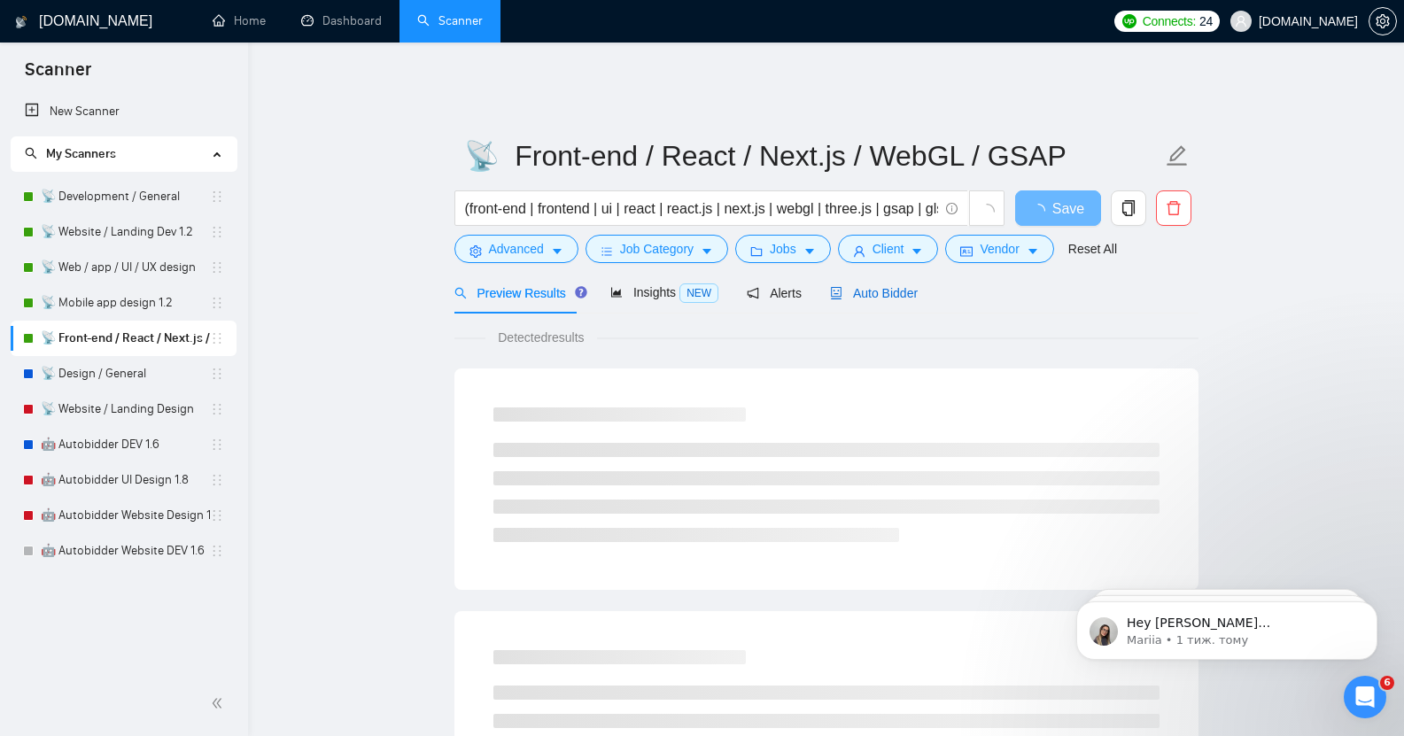
click at [873, 286] on span "Auto Bidder" at bounding box center [874, 293] width 88 height 14
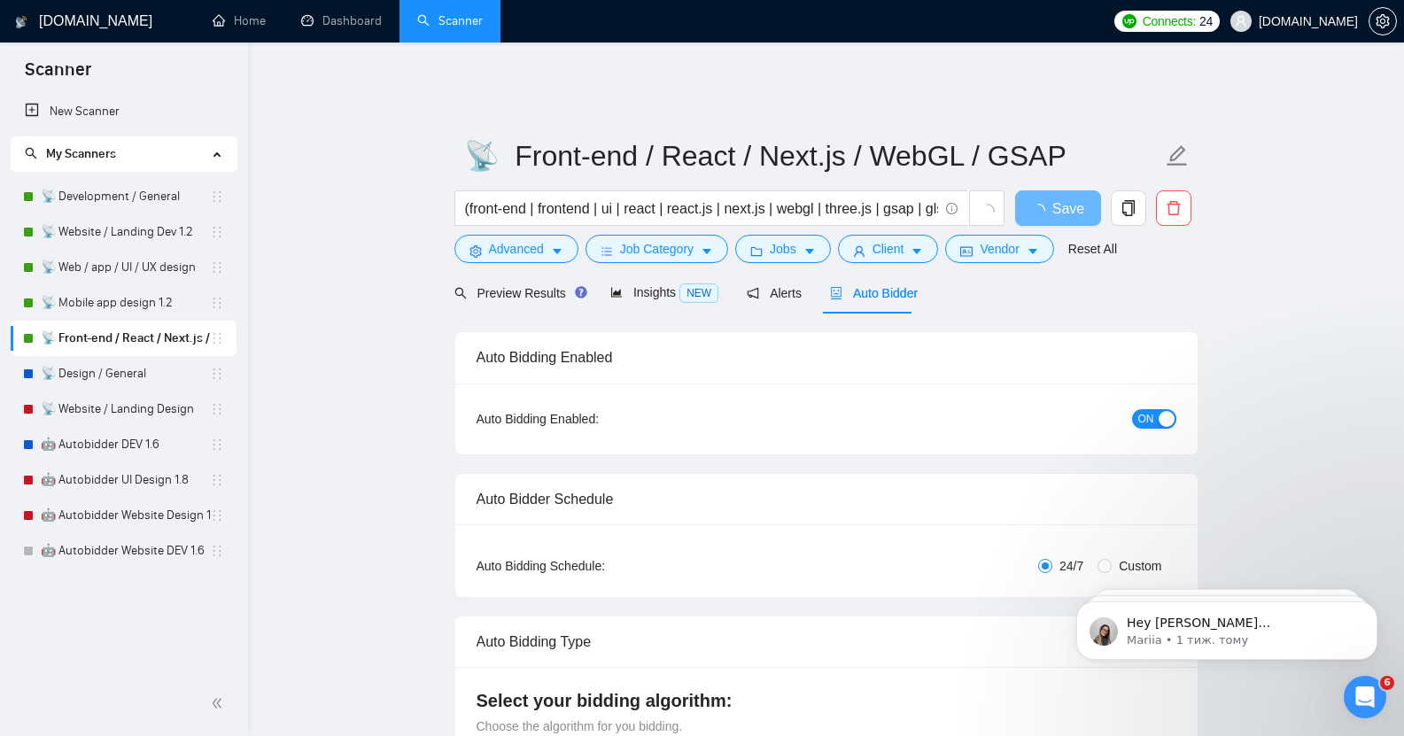
checkbox input "true"
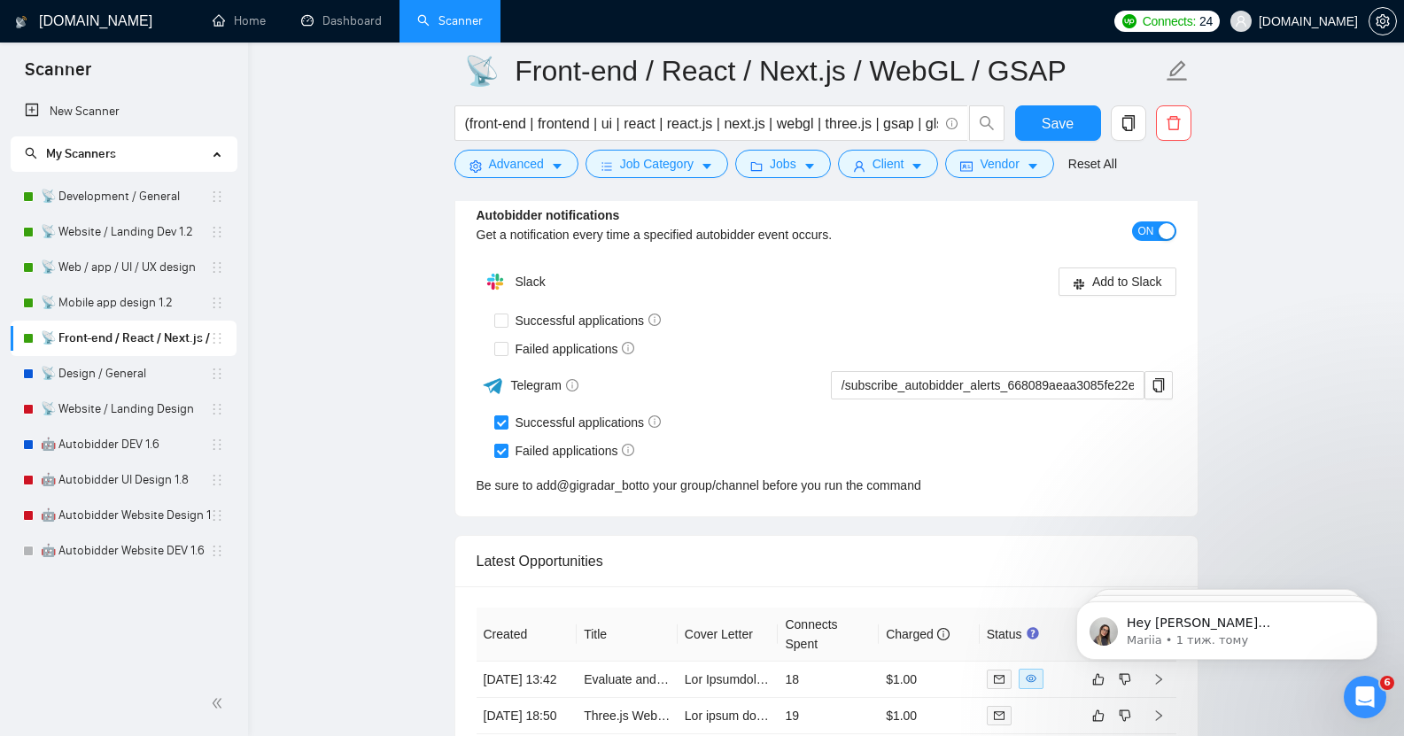
scroll to position [4211, 0]
click at [1155, 377] on icon "copy" at bounding box center [1159, 384] width 14 height 14
click at [133, 264] on link "📡 Web / app / UI / UX design" at bounding box center [125, 267] width 169 height 35
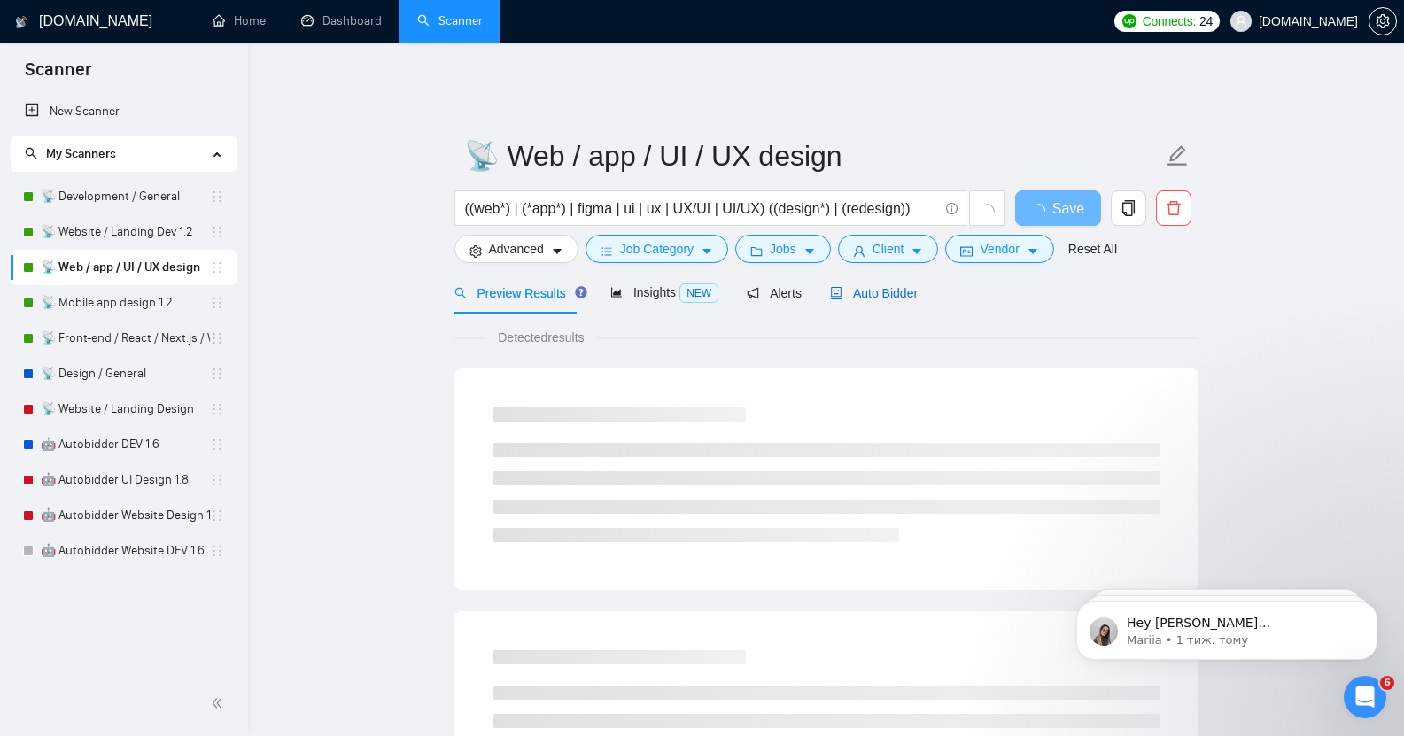
click at [890, 284] on div "Auto Bidder" at bounding box center [874, 293] width 88 height 19
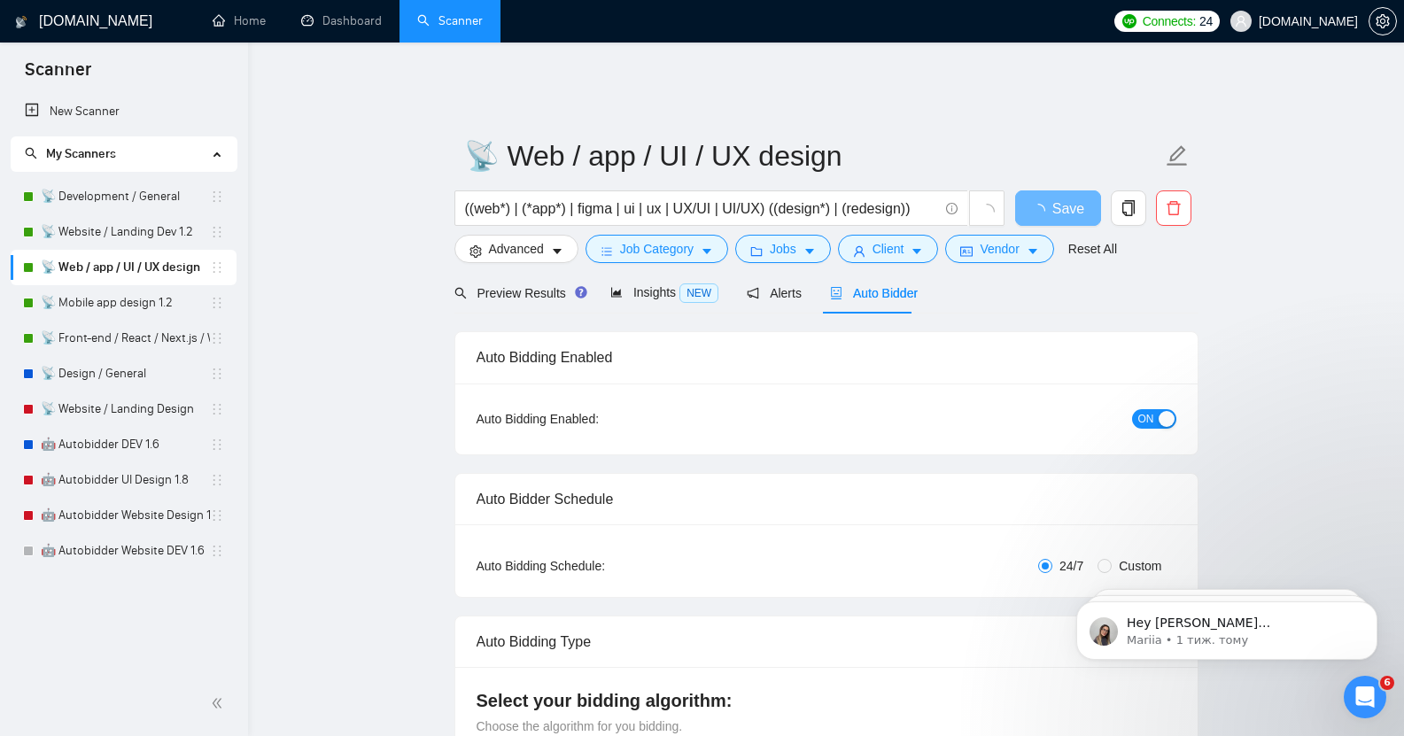
radio input "false"
radio input "true"
checkbox input "true"
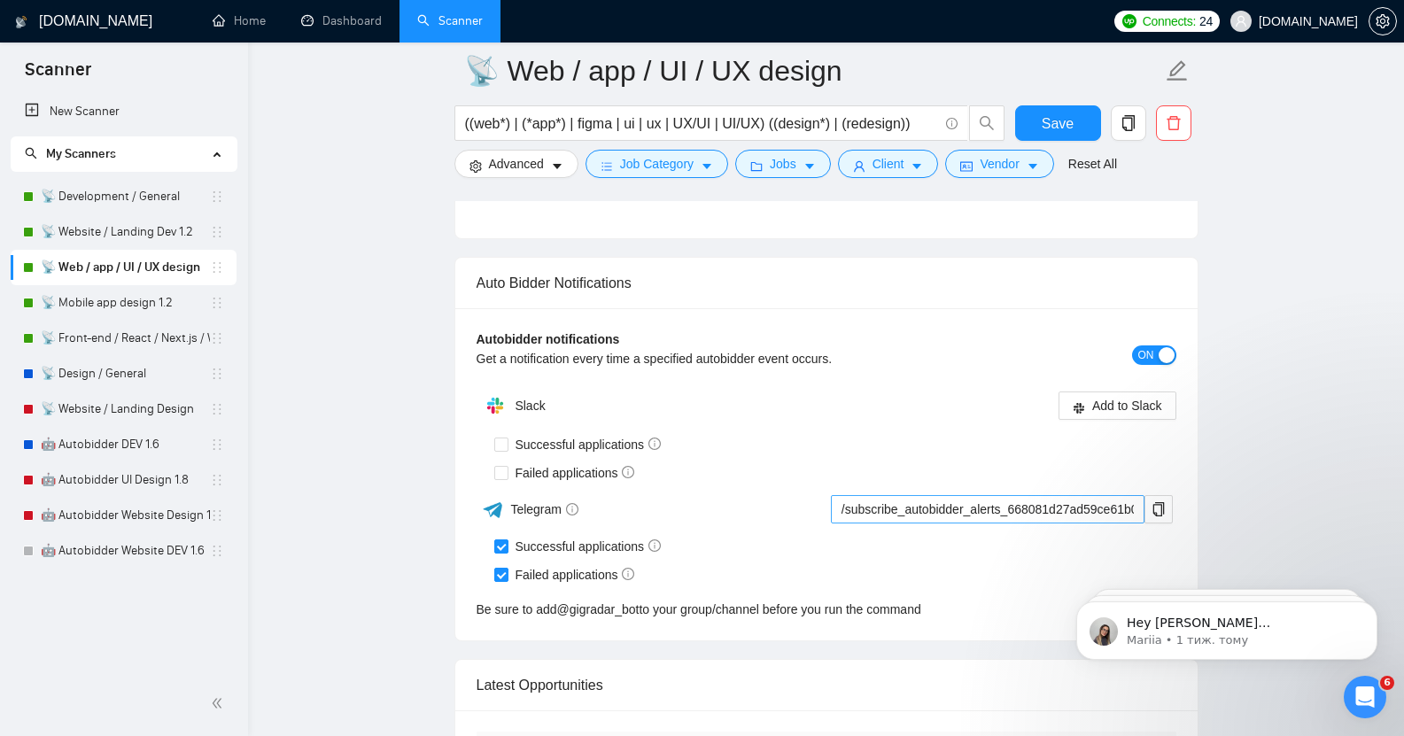
scroll to position [4312, 0]
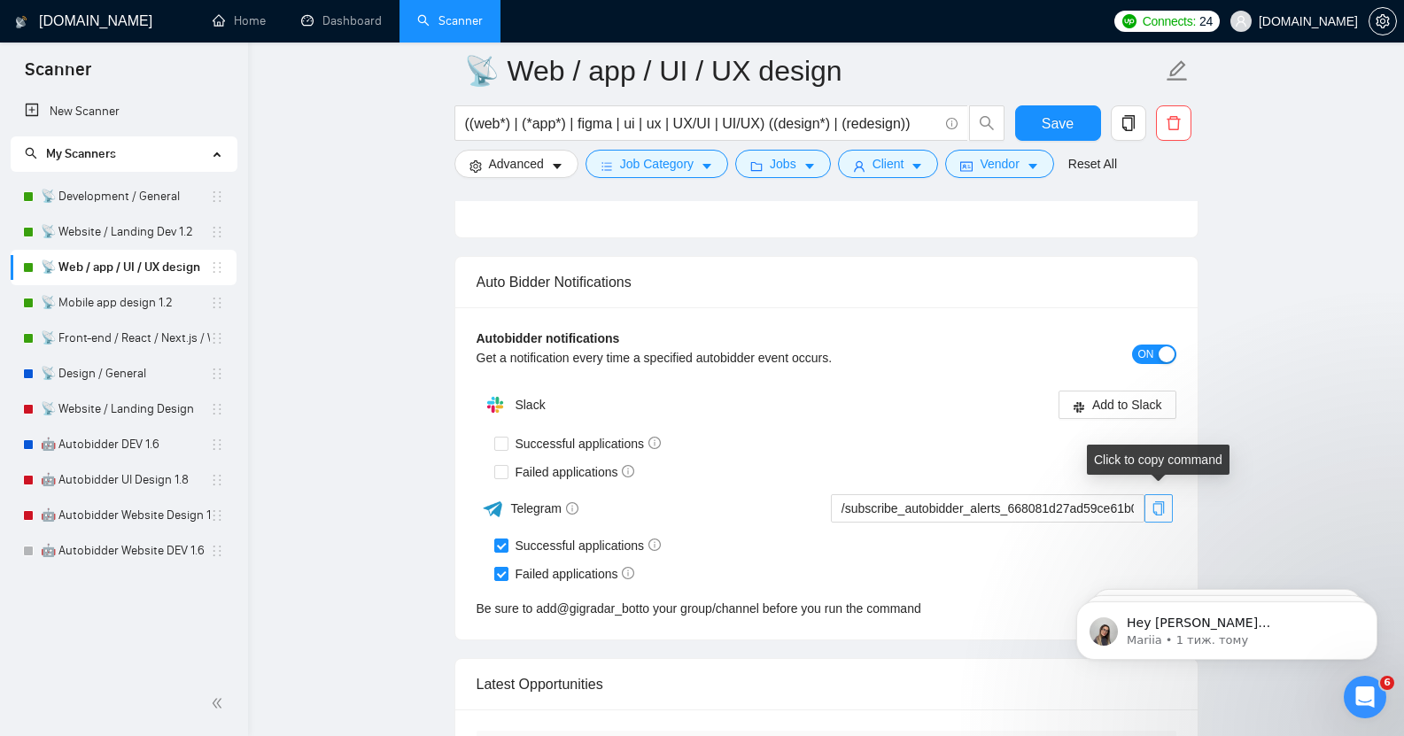
click at [1157, 502] on icon "copy" at bounding box center [1159, 509] width 14 height 14
click at [146, 306] on link "📡 Mobile app design 1.2" at bounding box center [125, 302] width 169 height 35
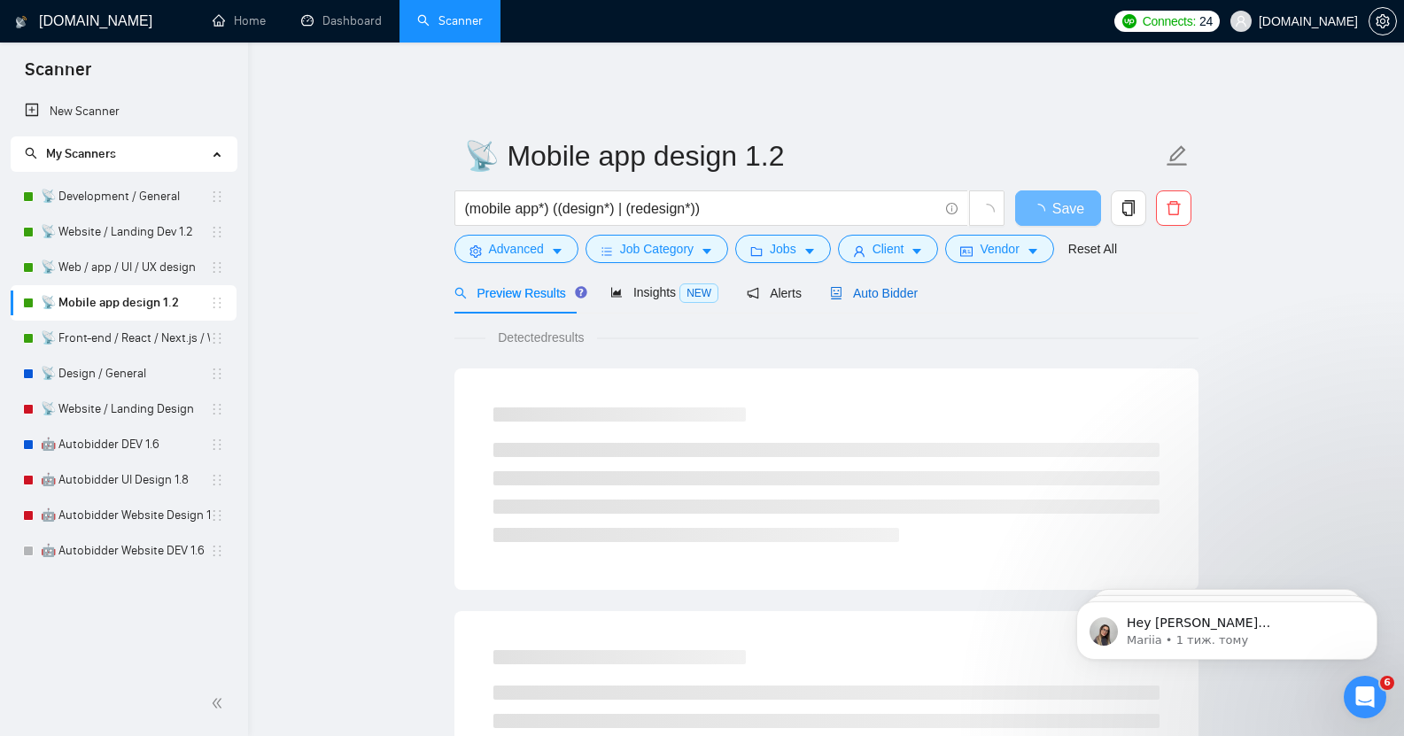
click at [863, 286] on span "Auto Bidder" at bounding box center [874, 293] width 88 height 14
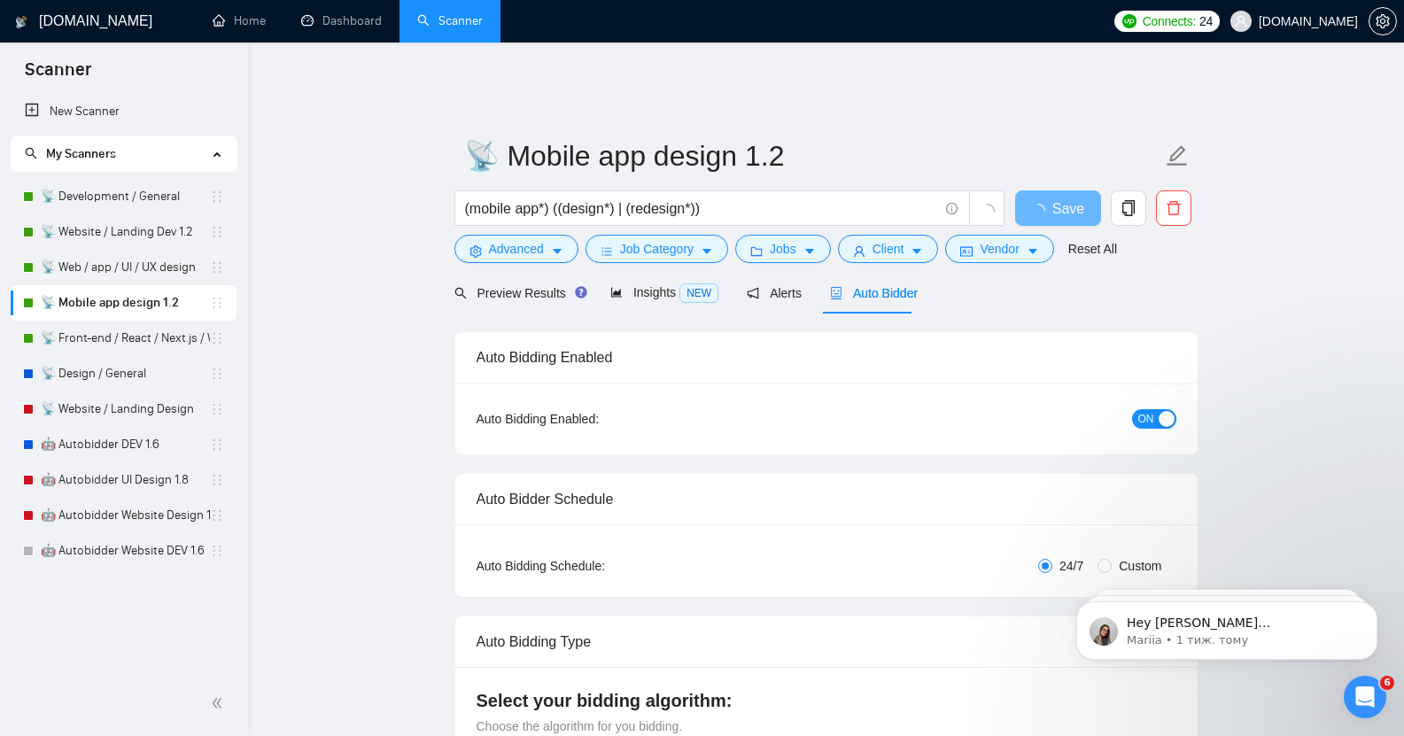
checkbox input "true"
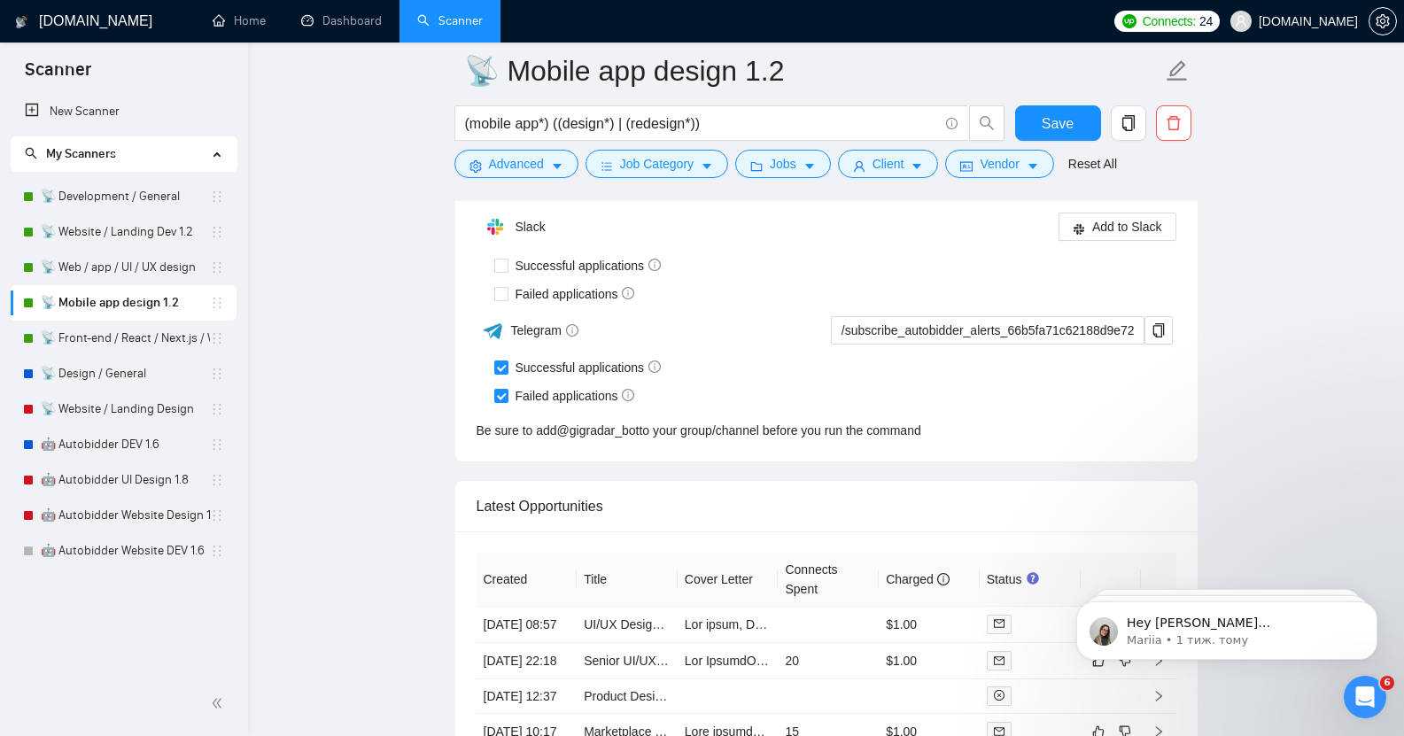
scroll to position [4315, 0]
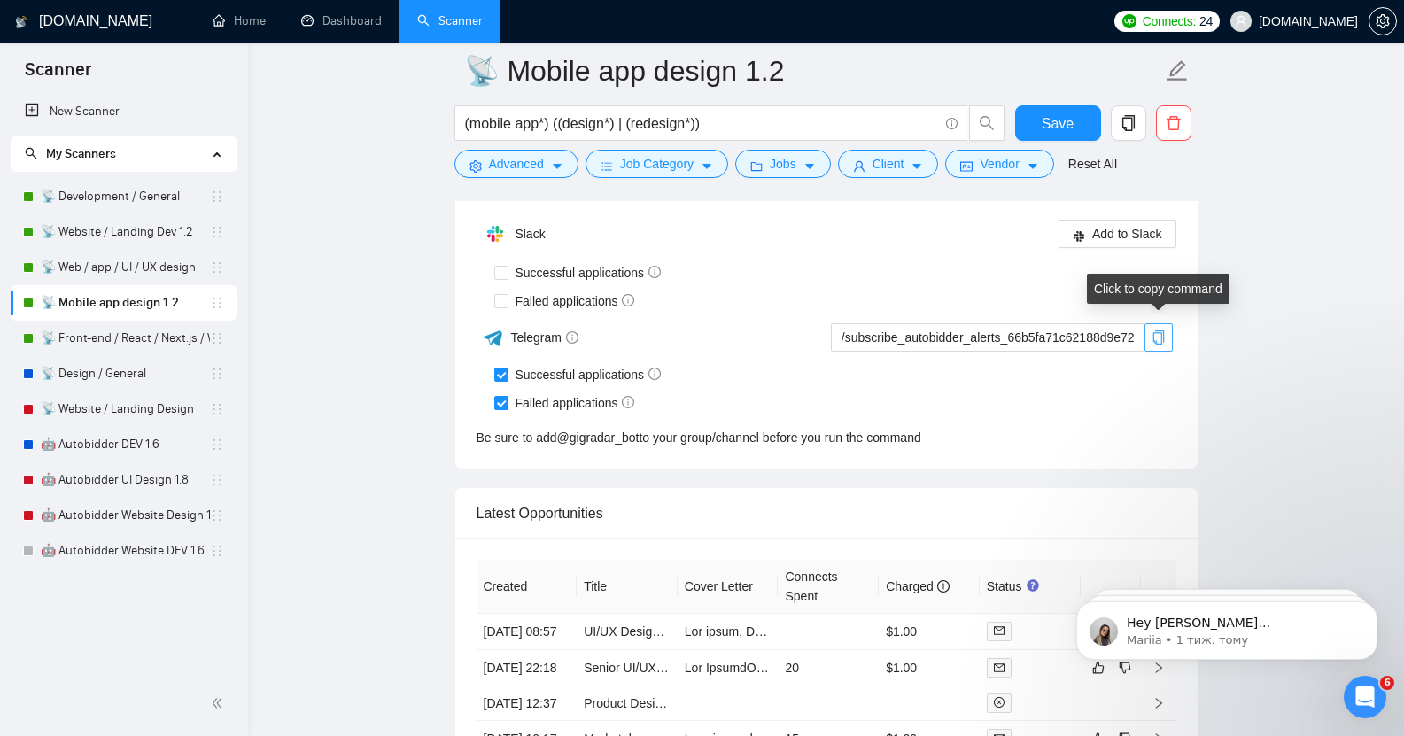
click at [1157, 331] on icon "copy" at bounding box center [1159, 338] width 14 height 14
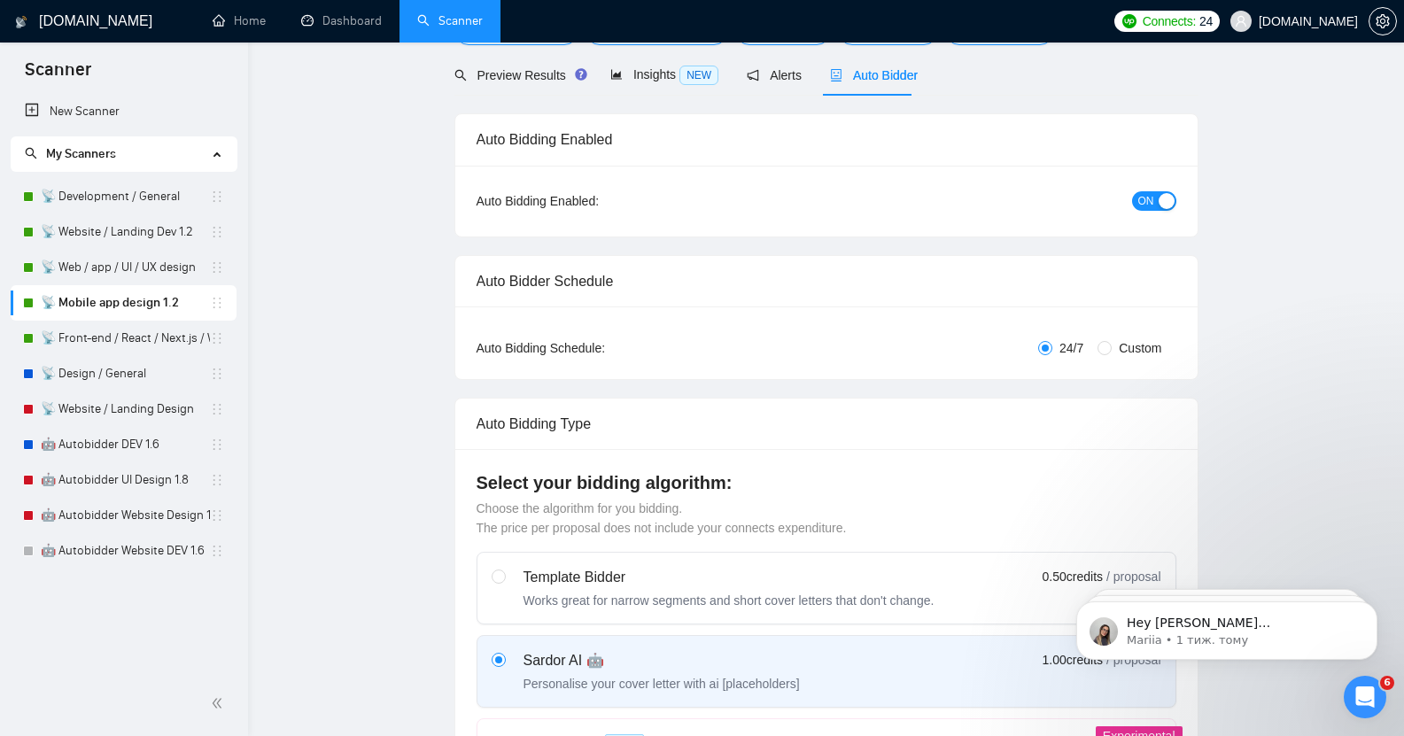
scroll to position [0, 0]
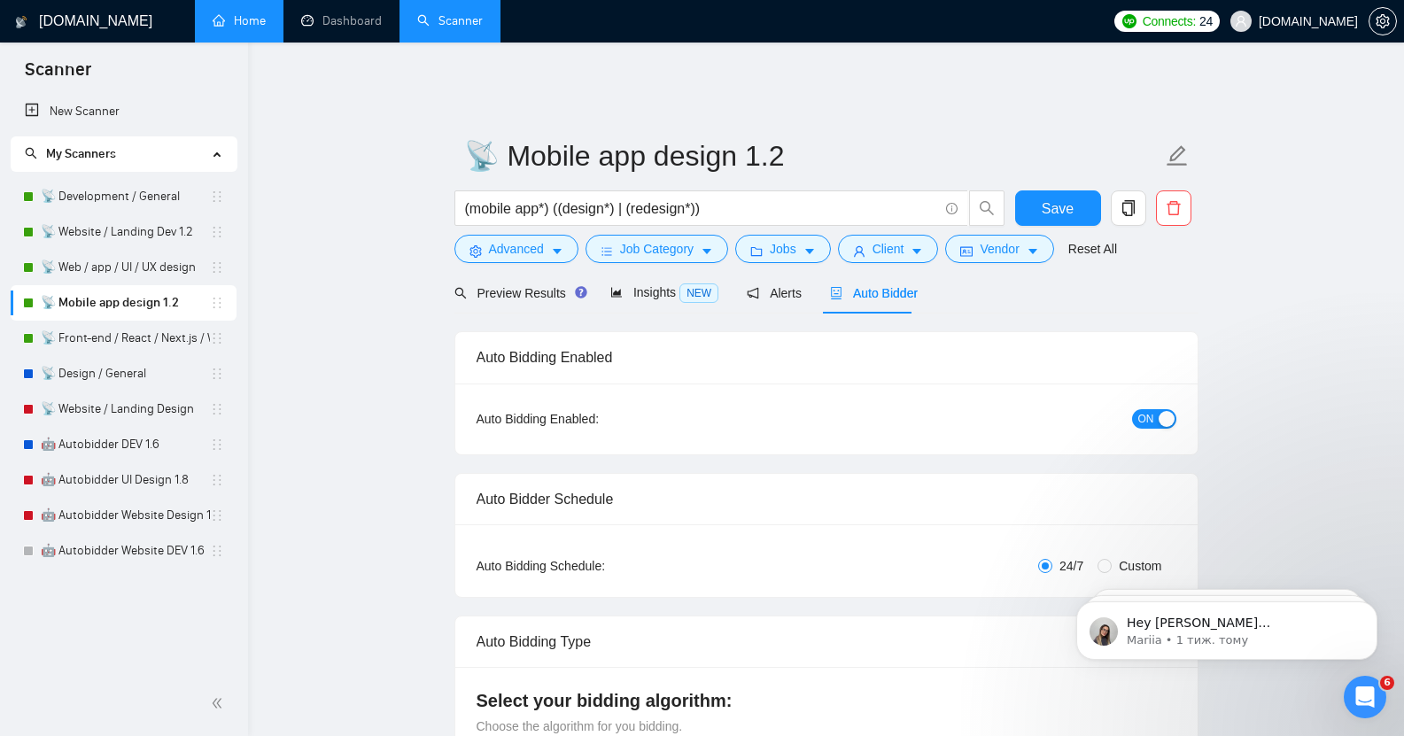
click at [229, 19] on link "Home" at bounding box center [239, 20] width 53 height 15
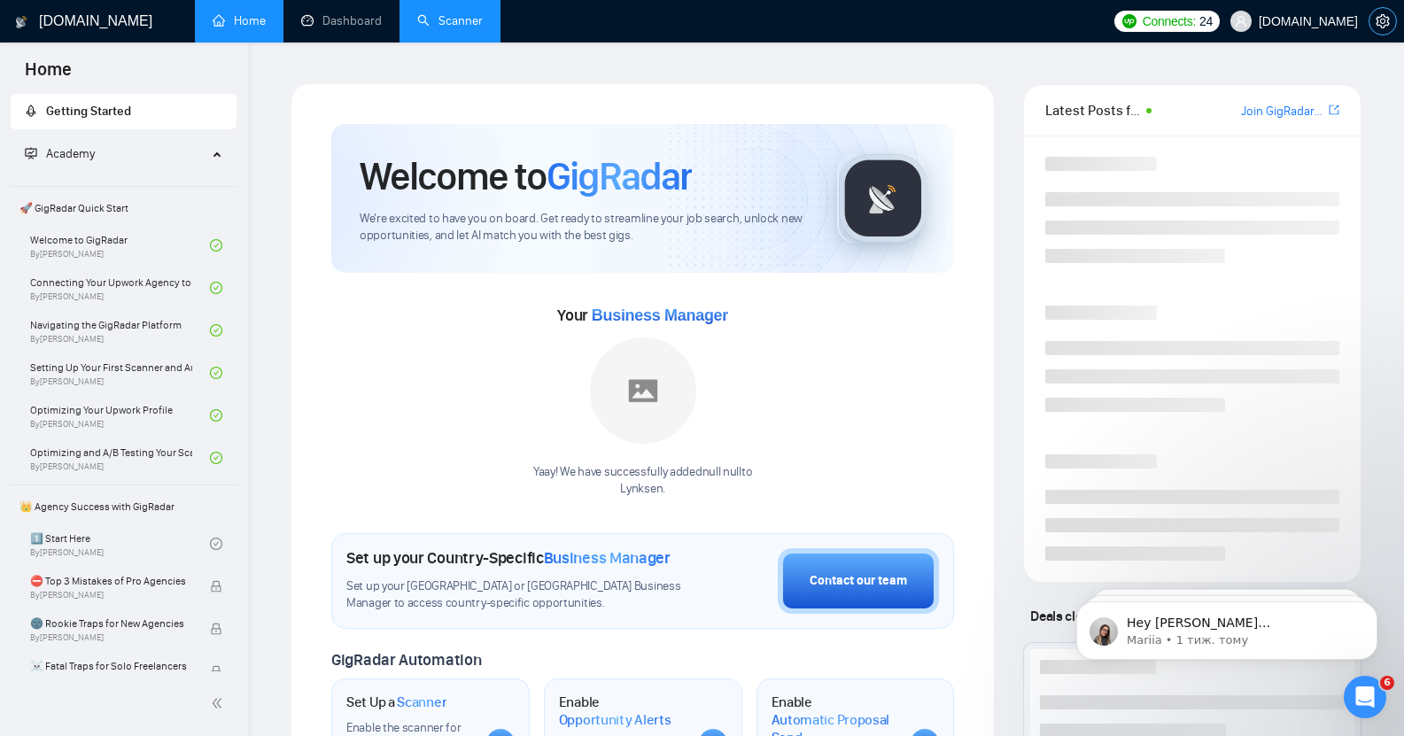
click at [1384, 21] on icon "setting" at bounding box center [1383, 21] width 14 height 14
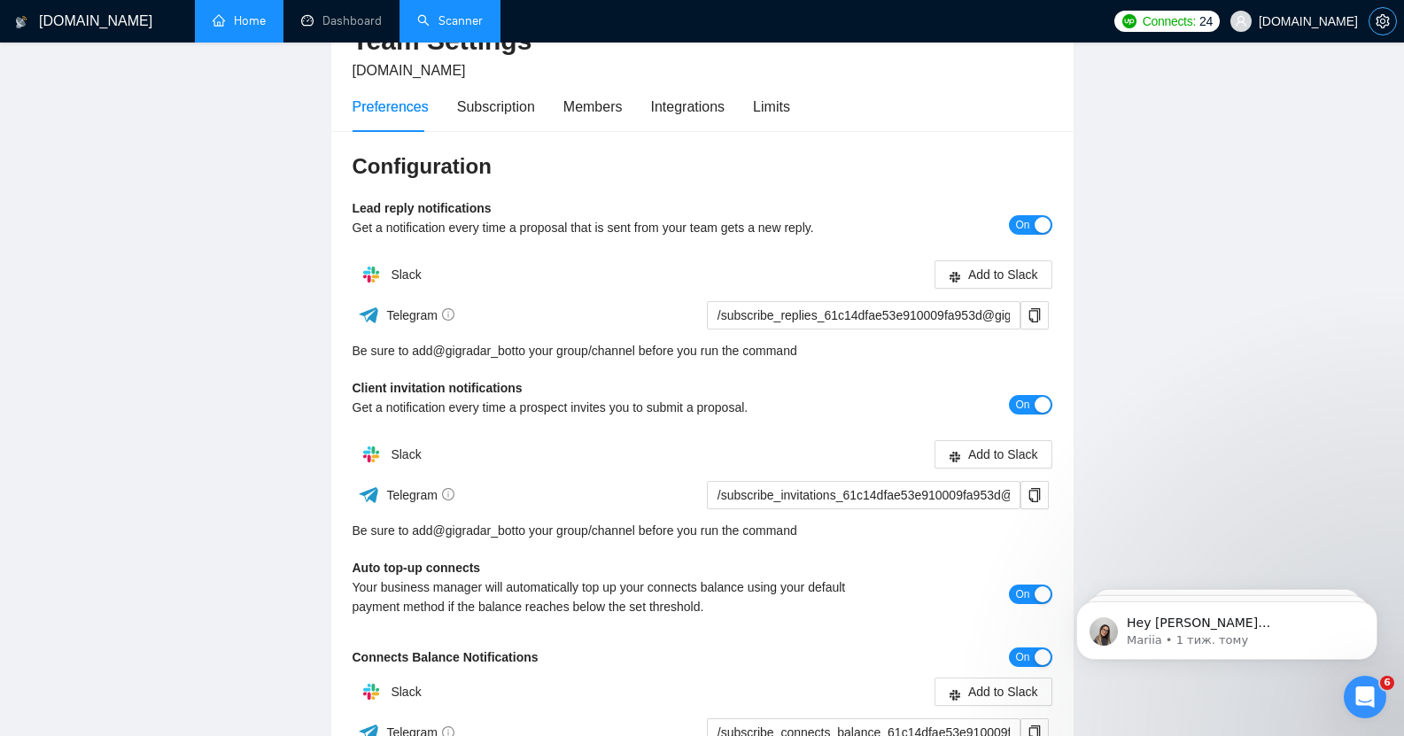
scroll to position [125, 0]
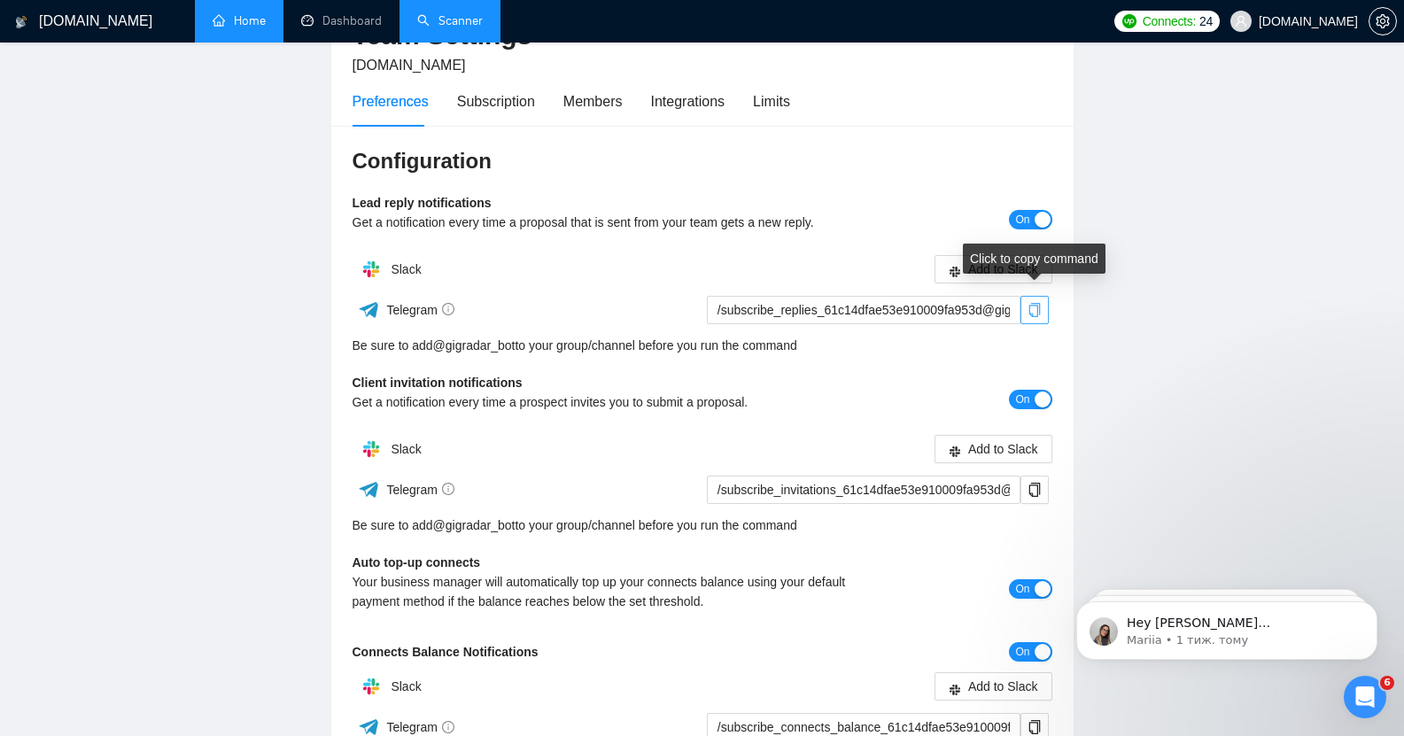
click at [1038, 303] on icon "copy" at bounding box center [1035, 310] width 12 height 14
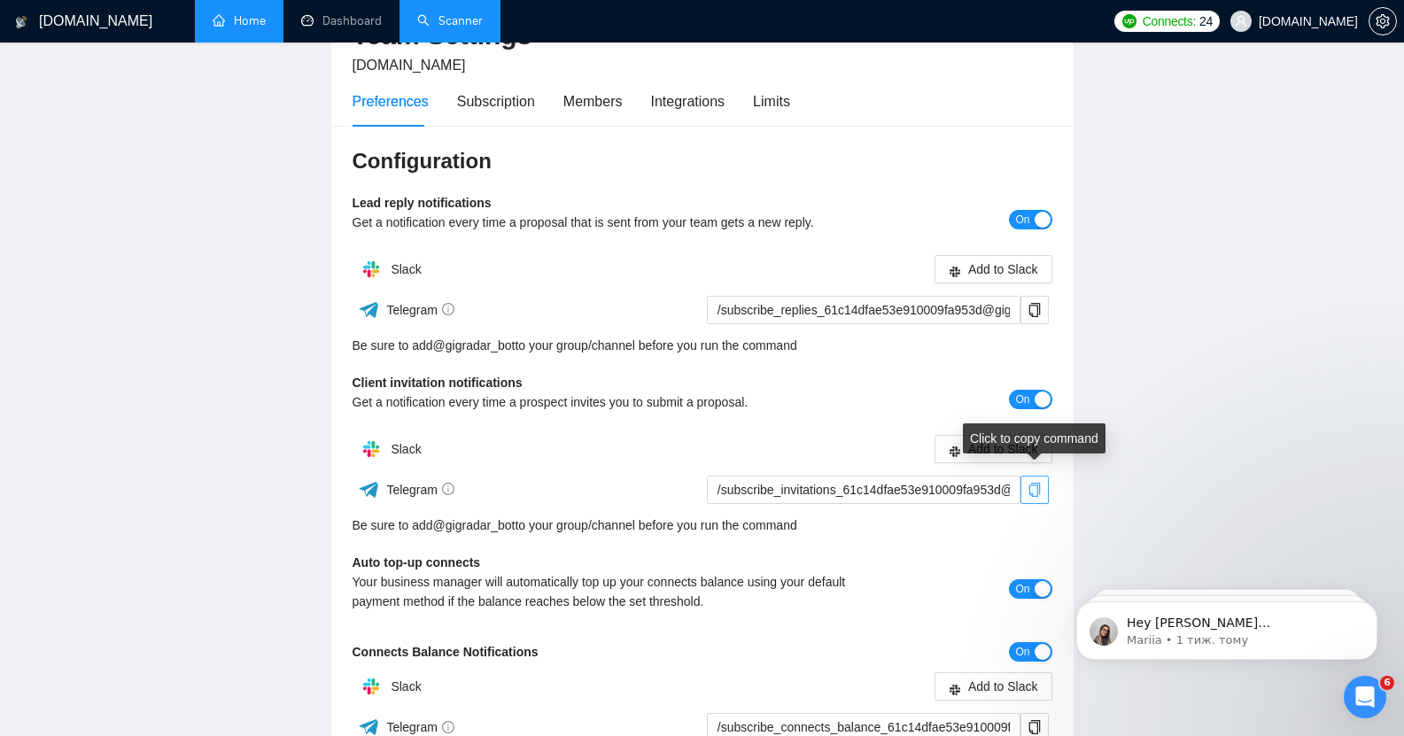
click at [1035, 483] on icon "copy" at bounding box center [1035, 490] width 14 height 14
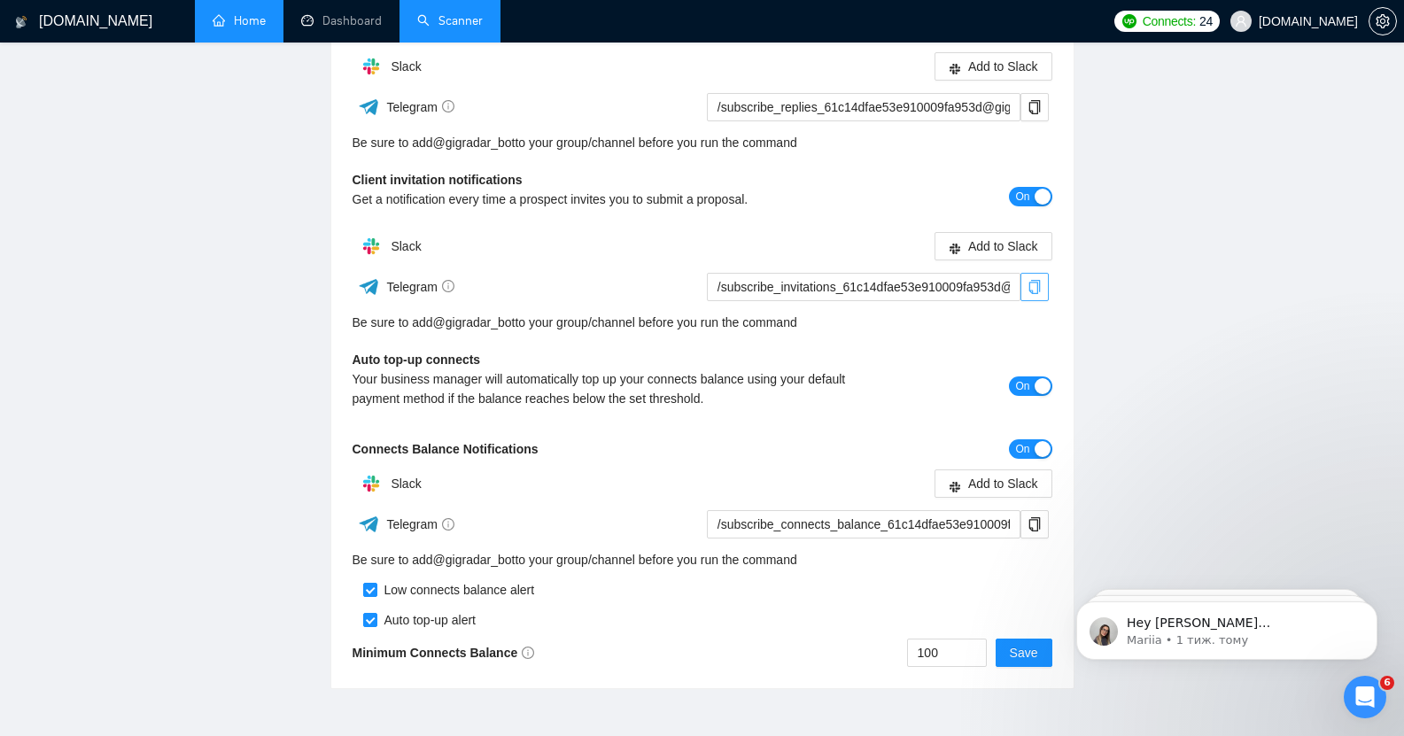
scroll to position [329, 0]
click at [1043, 517] on span "copy" at bounding box center [1035, 524] width 27 height 14
click at [1043, 380] on div "button" at bounding box center [1043, 385] width 16 height 16
click at [1026, 643] on span "Save" at bounding box center [1024, 652] width 28 height 19
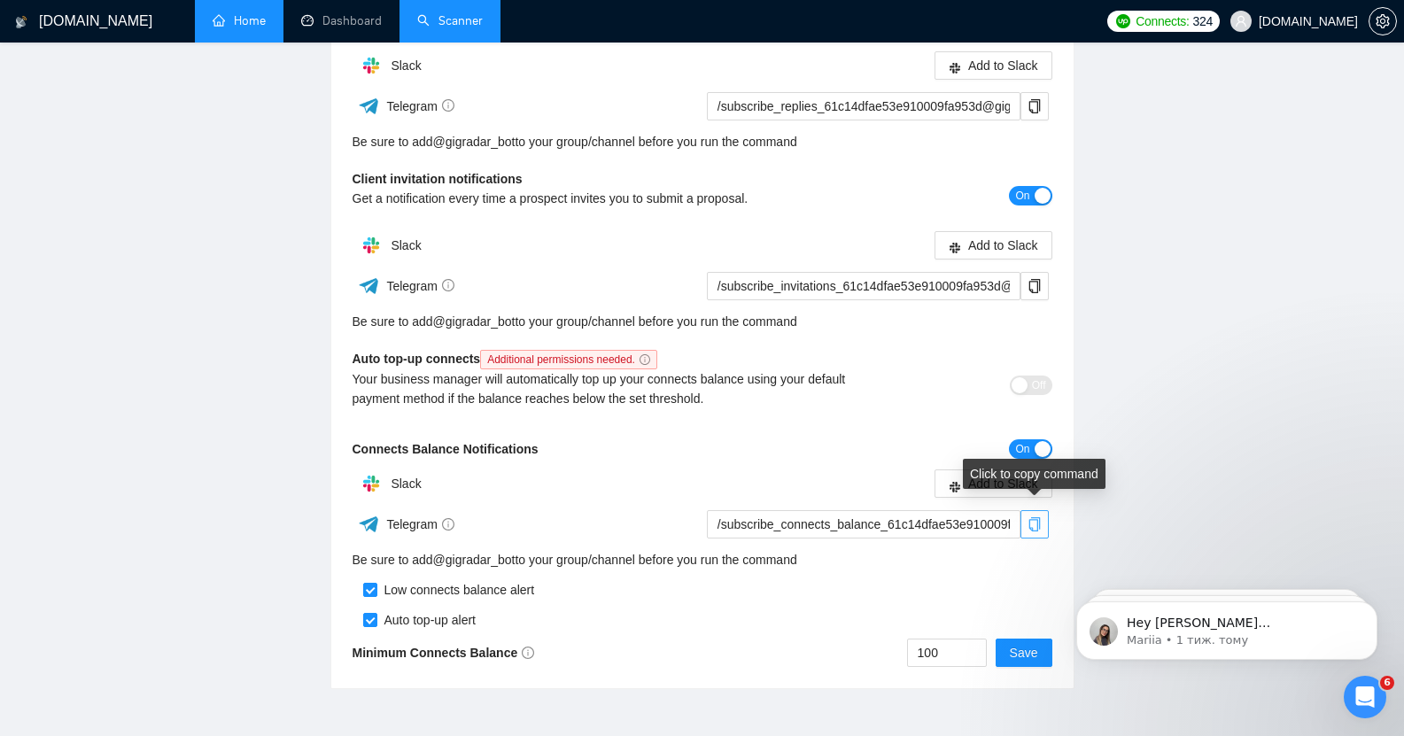
click at [1036, 517] on icon "copy" at bounding box center [1035, 524] width 14 height 14
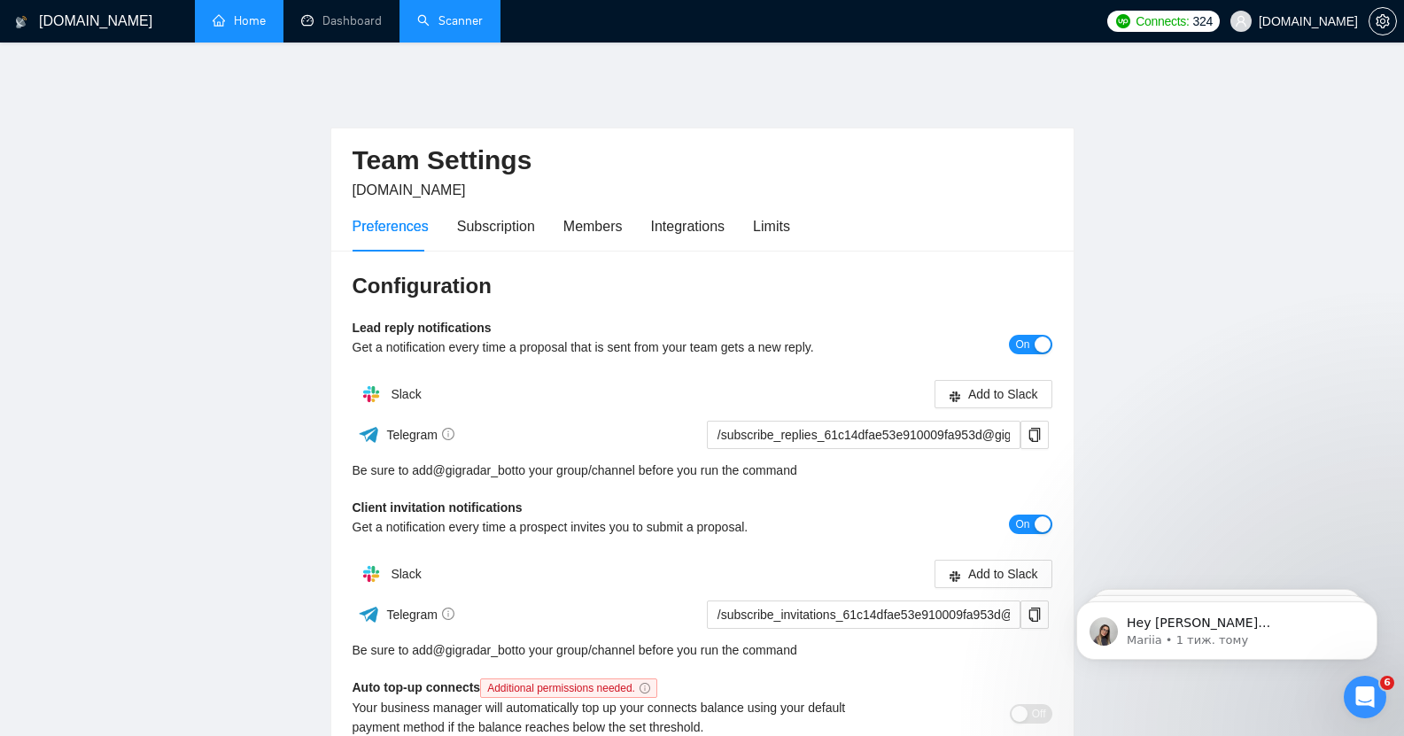
click at [251, 14] on link "Home" at bounding box center [239, 20] width 53 height 15
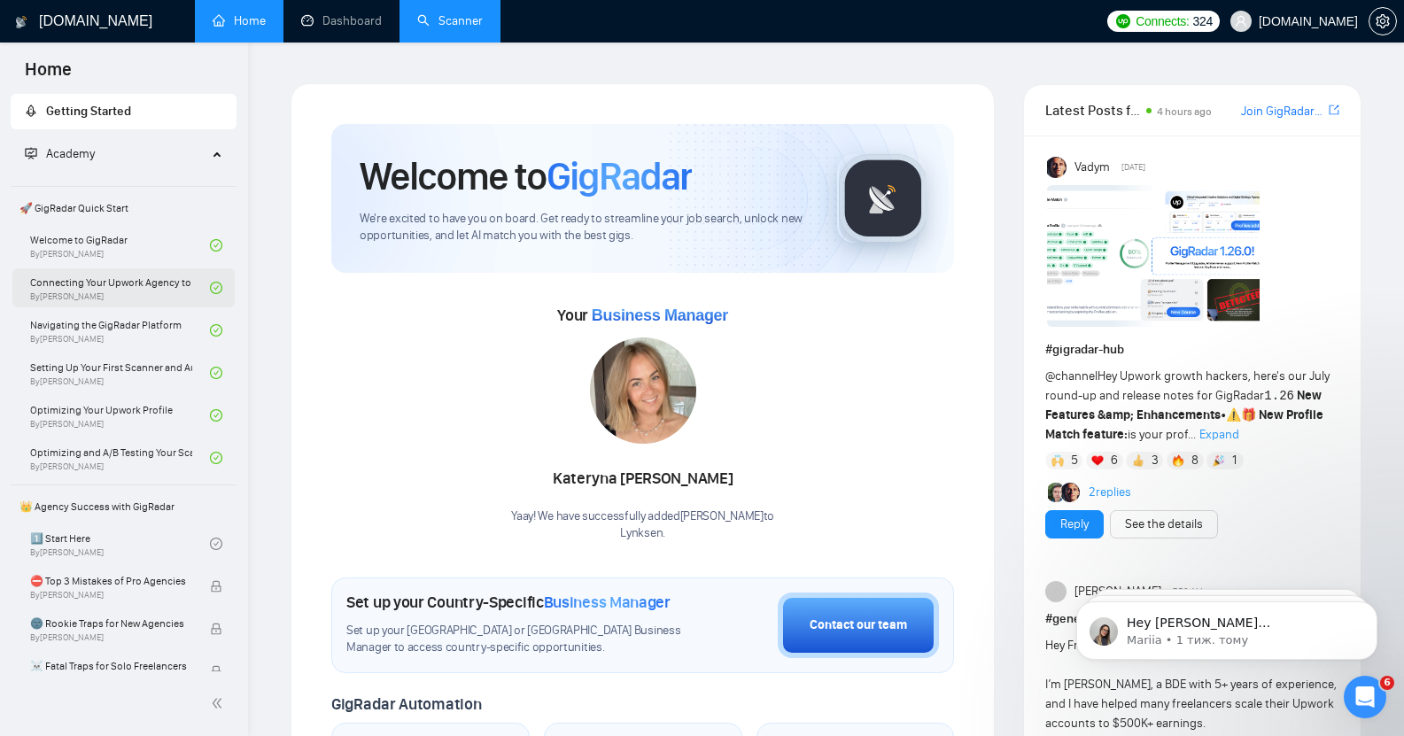
click at [97, 288] on link "Connecting Your Upwork Agency to GigRadar By [PERSON_NAME]" at bounding box center [120, 287] width 180 height 39
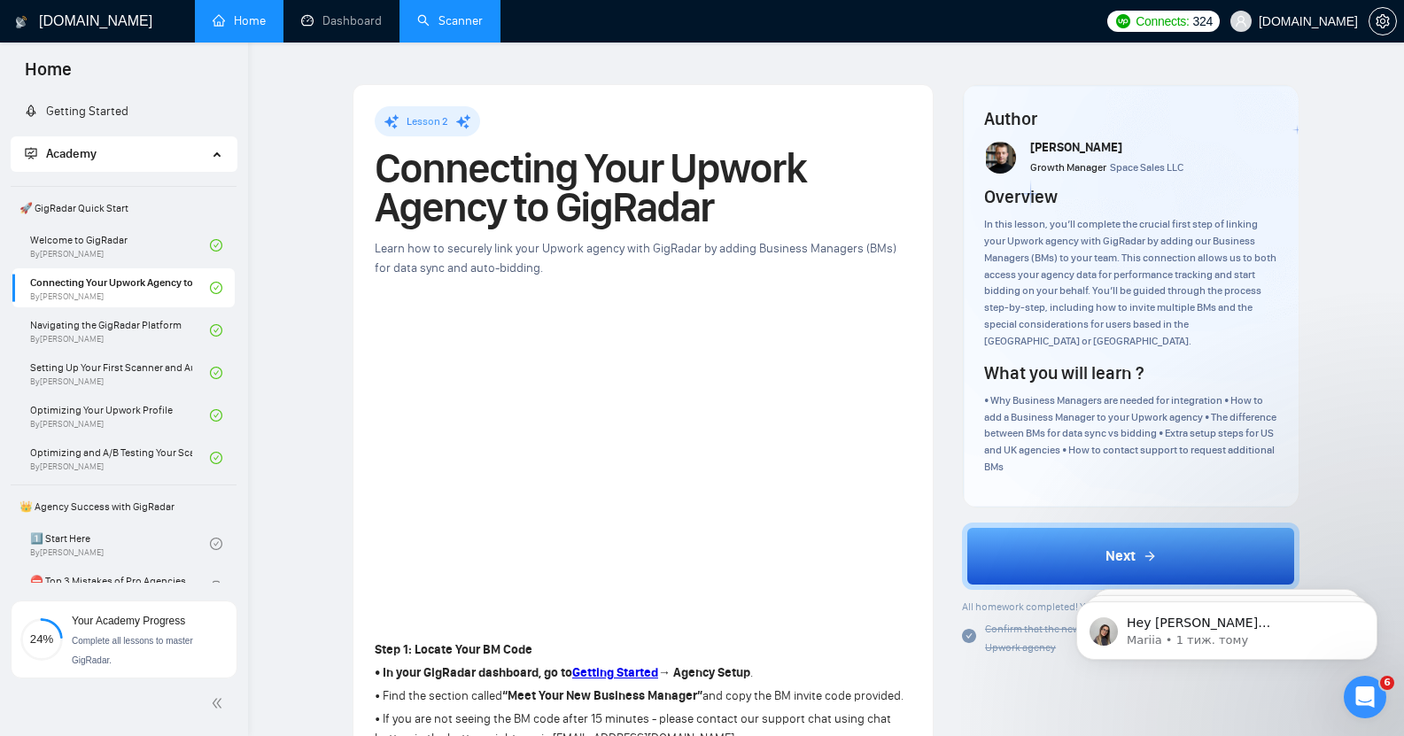
click at [465, 16] on link "Scanner" at bounding box center [450, 20] width 66 height 15
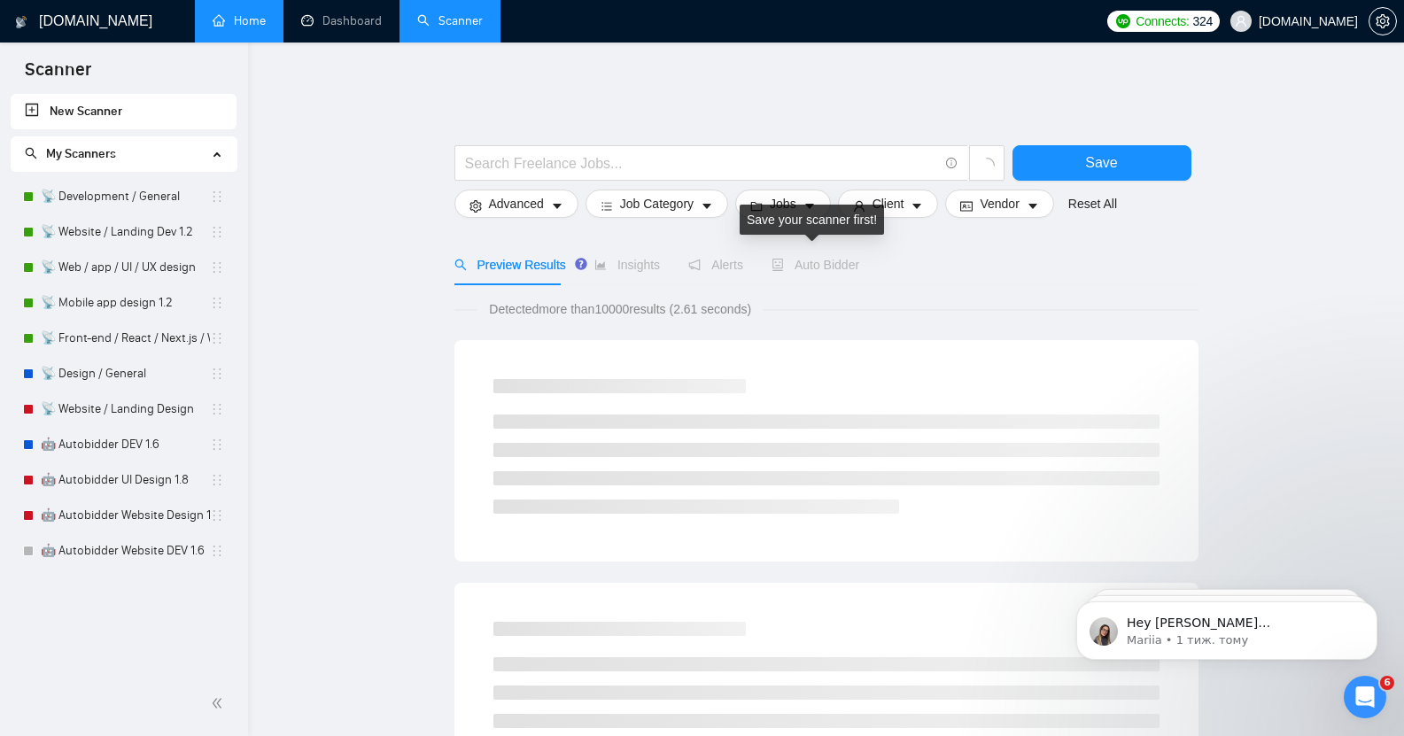
click at [820, 258] on span "Auto Bidder" at bounding box center [816, 265] width 88 height 14
click at [844, 258] on span "Auto Bidder" at bounding box center [832, 265] width 88 height 14
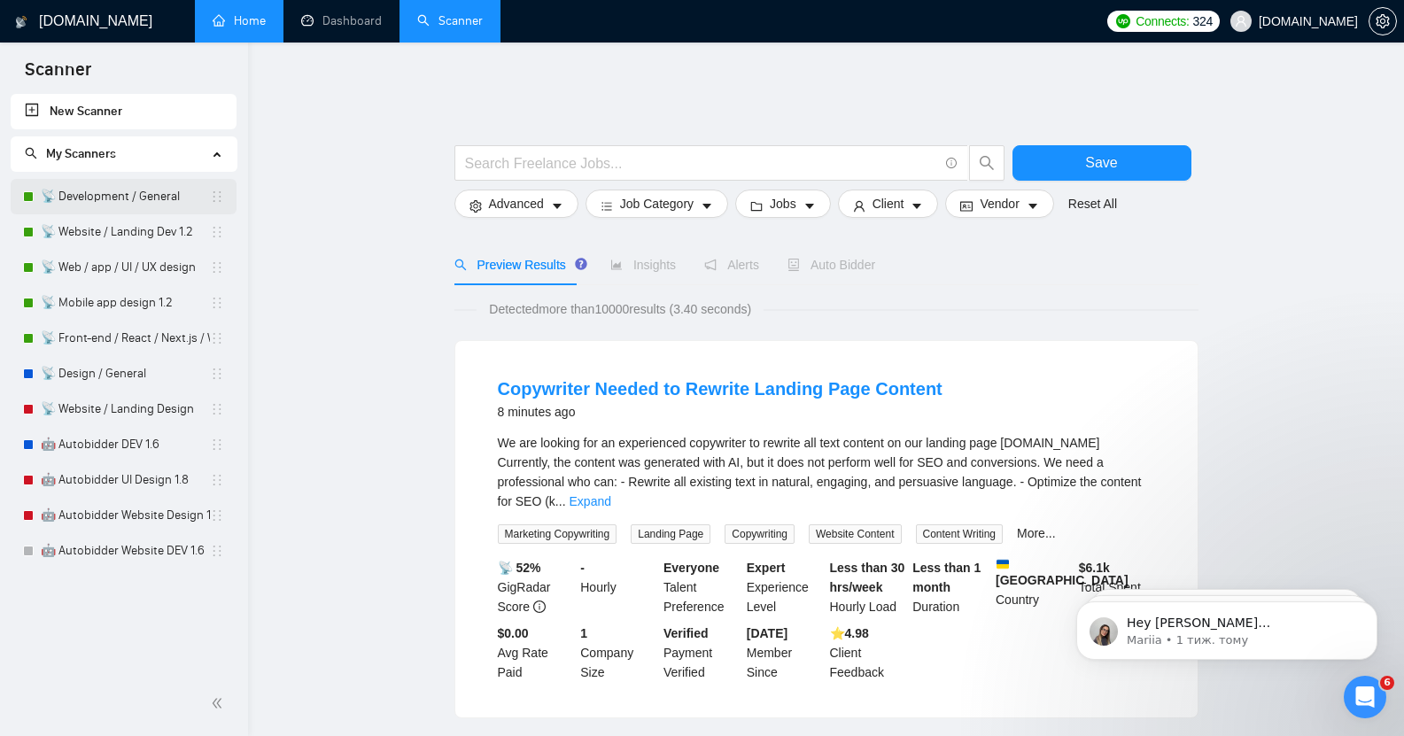
click at [99, 196] on link "📡 Development / General" at bounding box center [125, 196] width 169 height 35
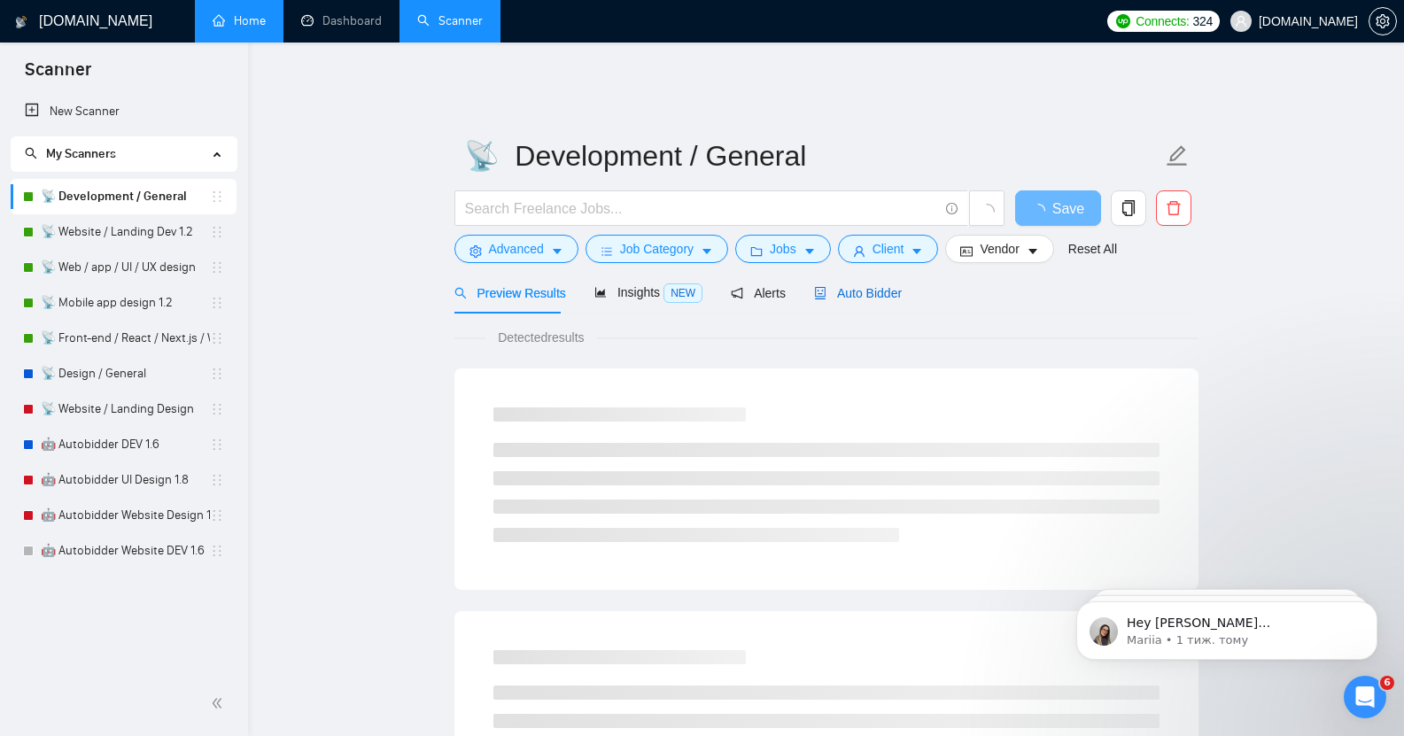
click at [883, 286] on span "Auto Bidder" at bounding box center [858, 293] width 88 height 14
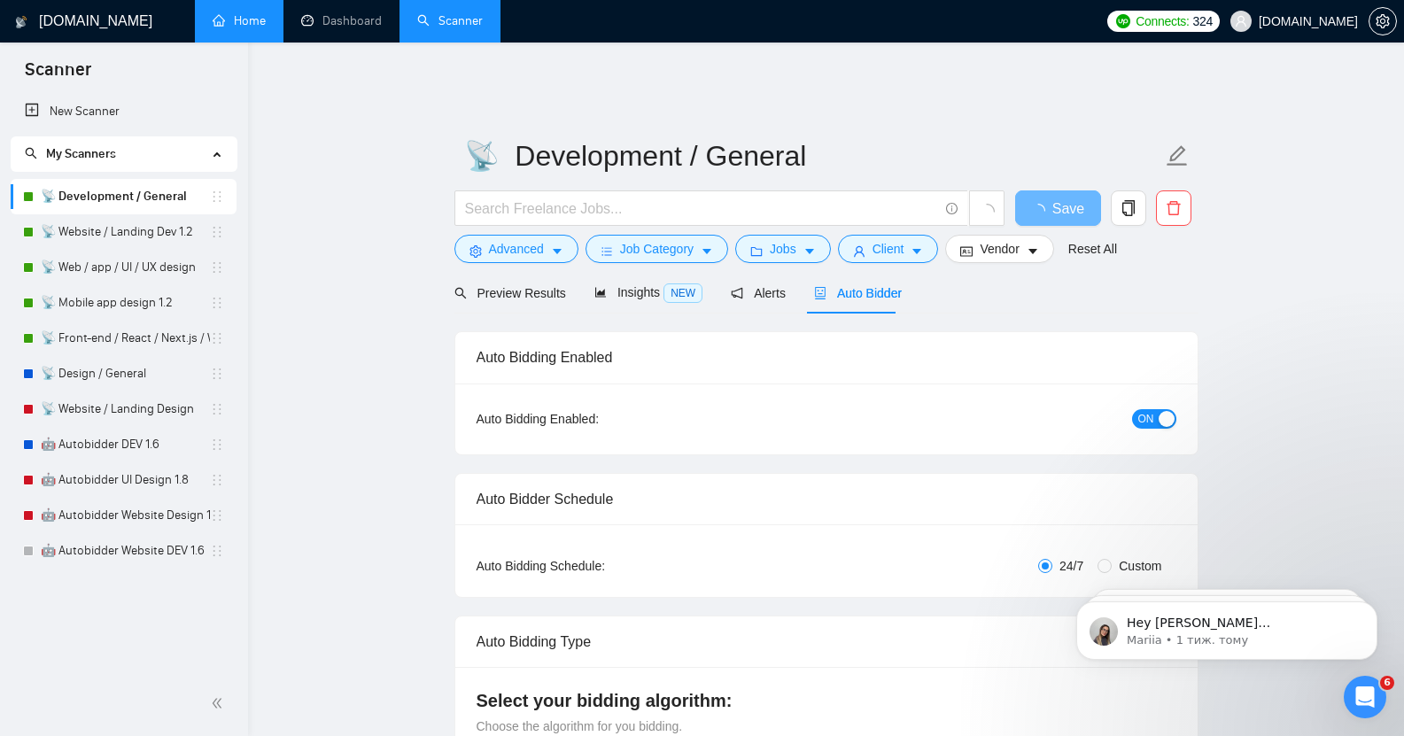
checkbox input "true"
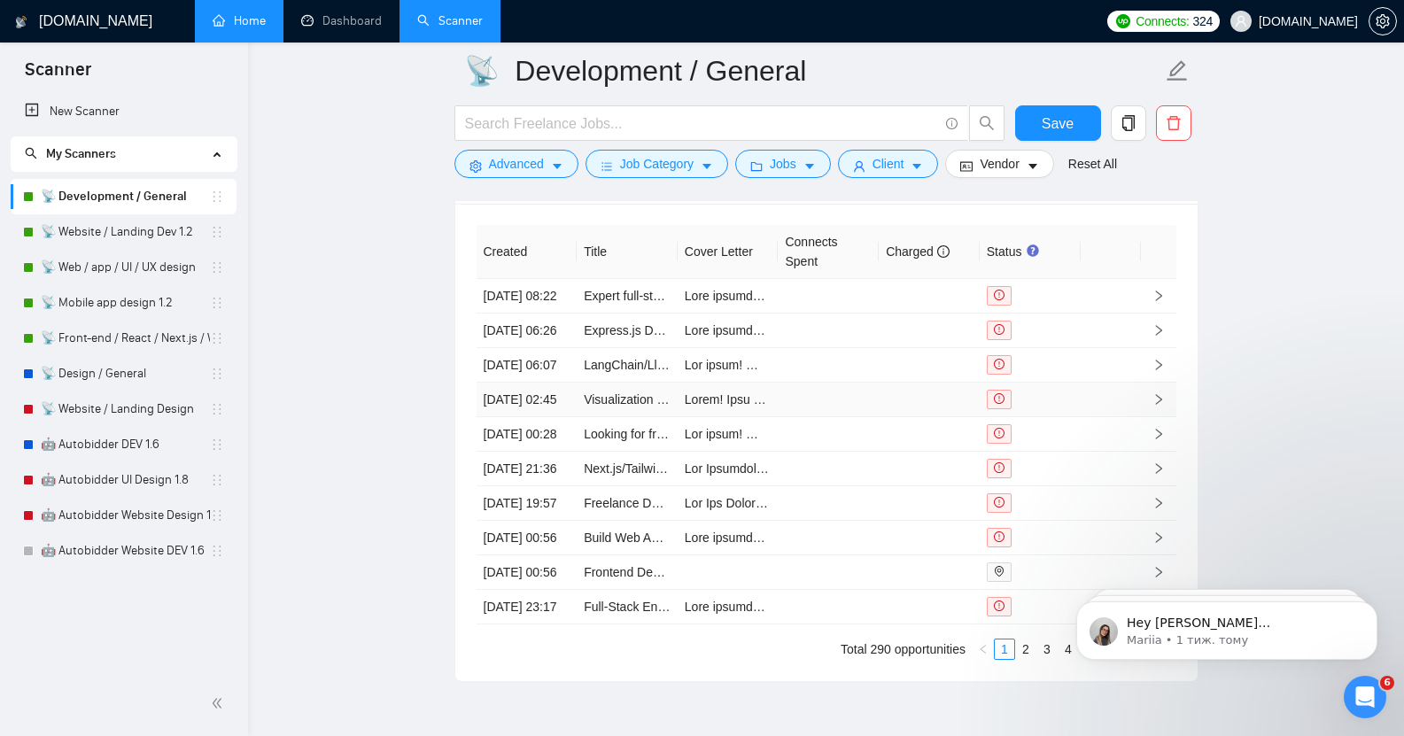
scroll to position [4857, 0]
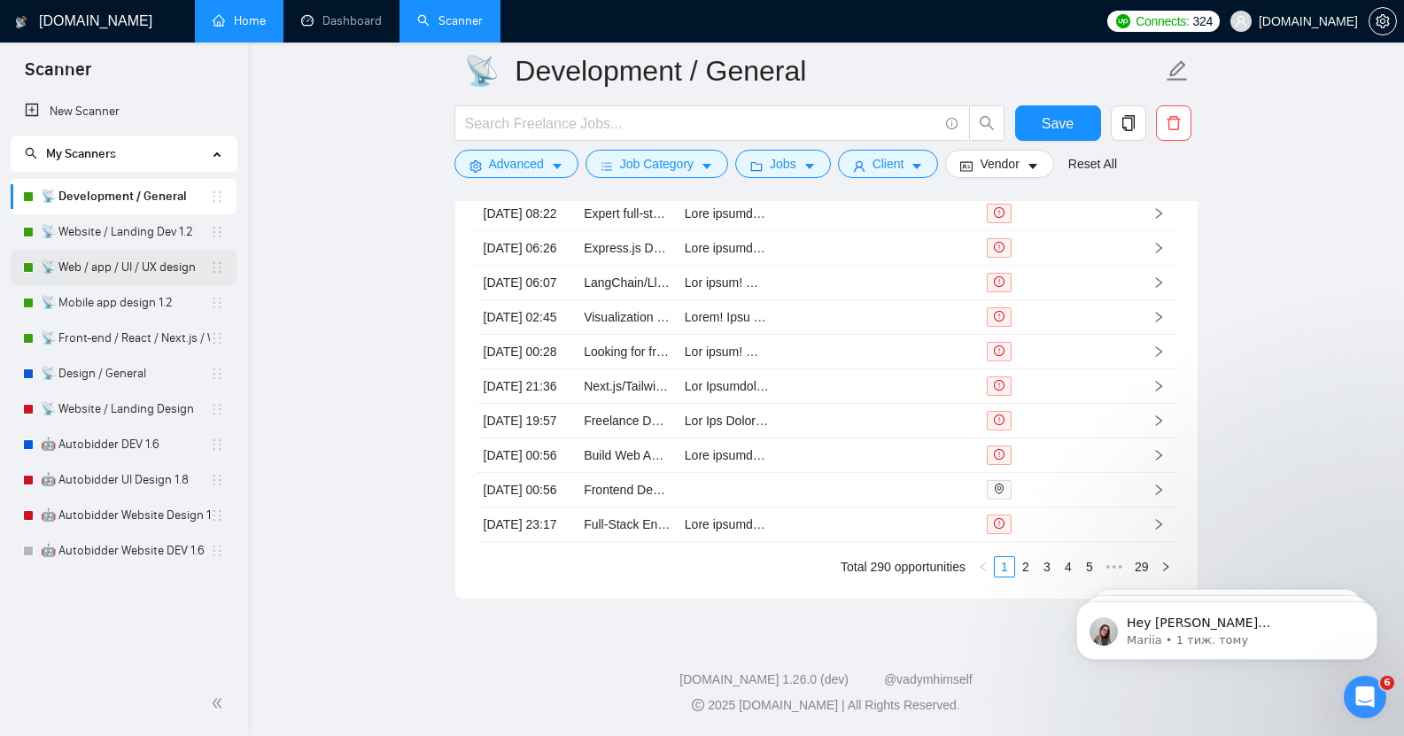
click at [113, 265] on link "📡 Web / app / UI / UX design" at bounding box center [125, 267] width 169 height 35
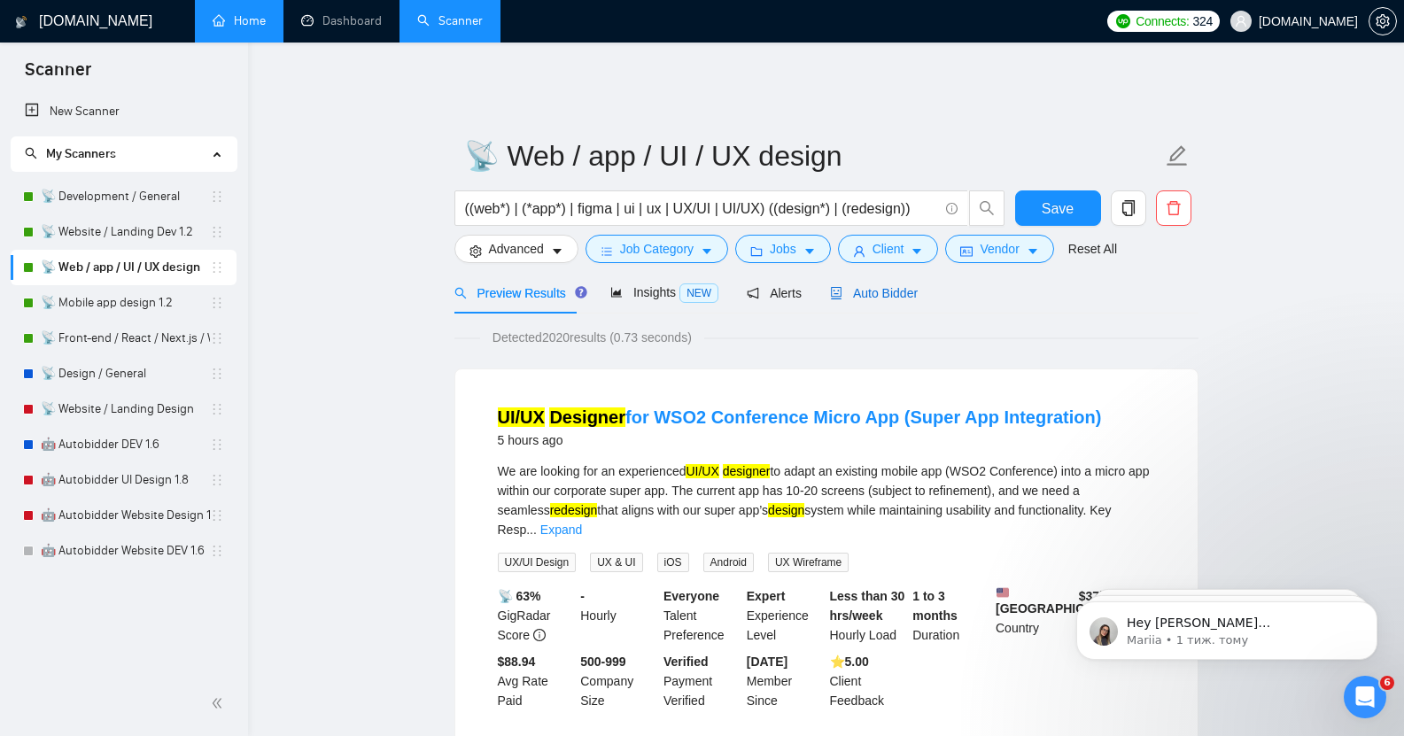
click at [889, 286] on span "Auto Bidder" at bounding box center [874, 293] width 88 height 14
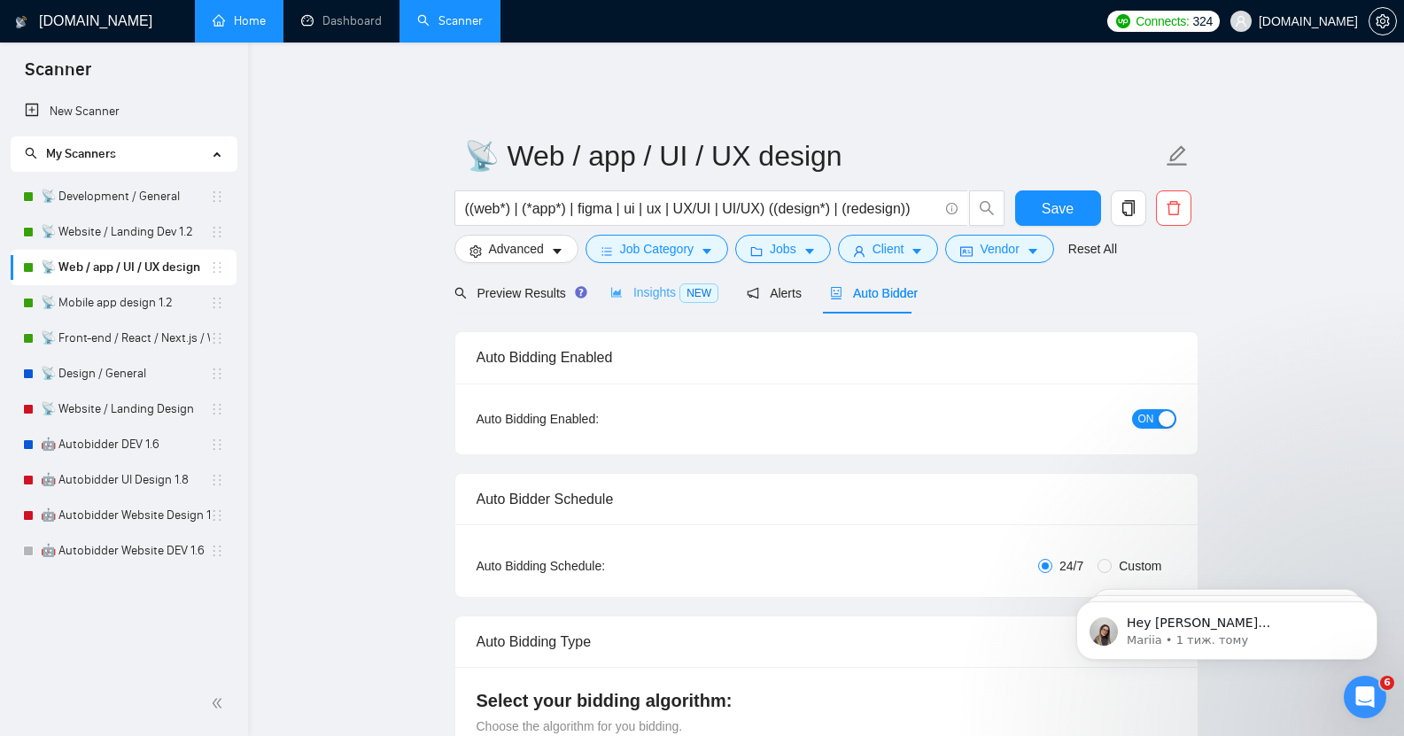
radio input "false"
radio input "true"
checkbox input "true"
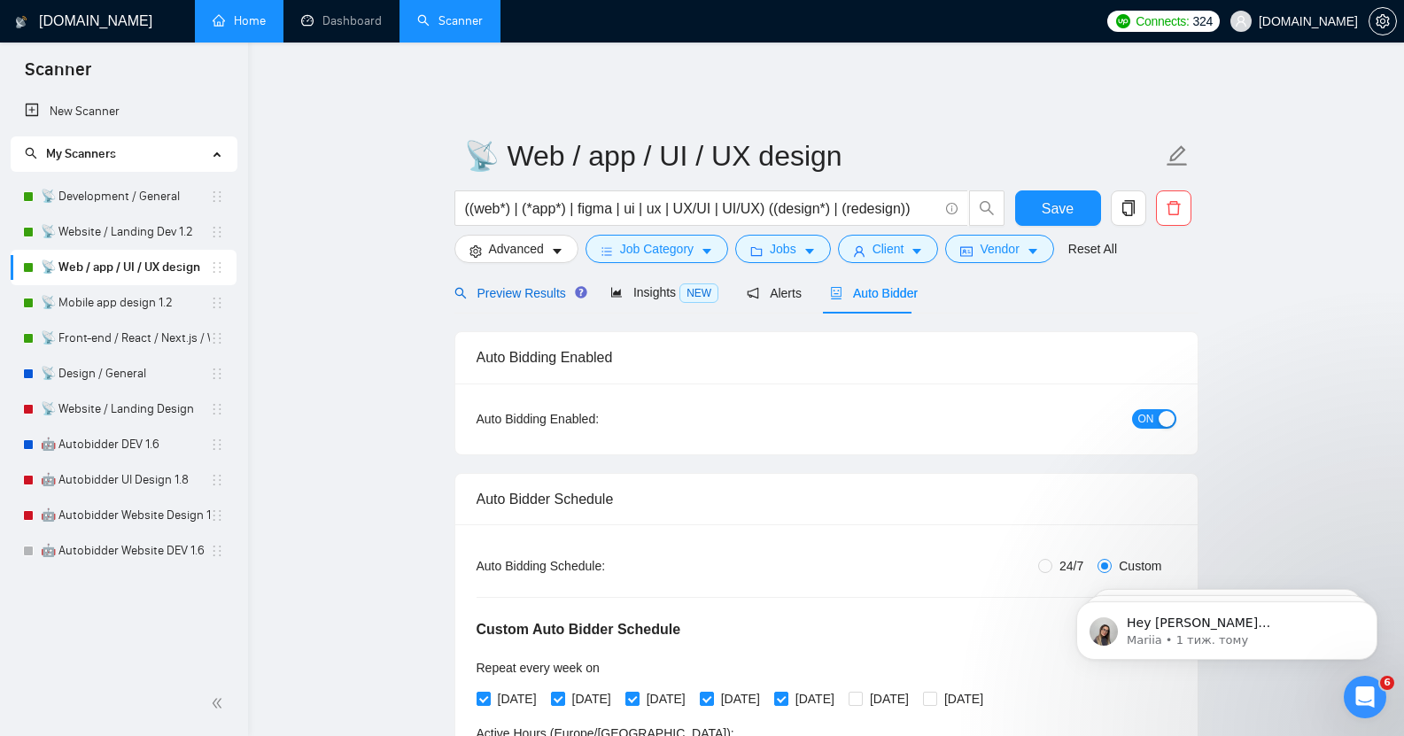
click at [514, 286] on span "Preview Results" at bounding box center [519, 293] width 128 height 14
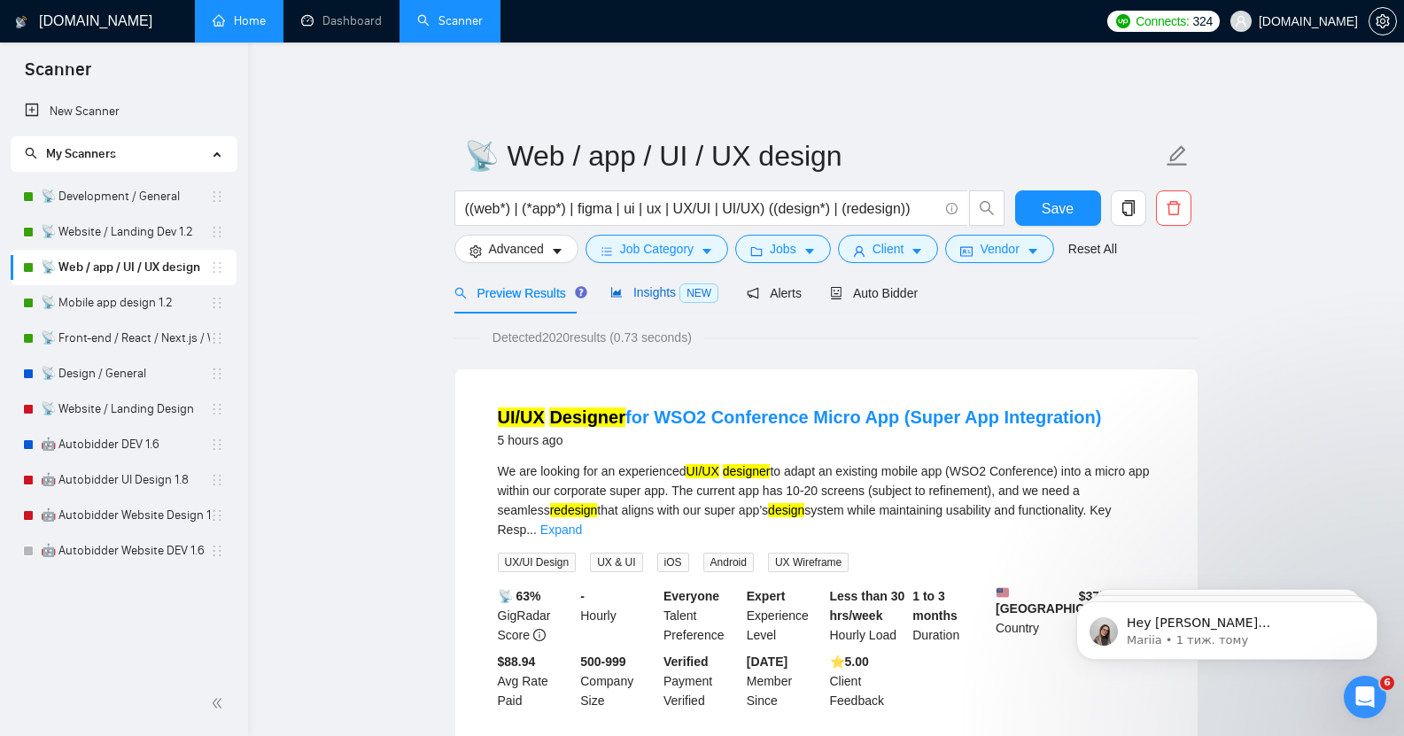
click at [660, 285] on span "Insights NEW" at bounding box center [664, 292] width 108 height 14
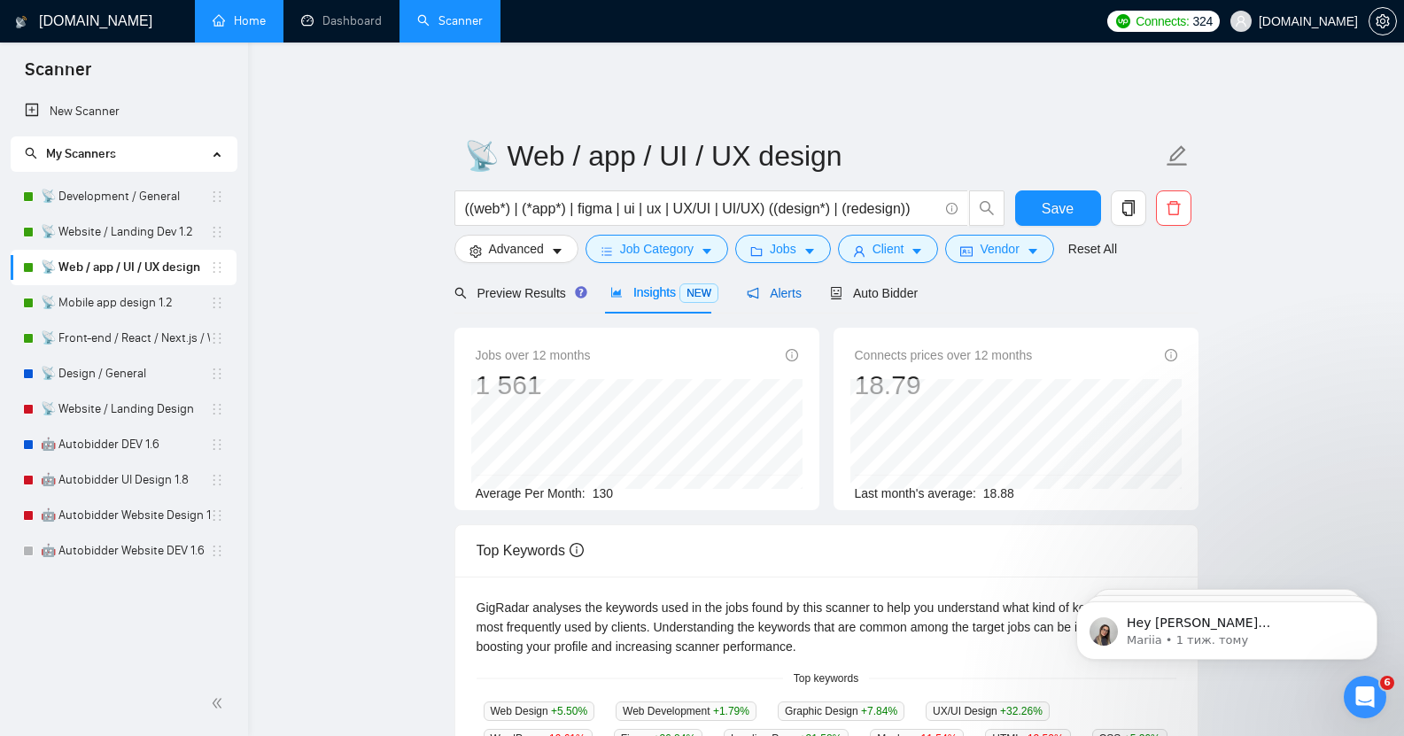
click at [755, 286] on span "Alerts" at bounding box center [774, 293] width 55 height 14
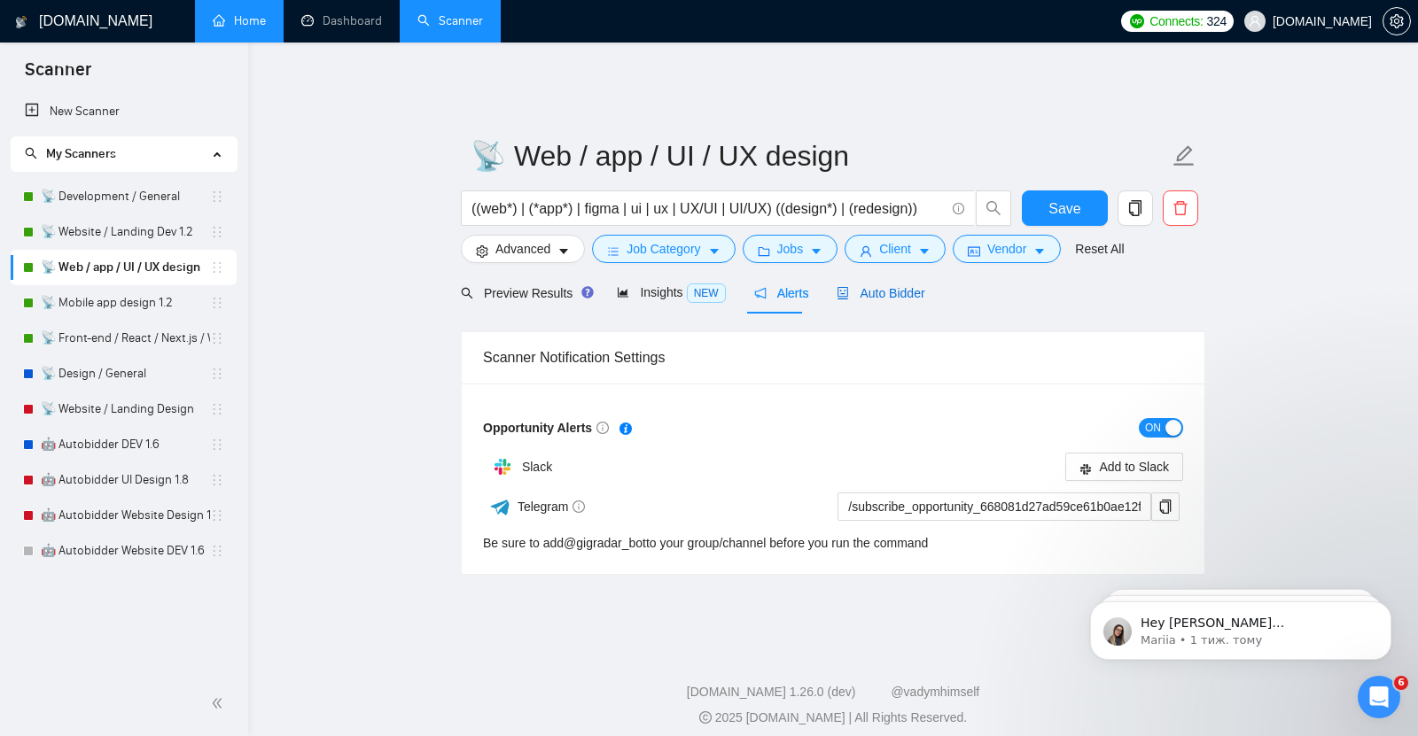
click at [860, 286] on span "Auto Bidder" at bounding box center [880, 293] width 88 height 14
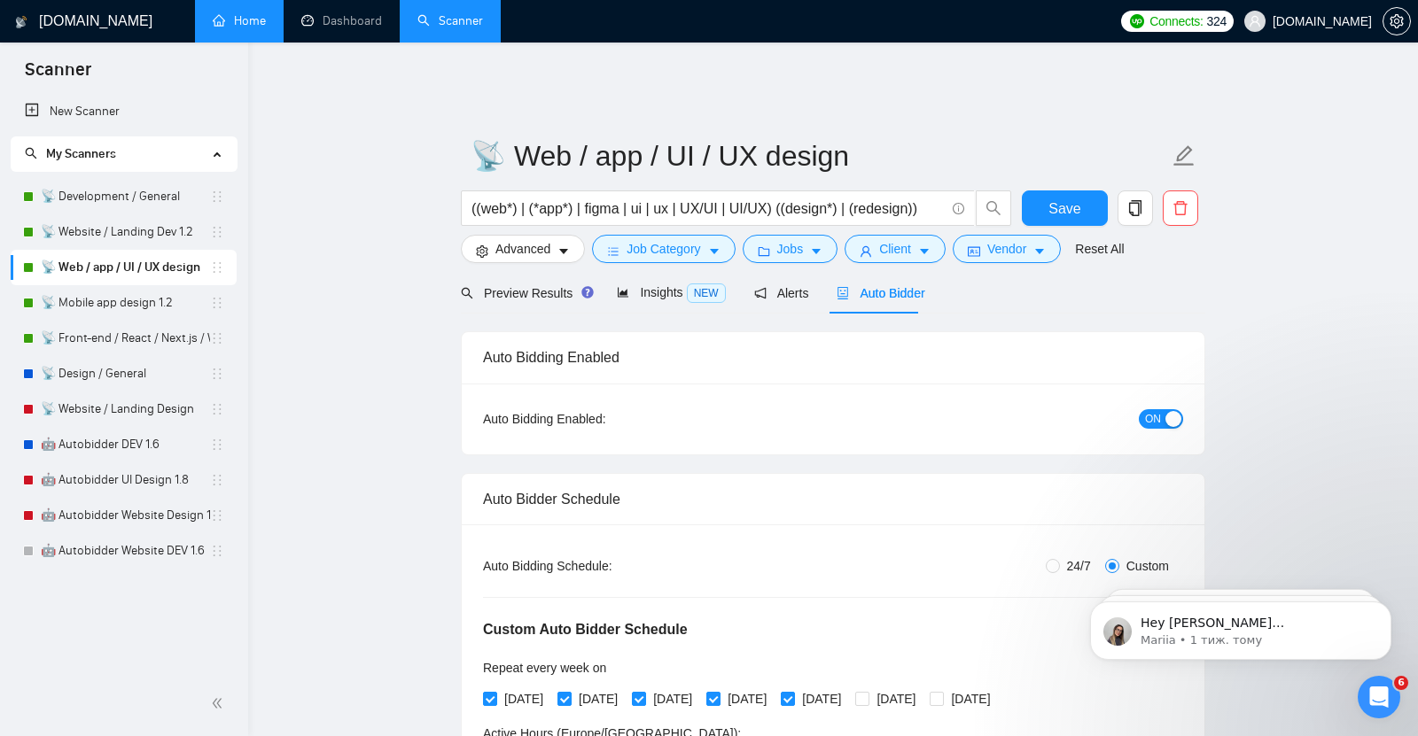
checkbox input "true"
click at [121, 190] on link "📡 Development / General" at bounding box center [125, 196] width 169 height 35
